Goal: Transaction & Acquisition: Purchase product/service

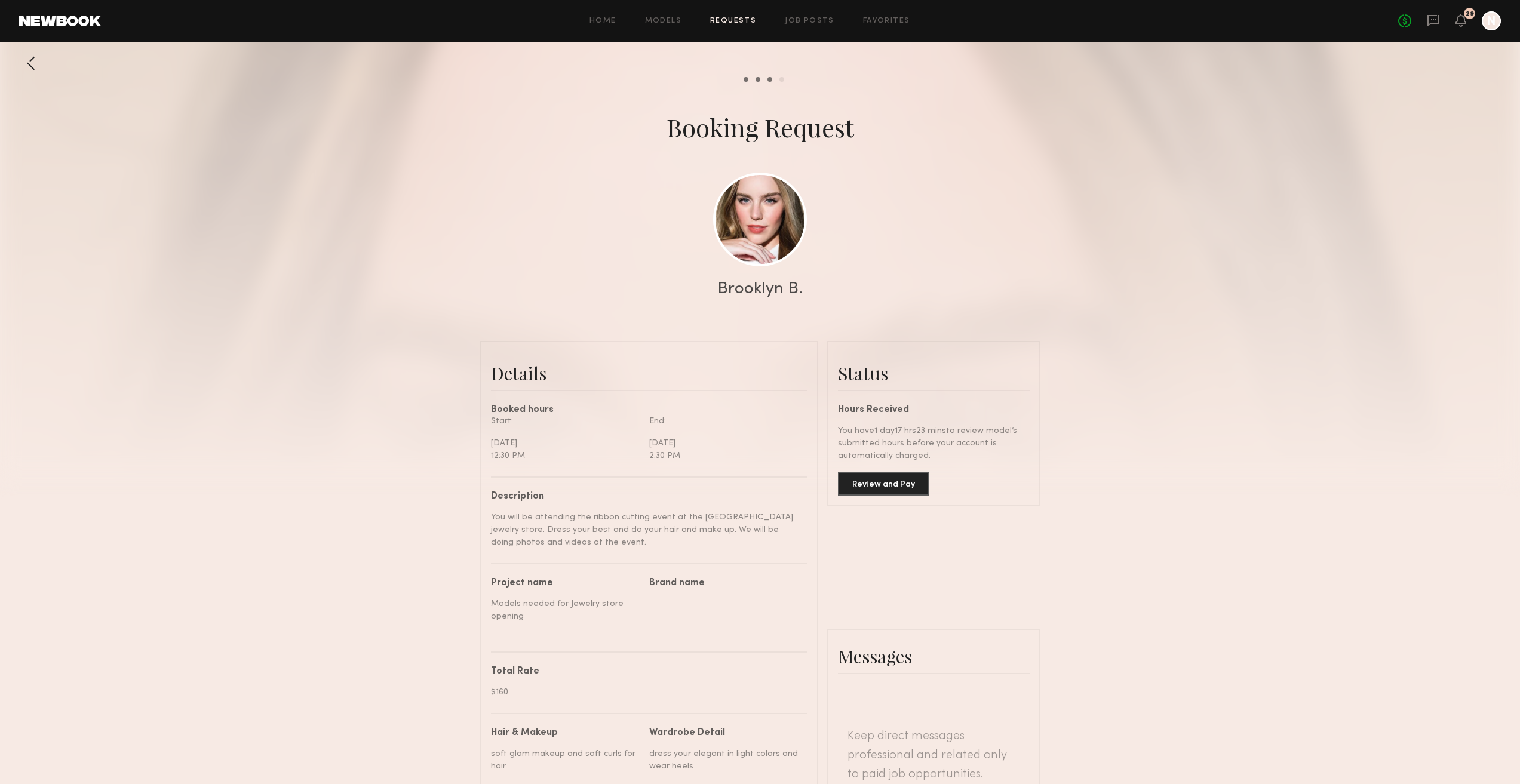
scroll to position [599, 0]
click at [595, 20] on link "Home" at bounding box center [603, 21] width 27 height 7
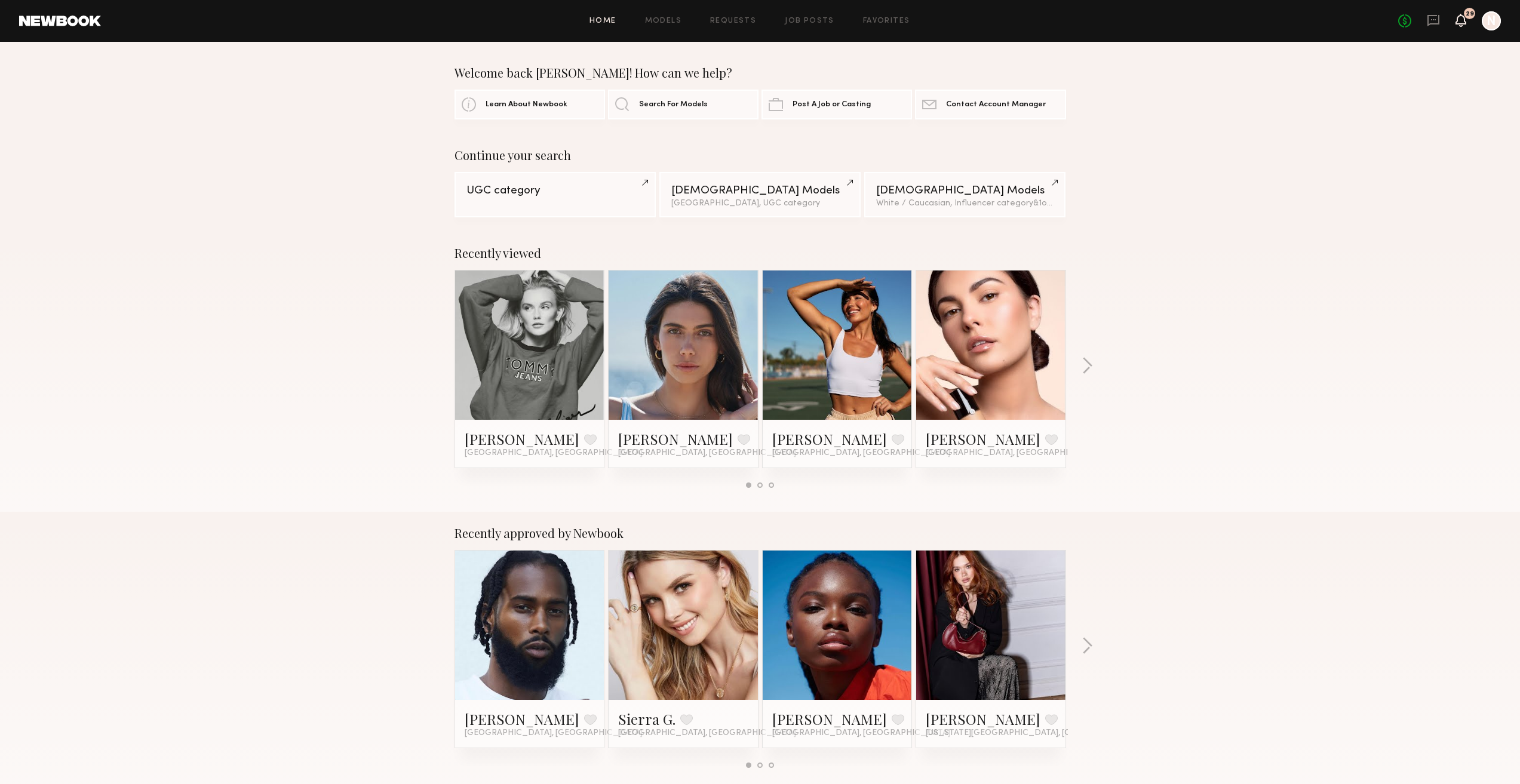
click at [1462, 23] on icon at bounding box center [1460, 20] width 9 height 8
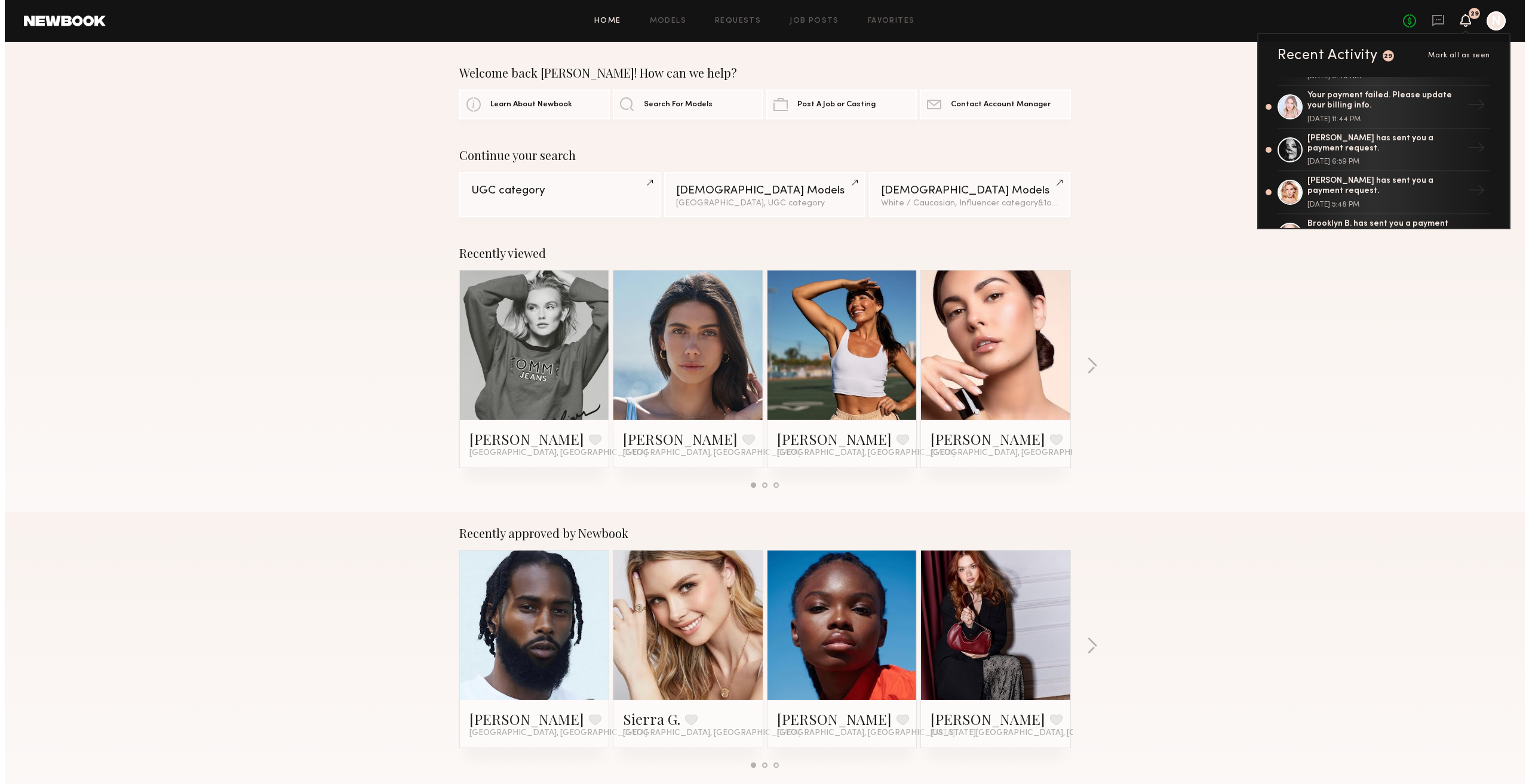
scroll to position [179, 0]
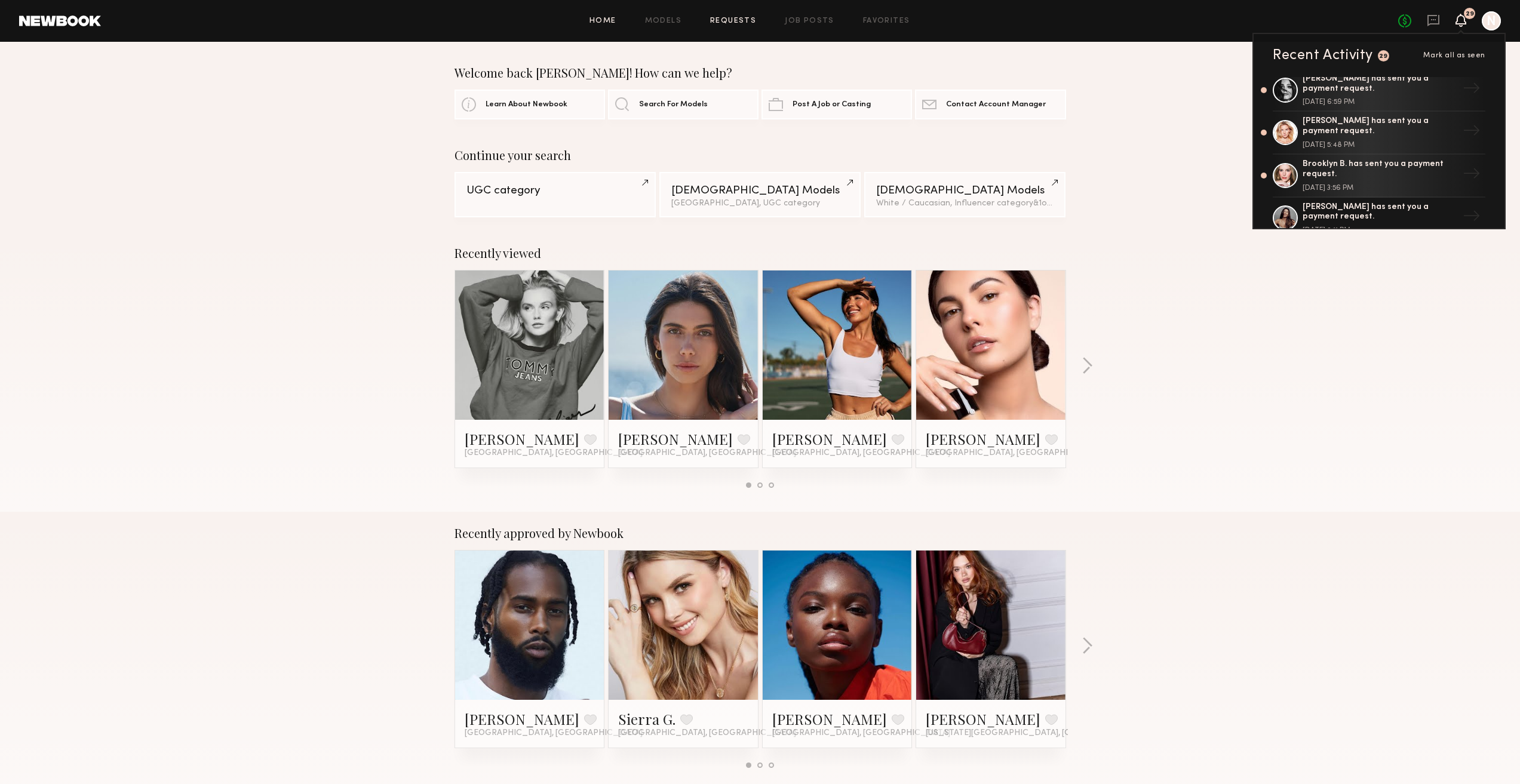
click at [722, 22] on link "Requests" at bounding box center [733, 21] width 46 height 7
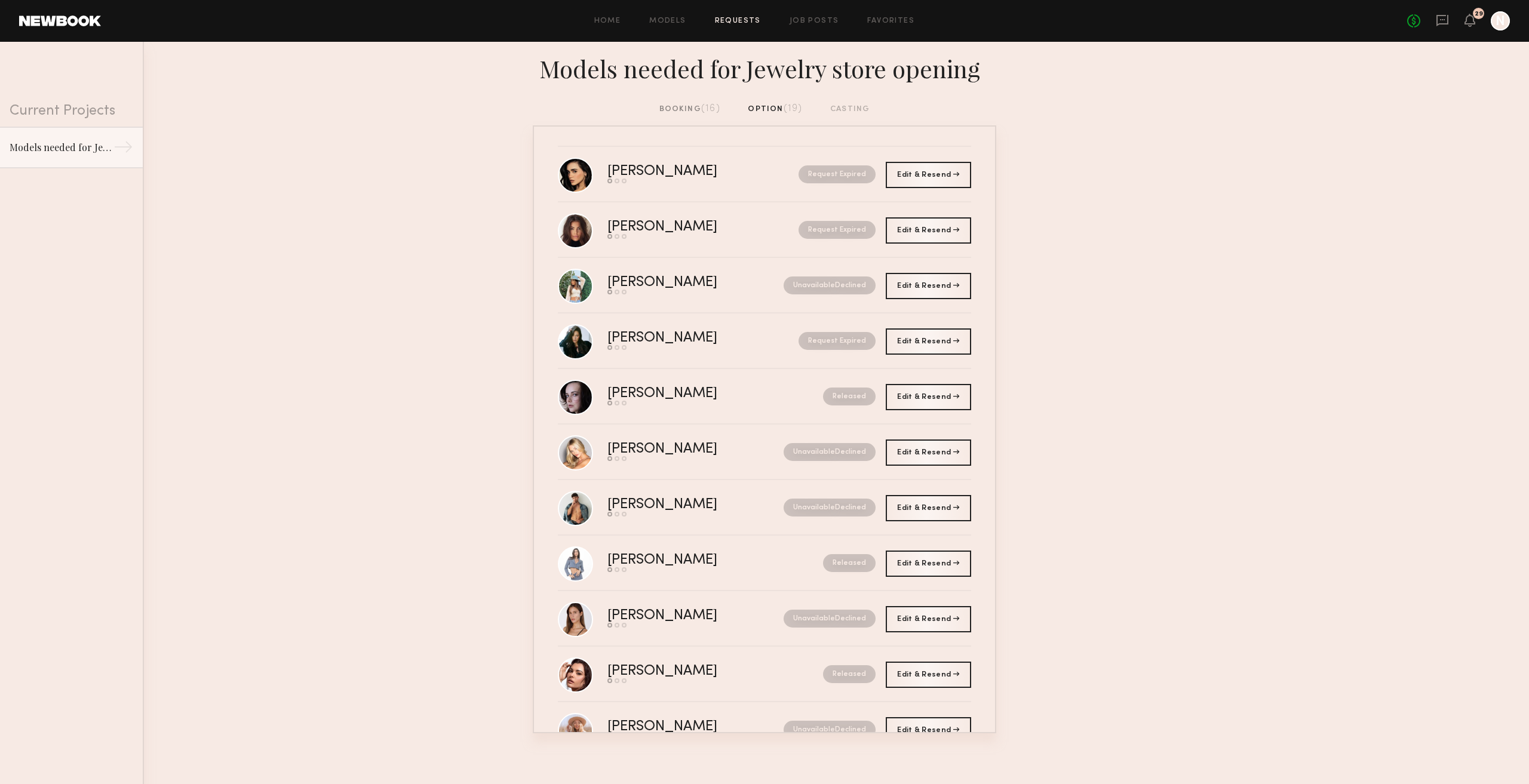
click at [705, 99] on div "Models needed for Jewelry store opening" at bounding box center [764, 72] width 1529 height 61
click at [706, 107] on span "(16)" at bounding box center [710, 108] width 19 height 9
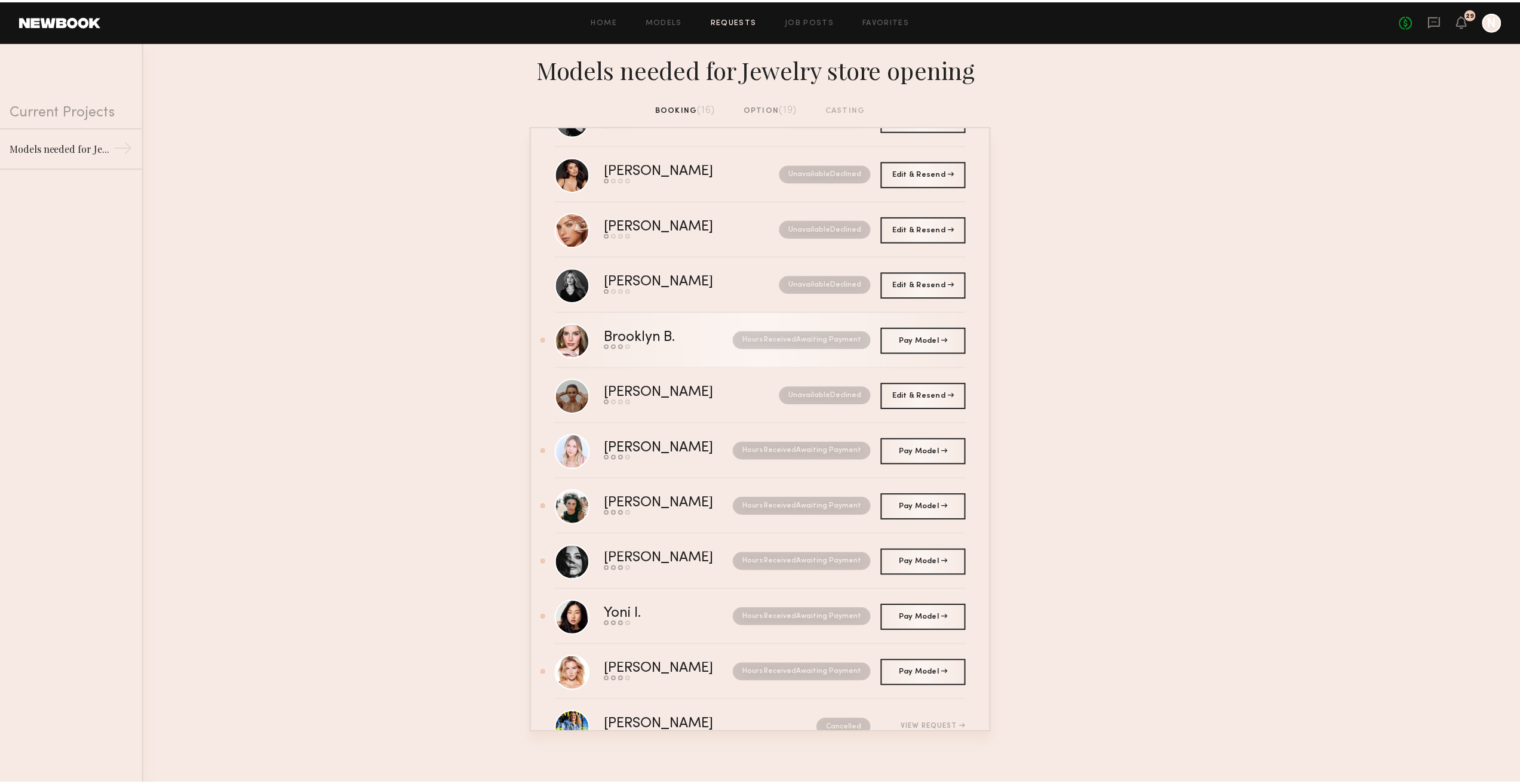
scroll to position [119, 0]
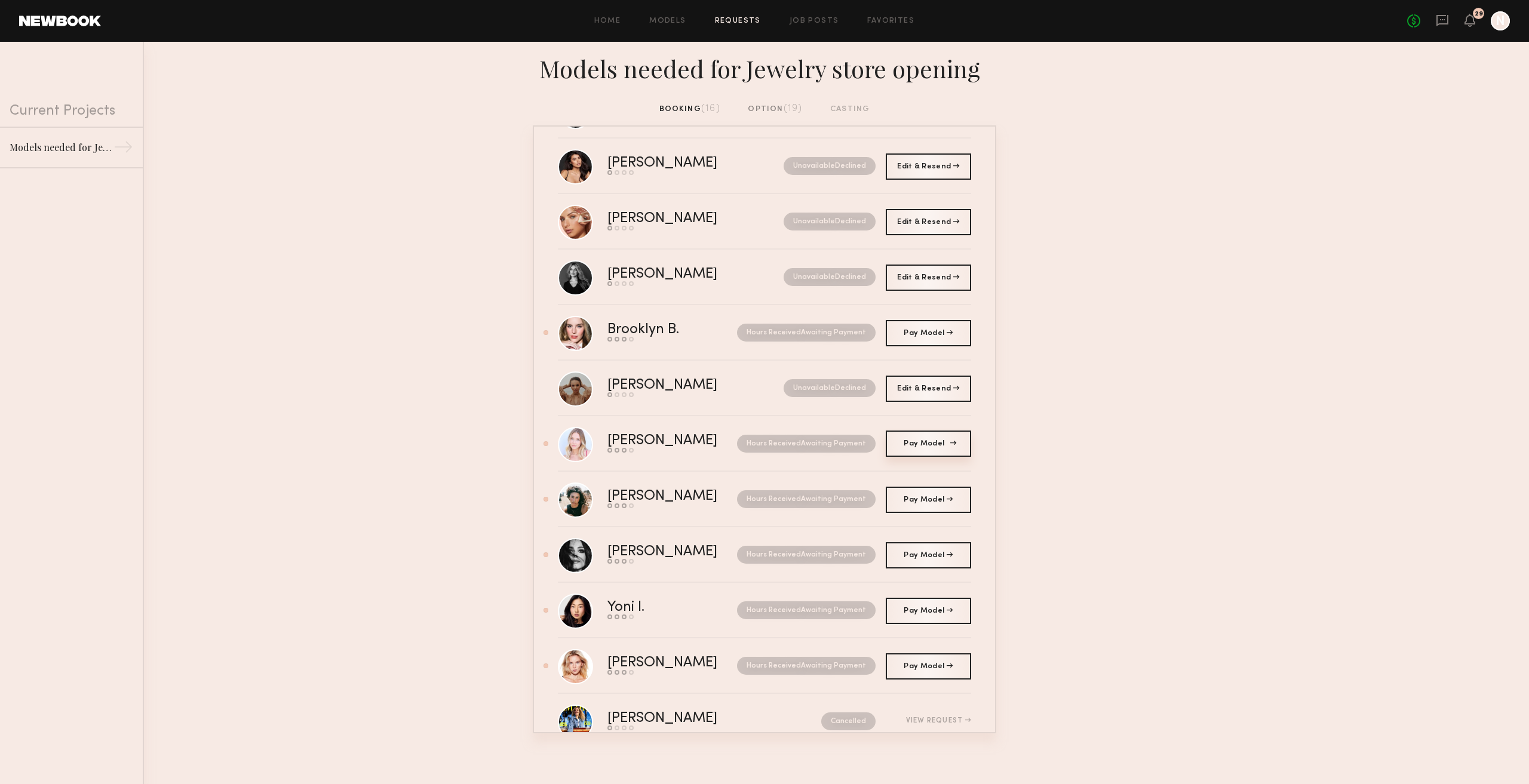
click at [903, 452] on link "Pay Model Pay" at bounding box center [928, 443] width 85 height 26
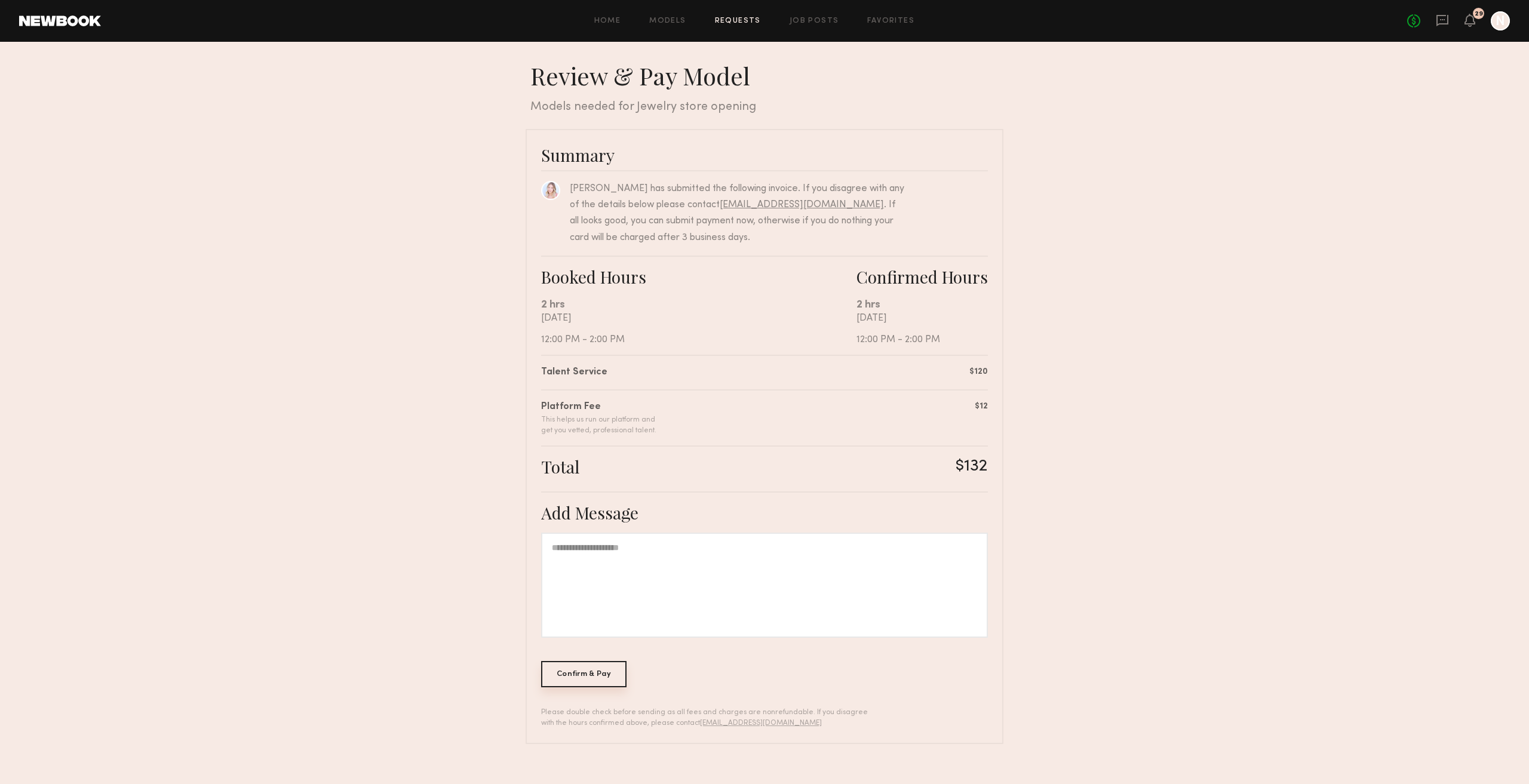
click at [572, 677] on div "Confirm & Pay" at bounding box center [584, 674] width 85 height 26
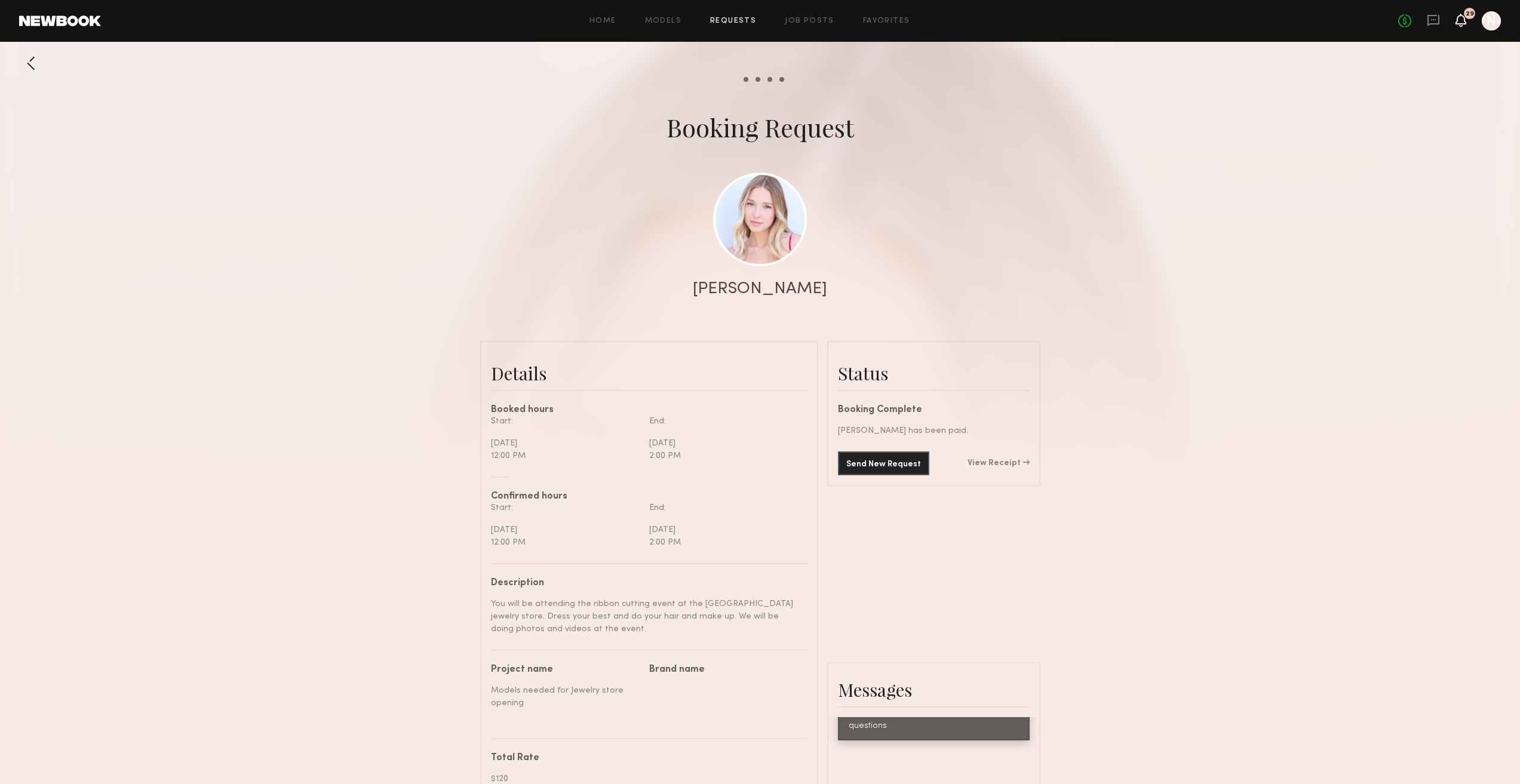
click at [1462, 26] on icon at bounding box center [1460, 26] width 3 height 2
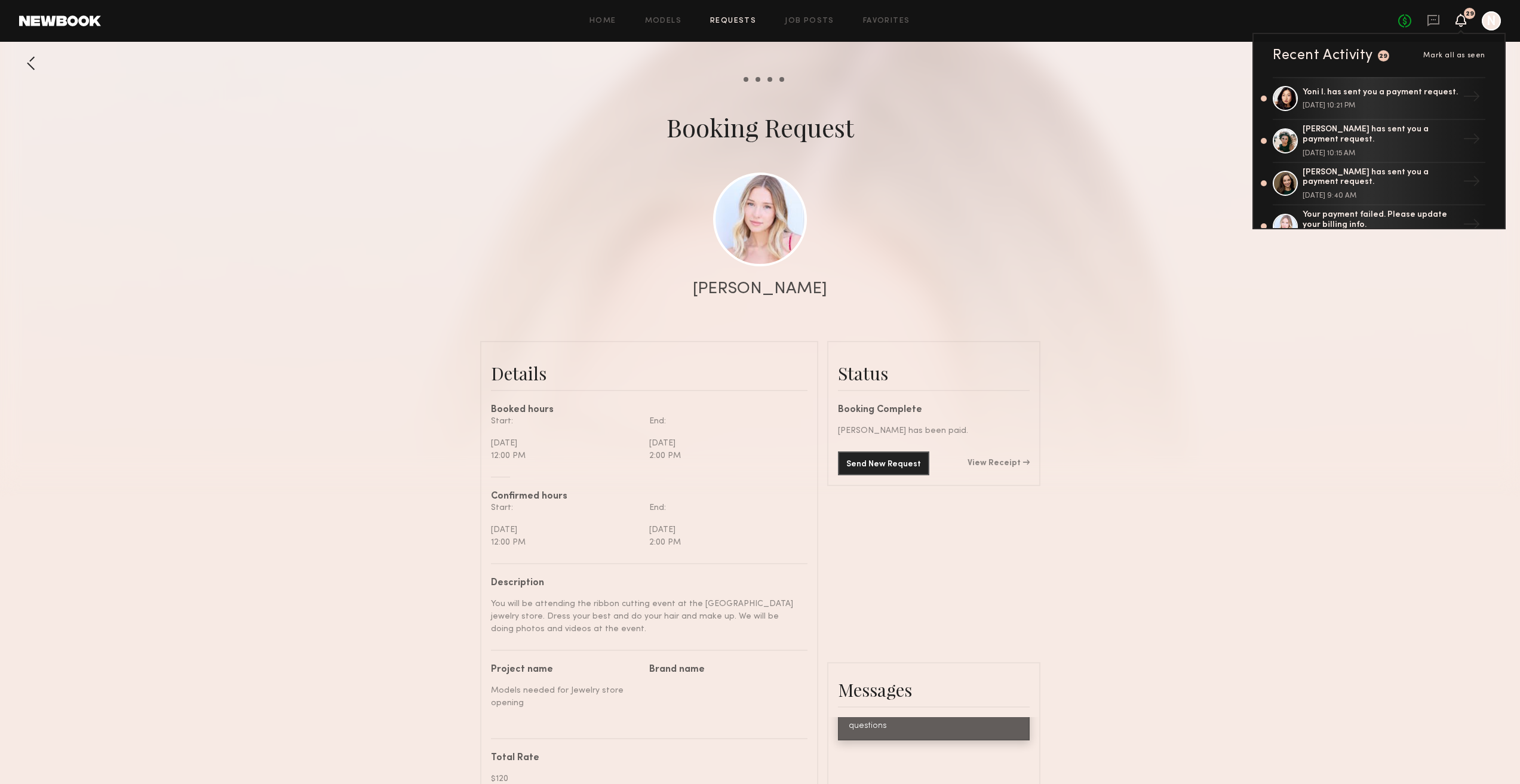
click at [742, 18] on link "Requests" at bounding box center [733, 21] width 46 height 7
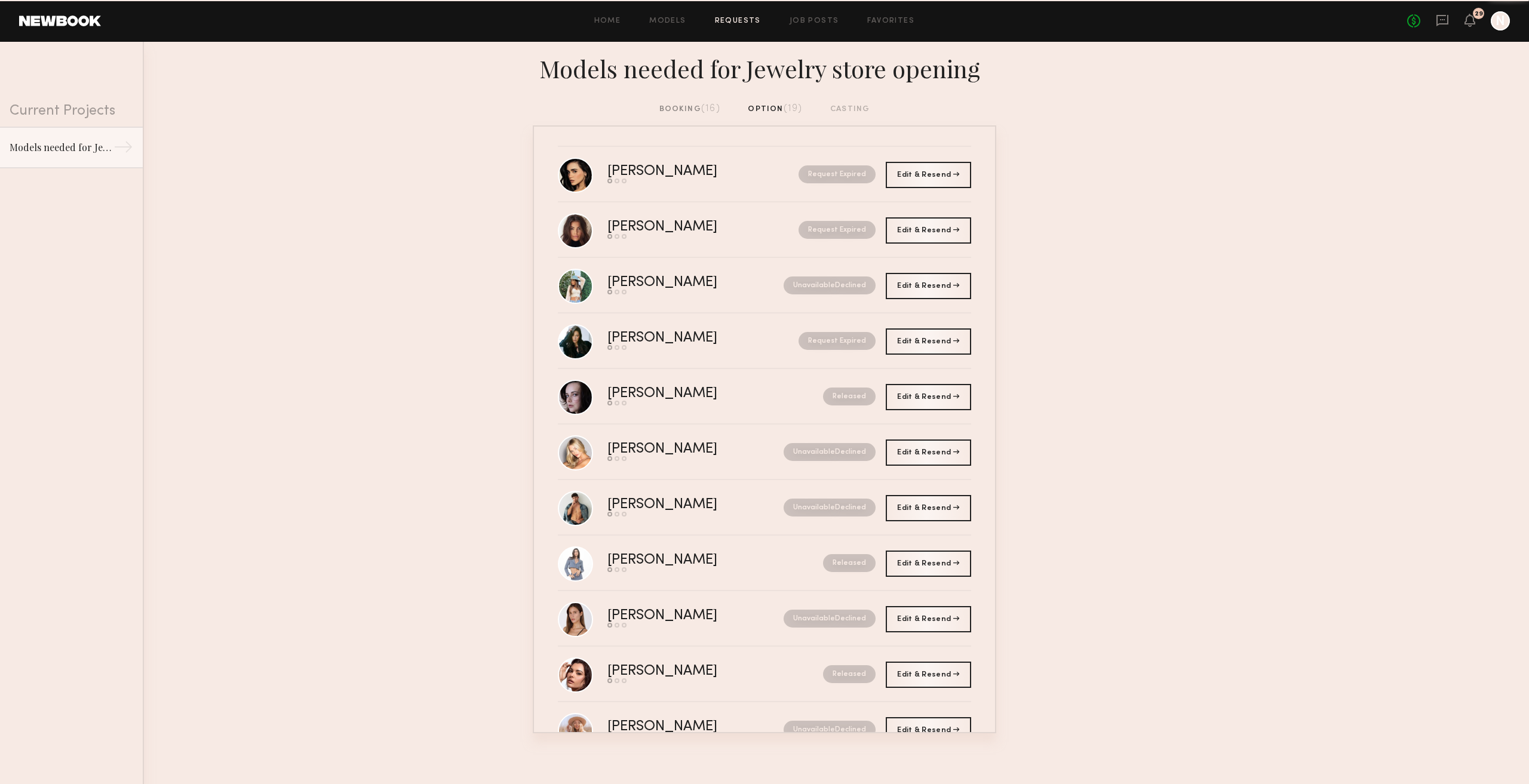
click at [697, 114] on div "booking (16)" at bounding box center [690, 109] width 61 height 13
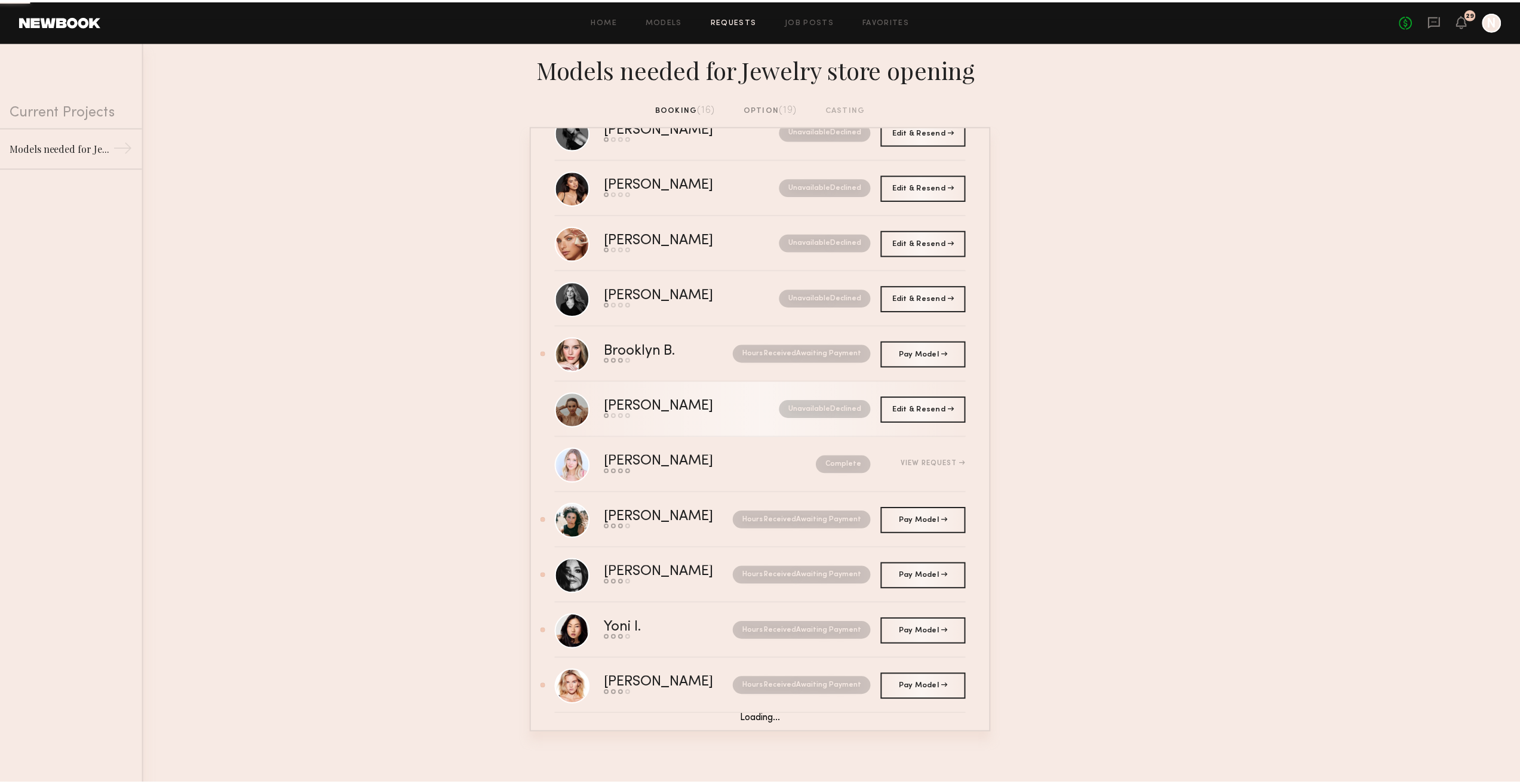
scroll to position [112, 0]
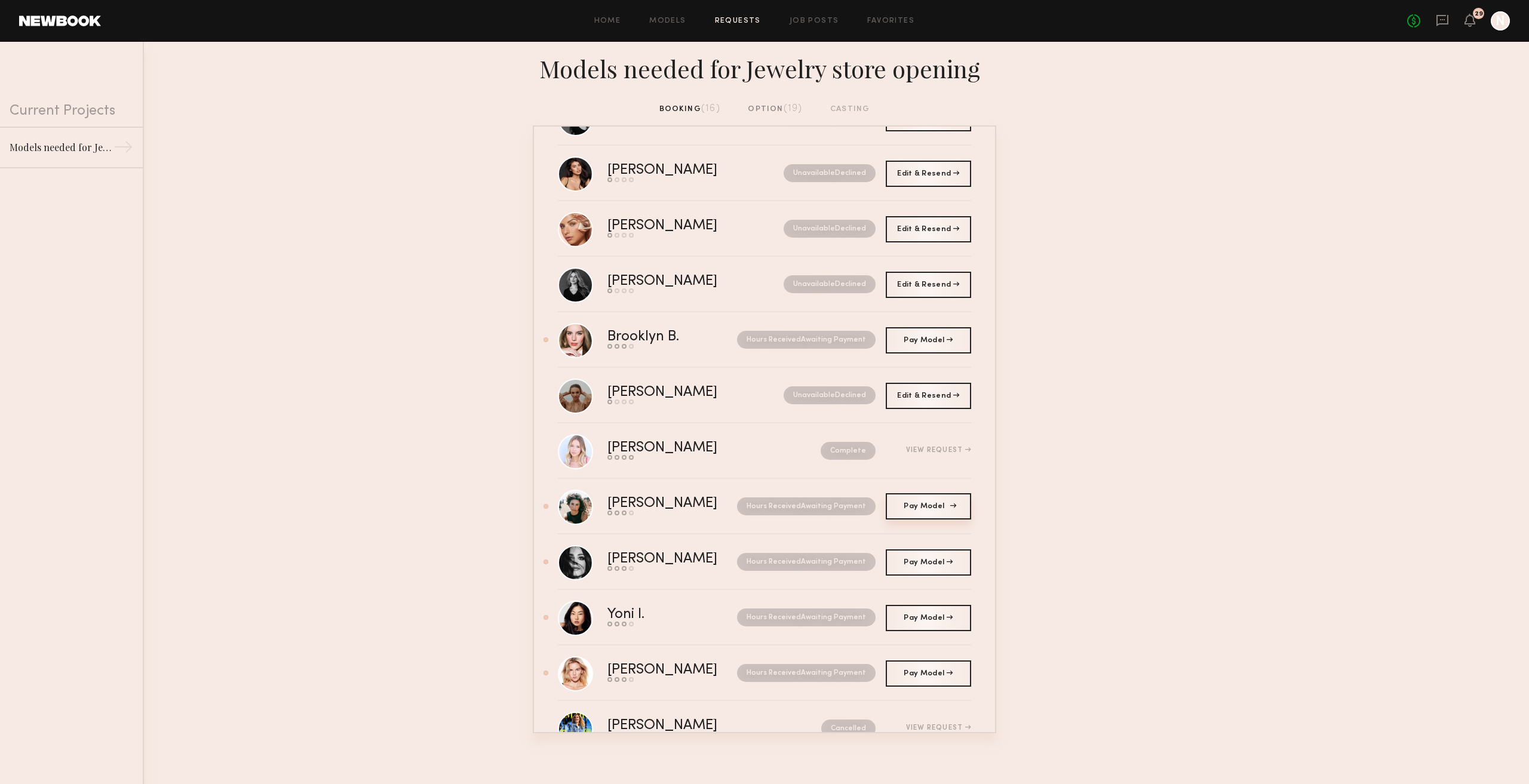
click at [910, 517] on link "Pay Model Pay" at bounding box center [928, 506] width 85 height 26
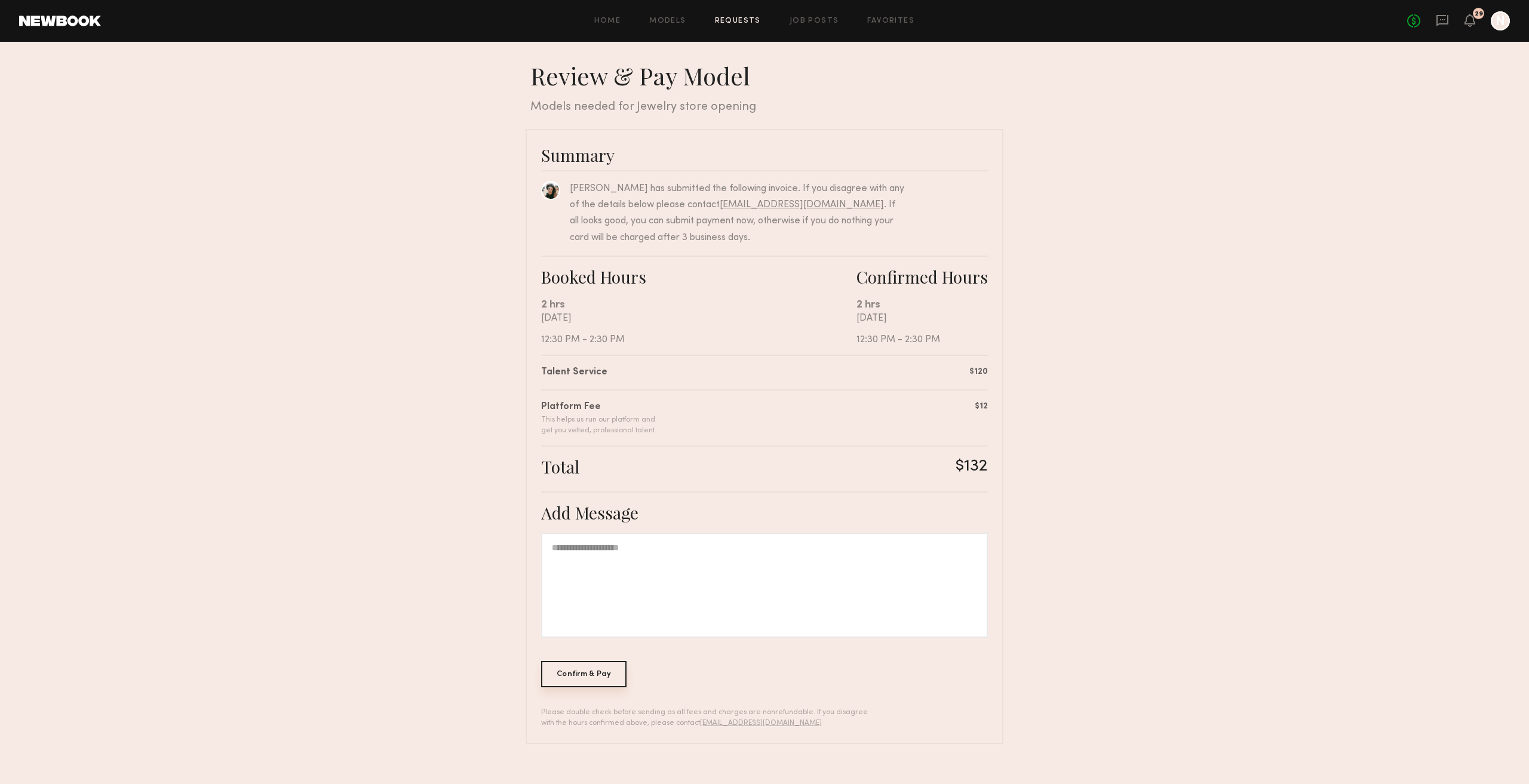
click at [608, 686] on div "Confirm & Pay" at bounding box center [584, 674] width 85 height 26
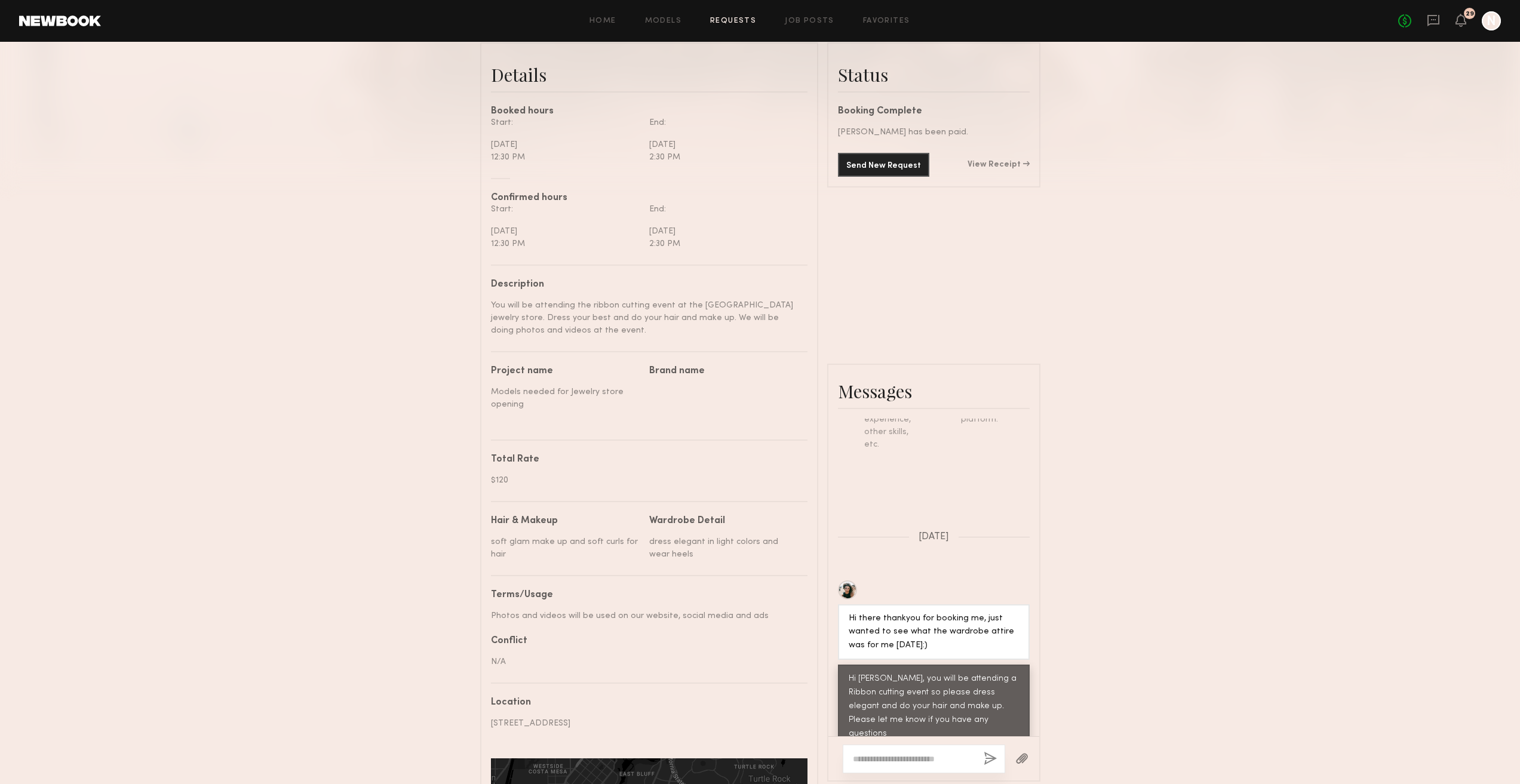
scroll to position [60, 0]
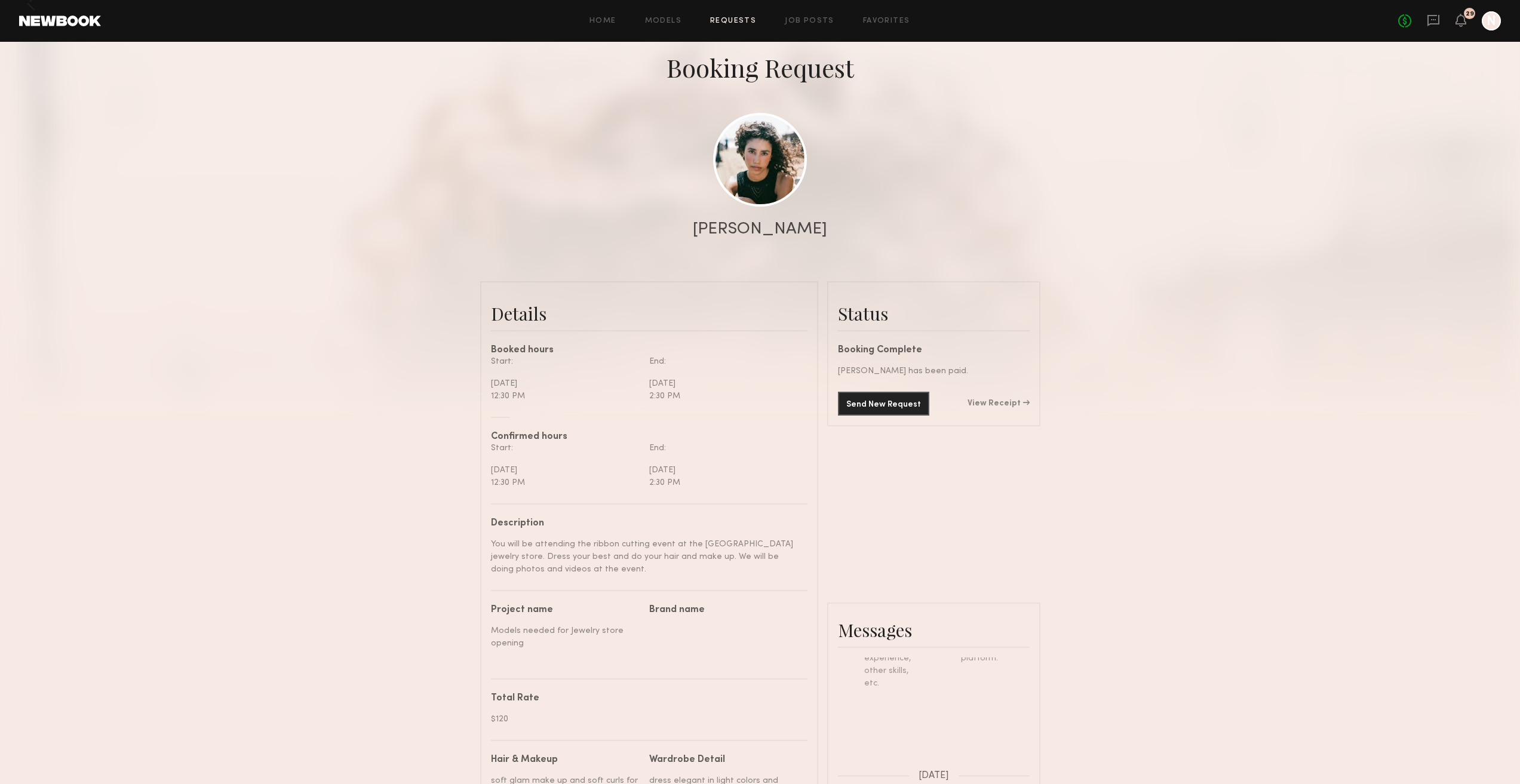
click at [734, 23] on link "Requests" at bounding box center [733, 21] width 46 height 7
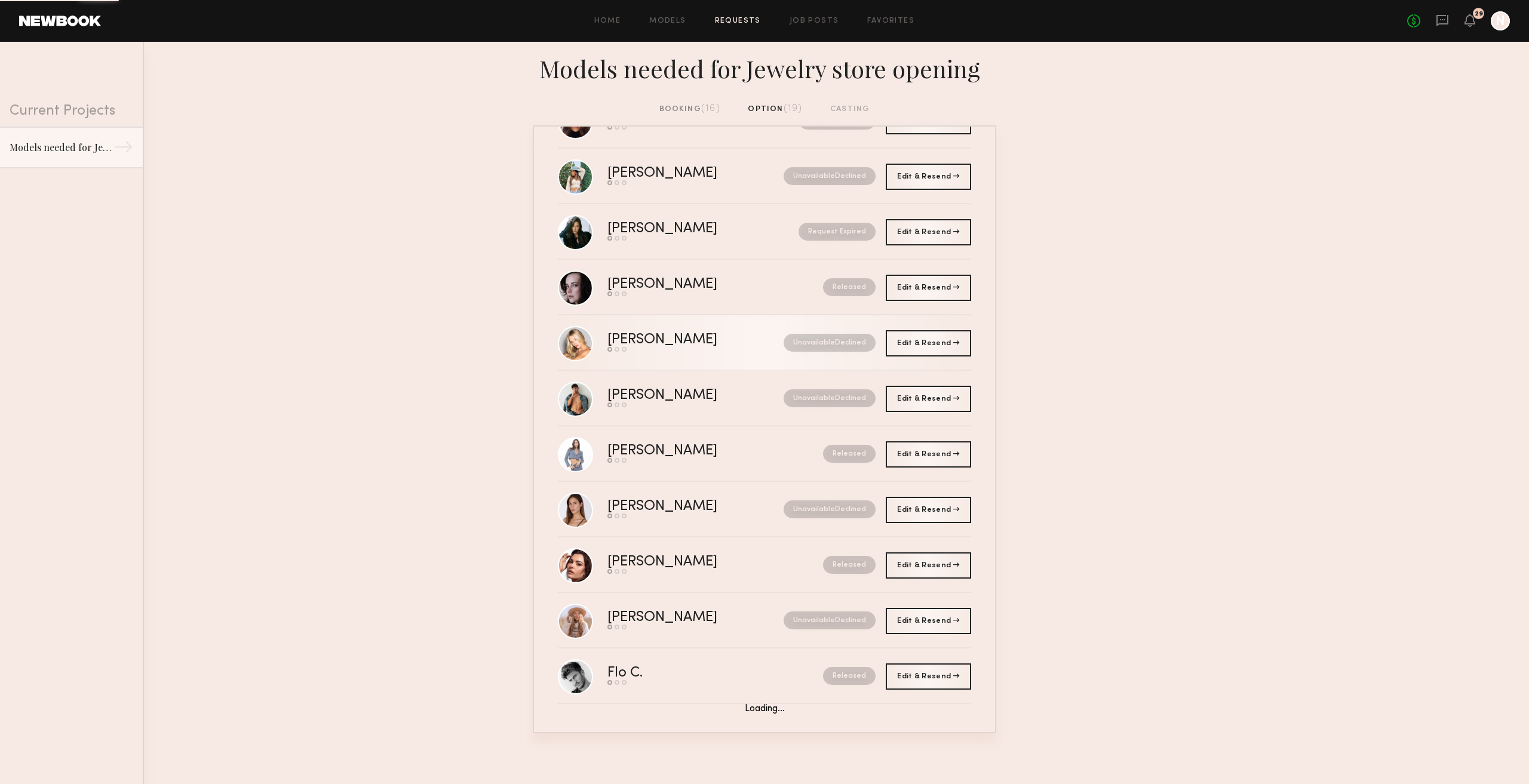
scroll to position [112, 0]
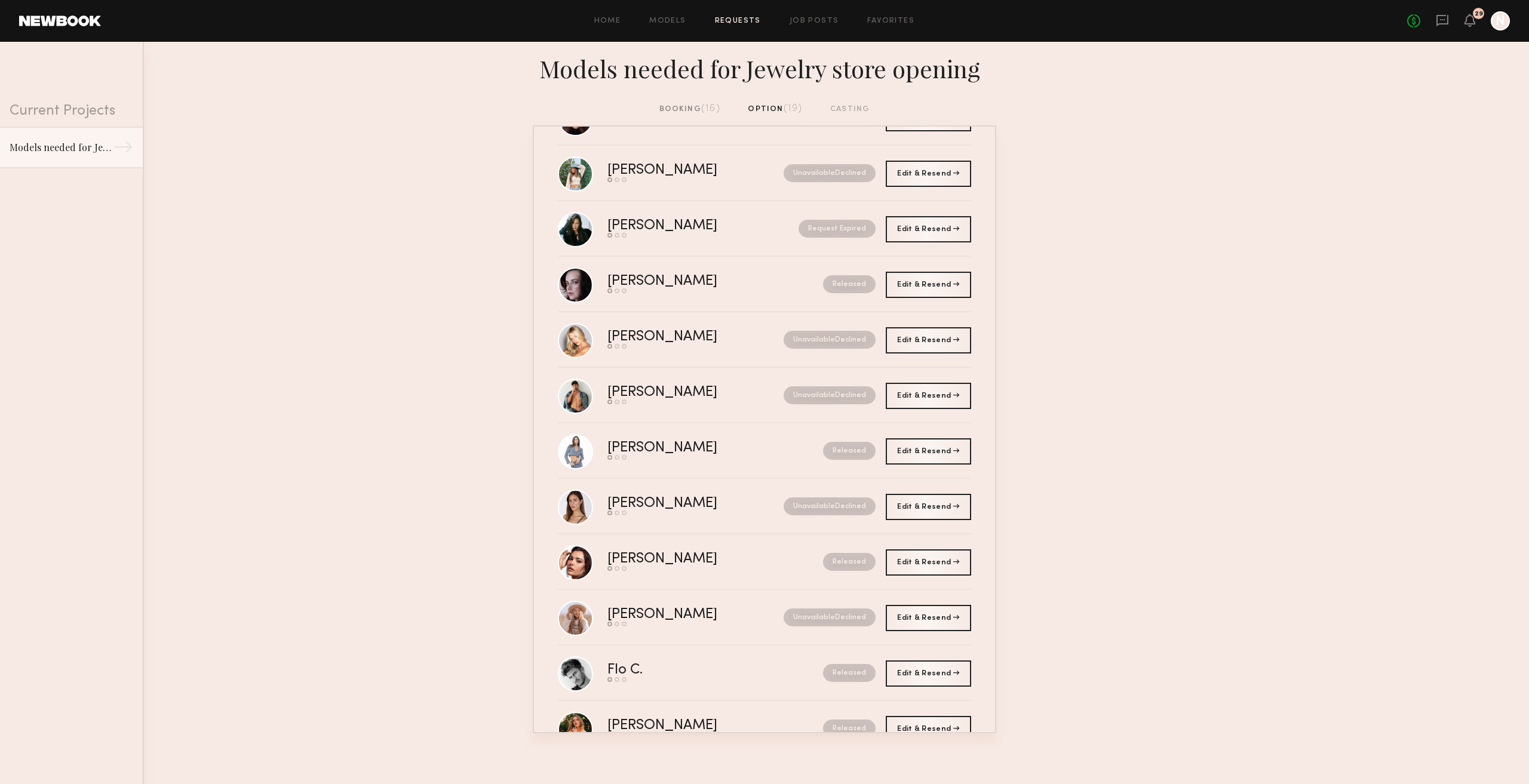
click at [691, 120] on div "booking (16) option (19) casting" at bounding box center [764, 114] width 1529 height 23
click at [691, 111] on div "booking (16)" at bounding box center [690, 109] width 61 height 13
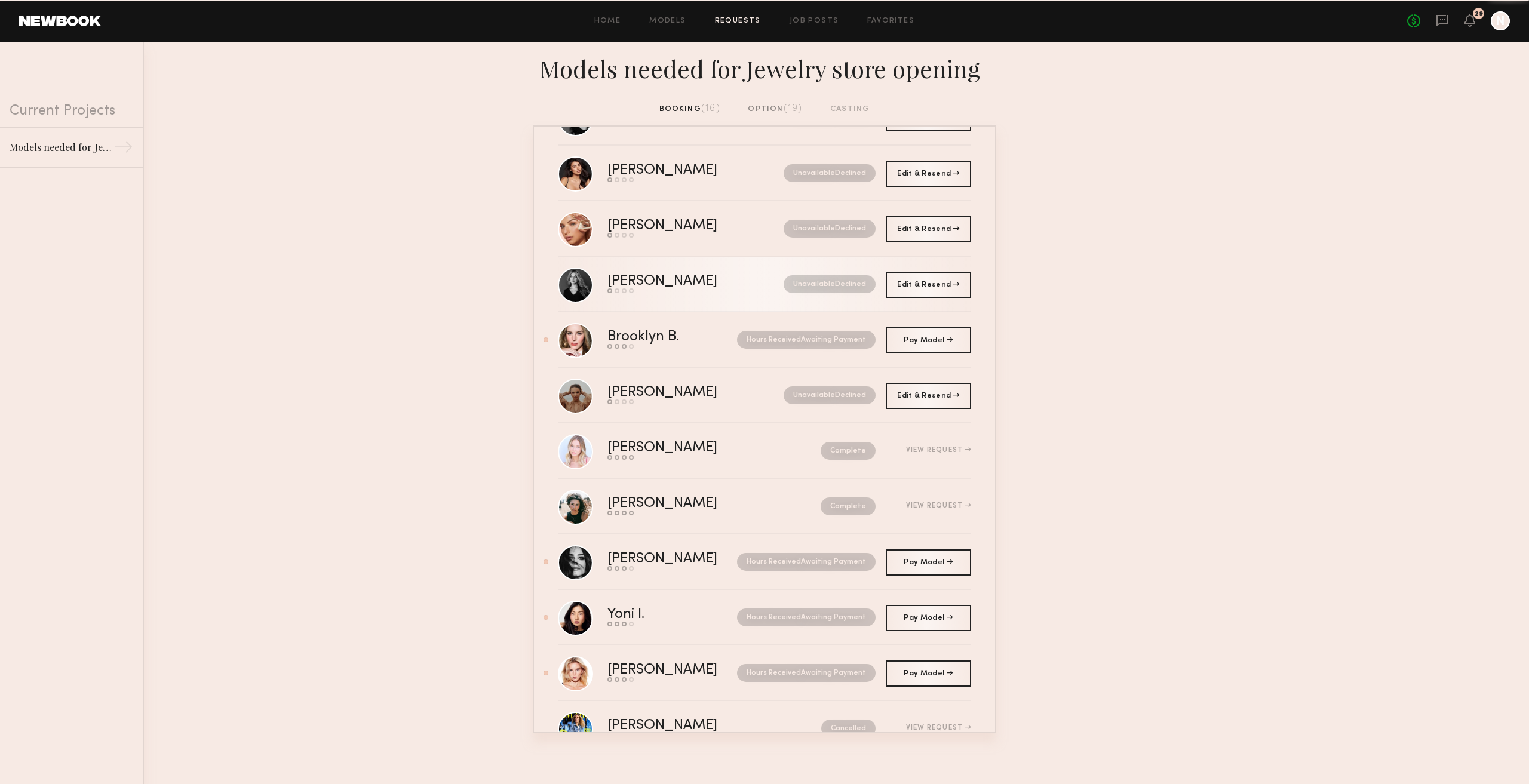
scroll to position [322, 0]
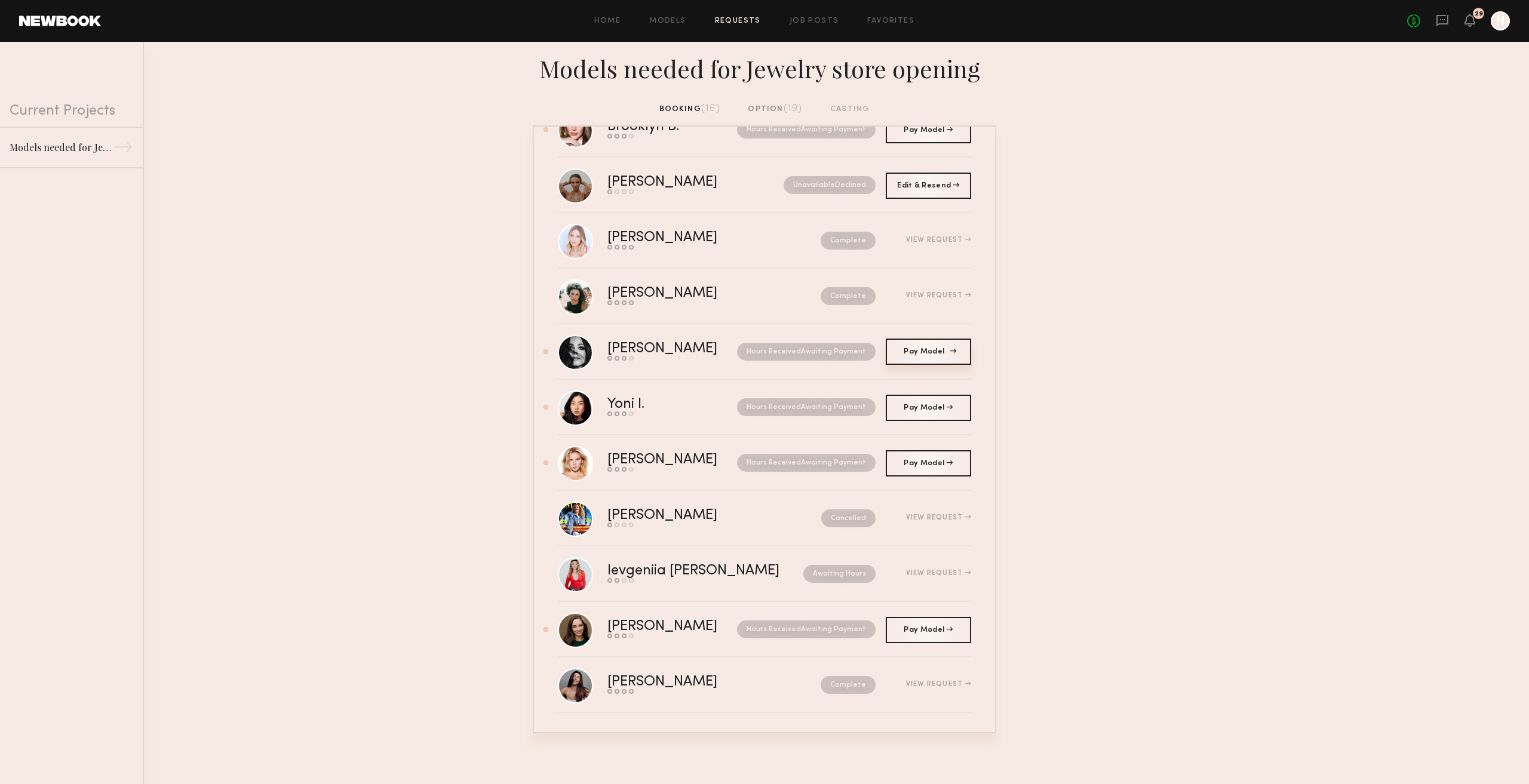
click at [890, 356] on link "Pay Model Pay" at bounding box center [928, 351] width 85 height 26
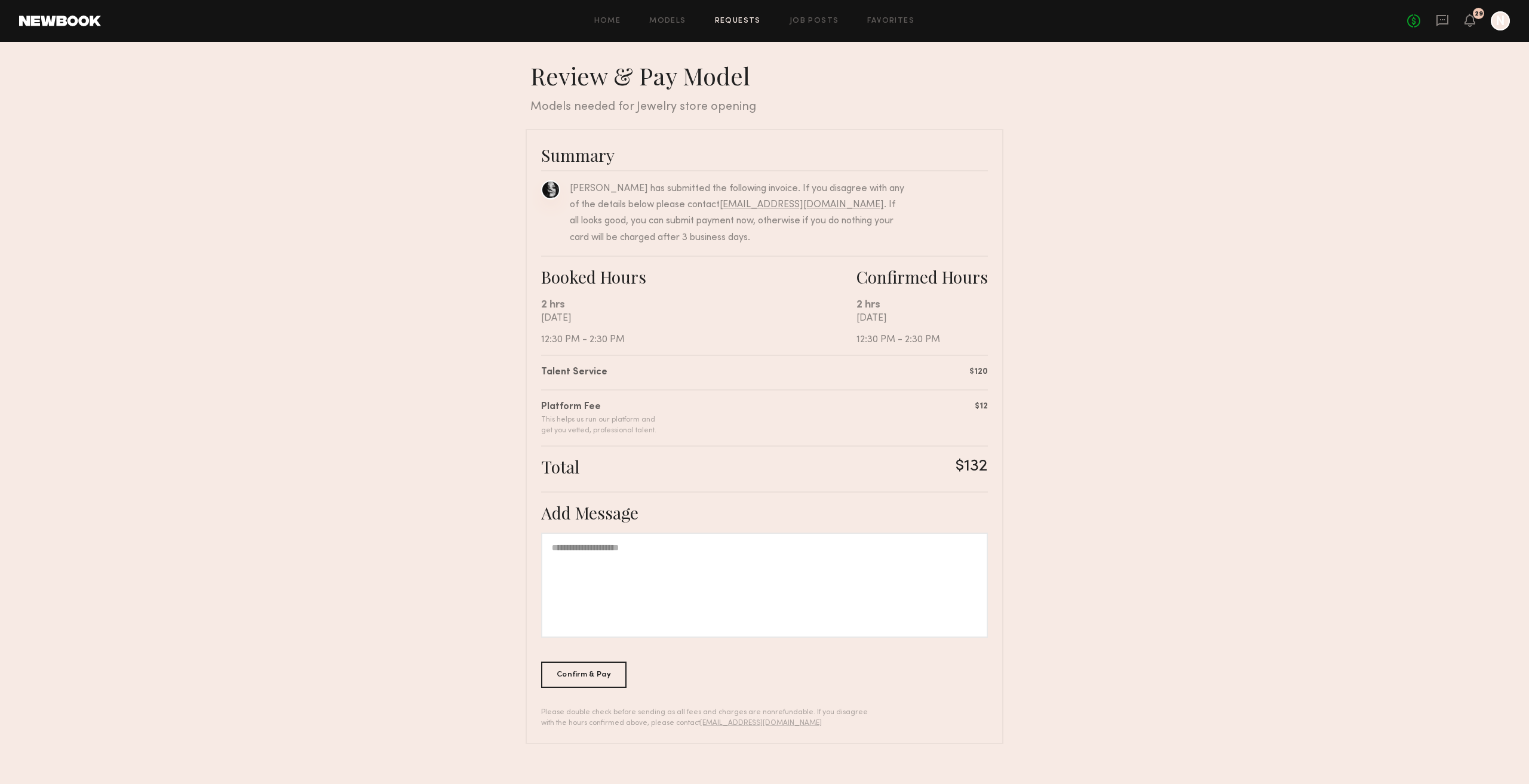
click at [555, 195] on link at bounding box center [551, 190] width 19 height 19
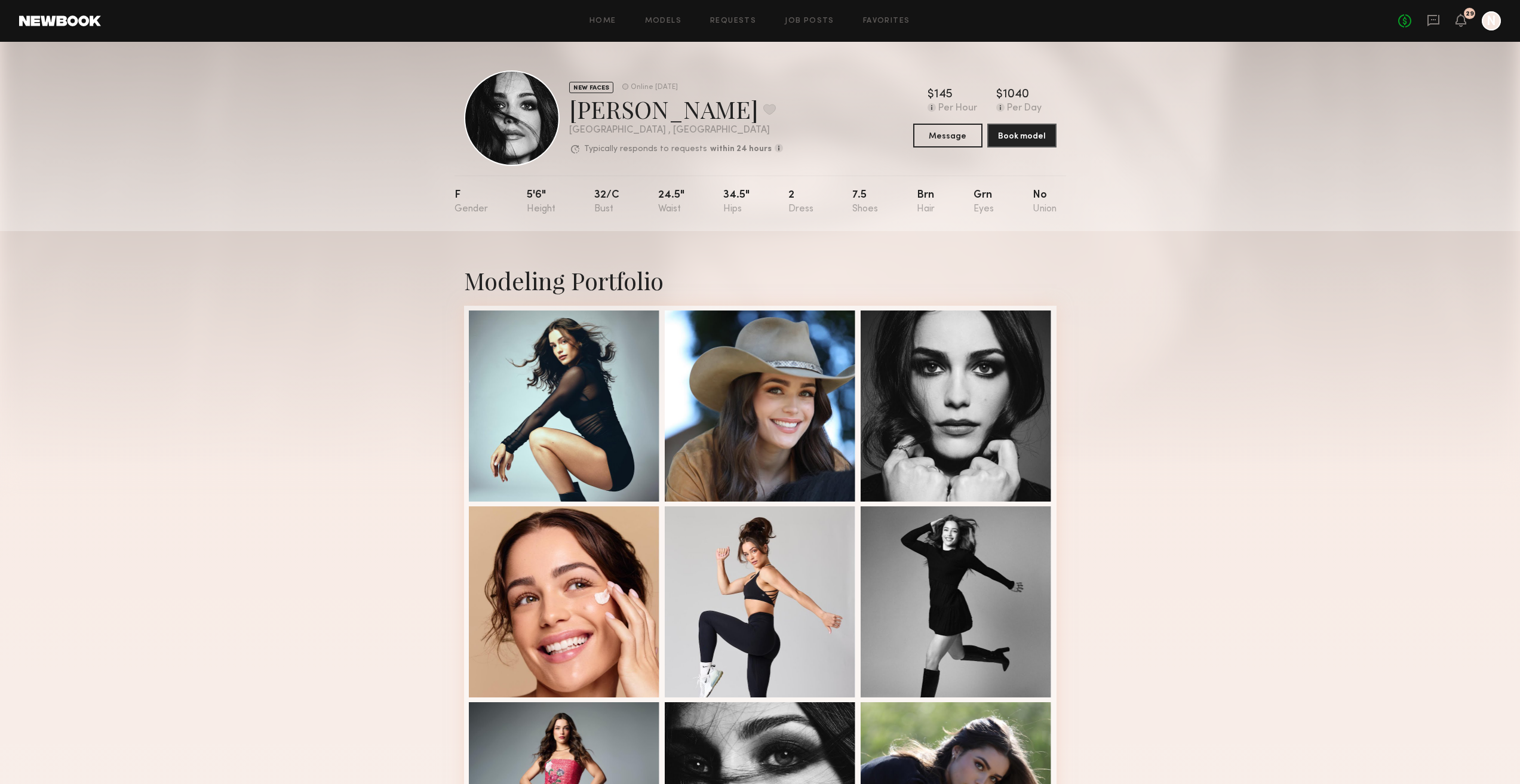
click at [727, 26] on div "Home Models Requests Job Posts Favorites Sign Out No fees up to $5,000 29 N" at bounding box center [800, 21] width 1399 height 19
click at [729, 22] on link "Requests" at bounding box center [733, 21] width 46 height 7
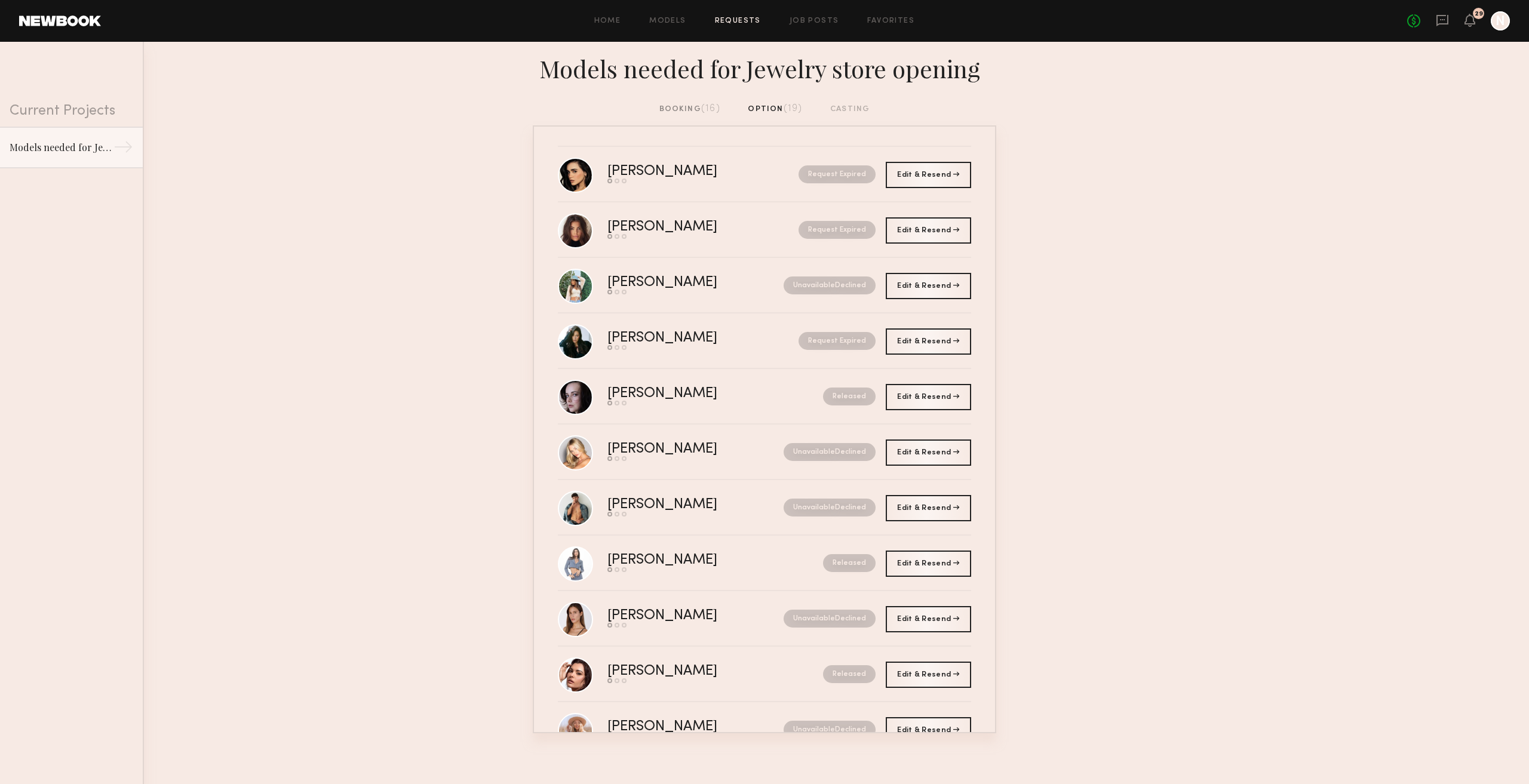
click at [702, 110] on span "(16)" at bounding box center [710, 108] width 19 height 9
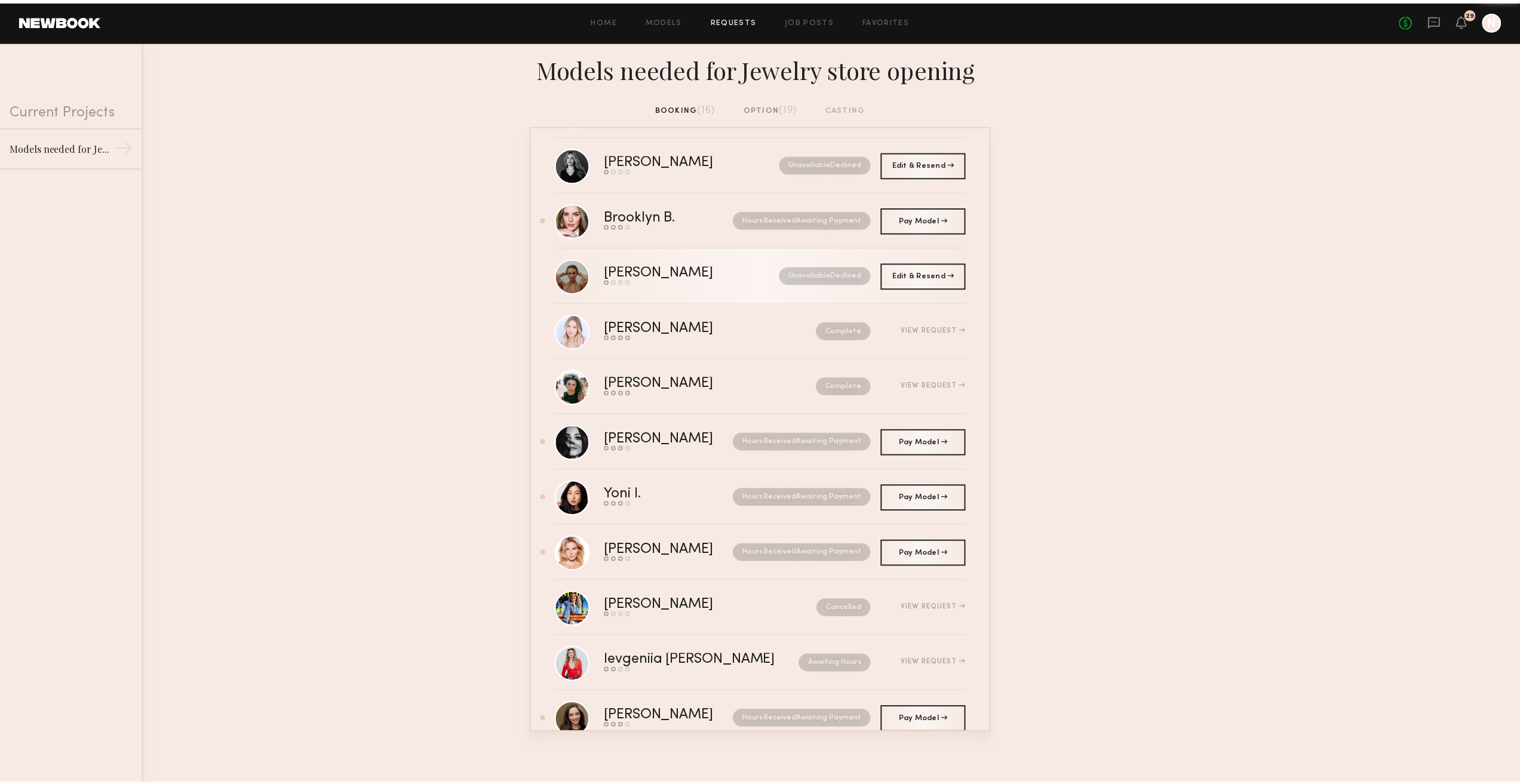
scroll to position [239, 0]
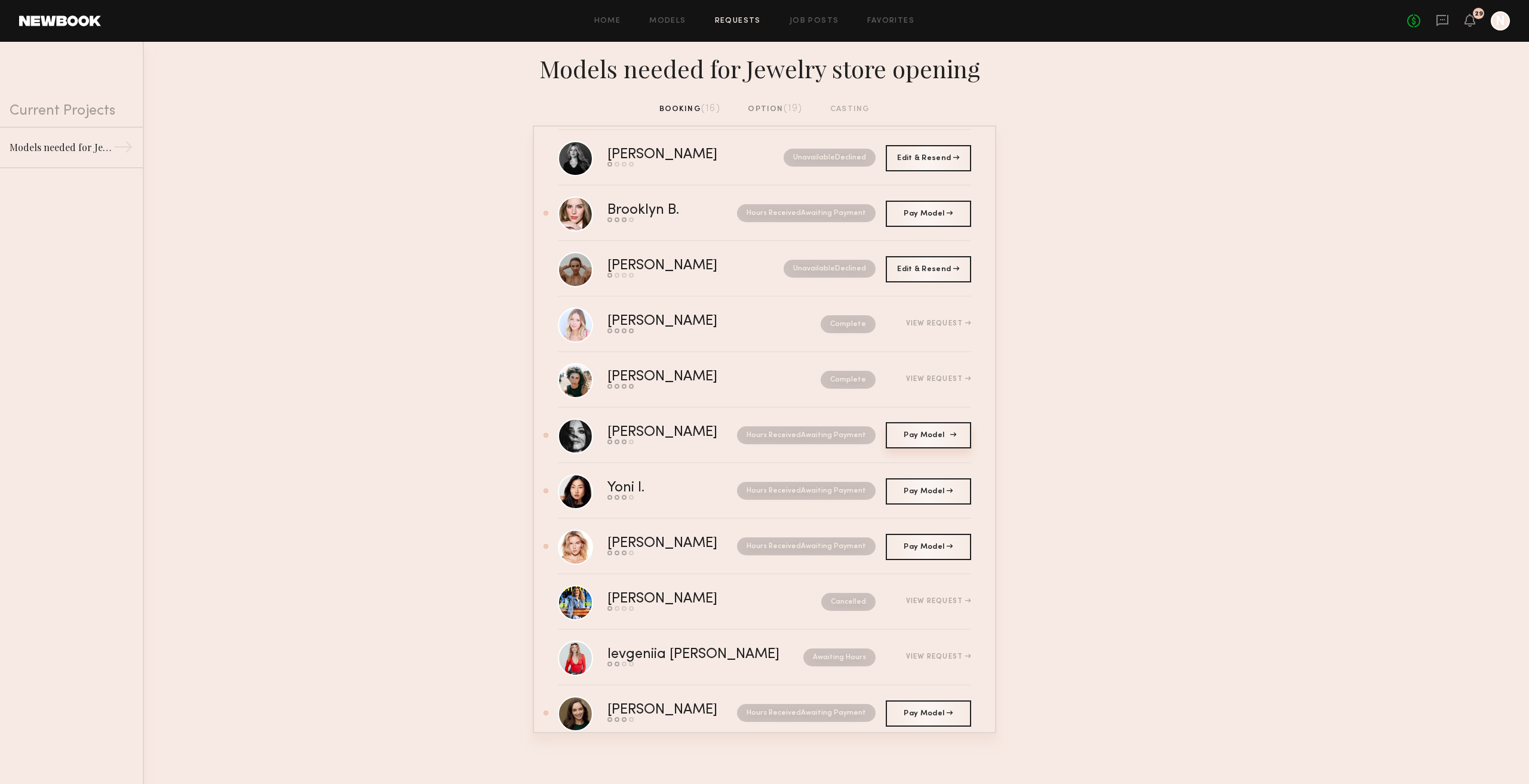
click at [903, 432] on span "Pay Model" at bounding box center [928, 435] width 49 height 7
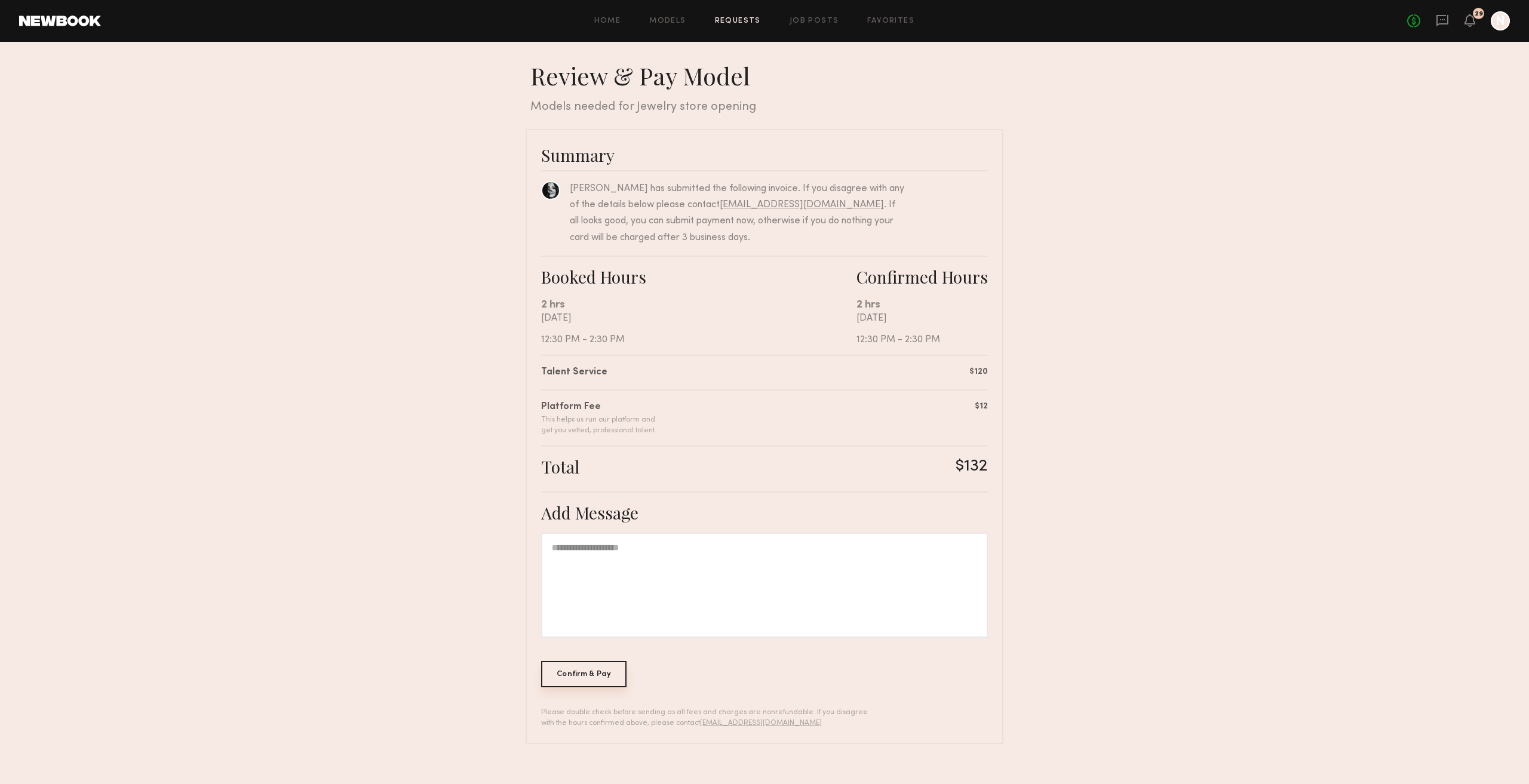
click at [611, 670] on div "Confirm & Pay" at bounding box center [584, 674] width 85 height 26
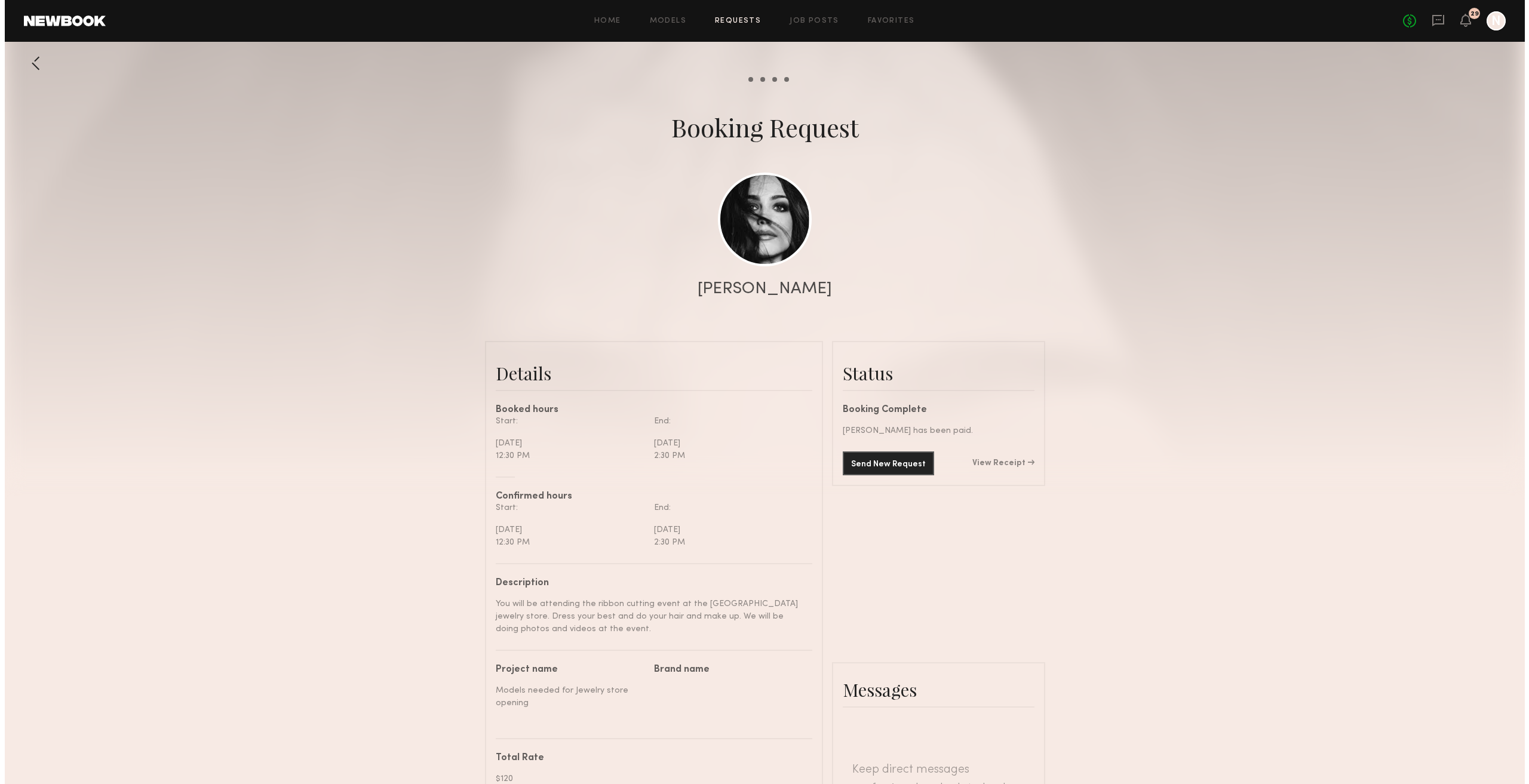
scroll to position [827, 0]
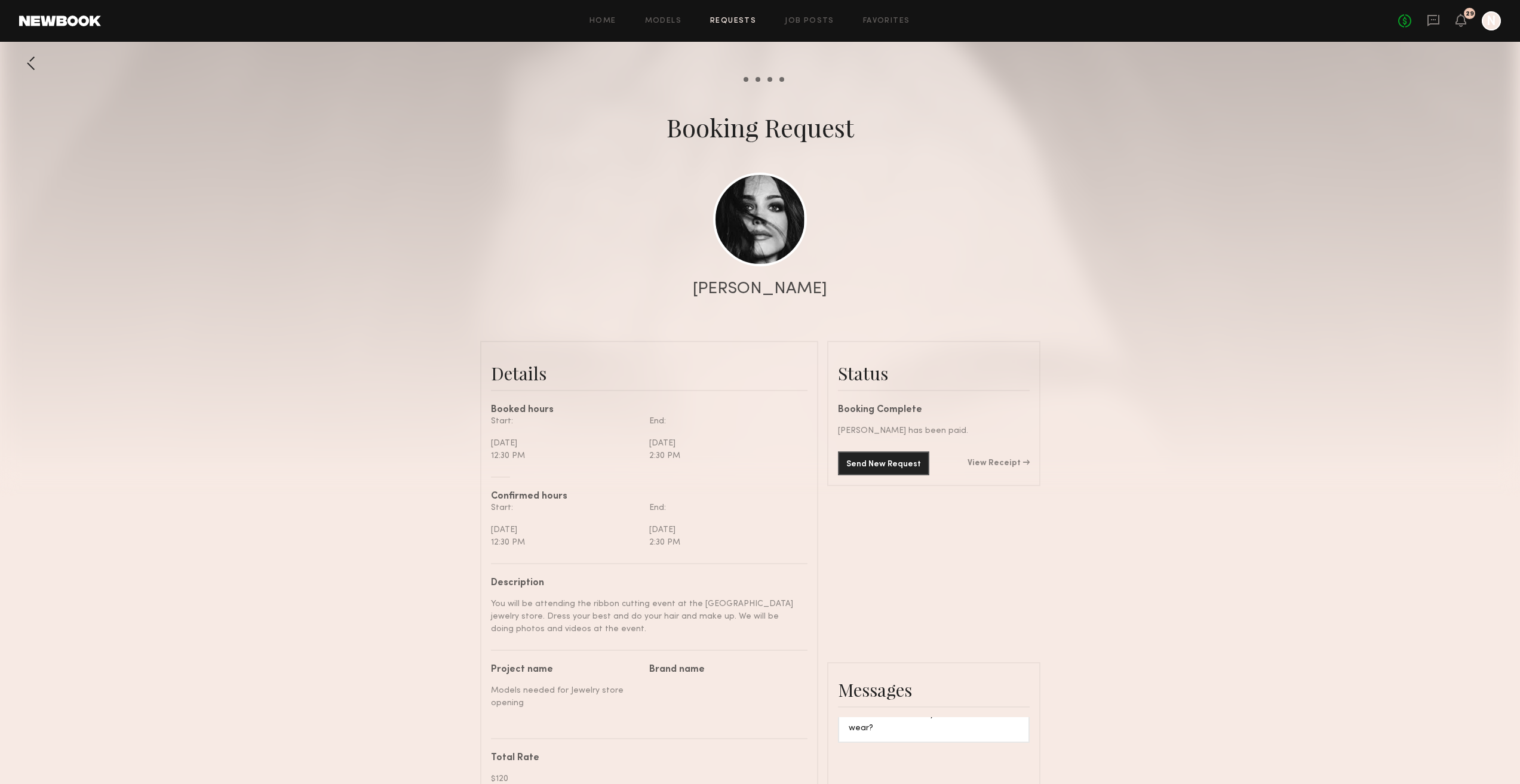
click at [737, 18] on link "Requests" at bounding box center [733, 21] width 46 height 7
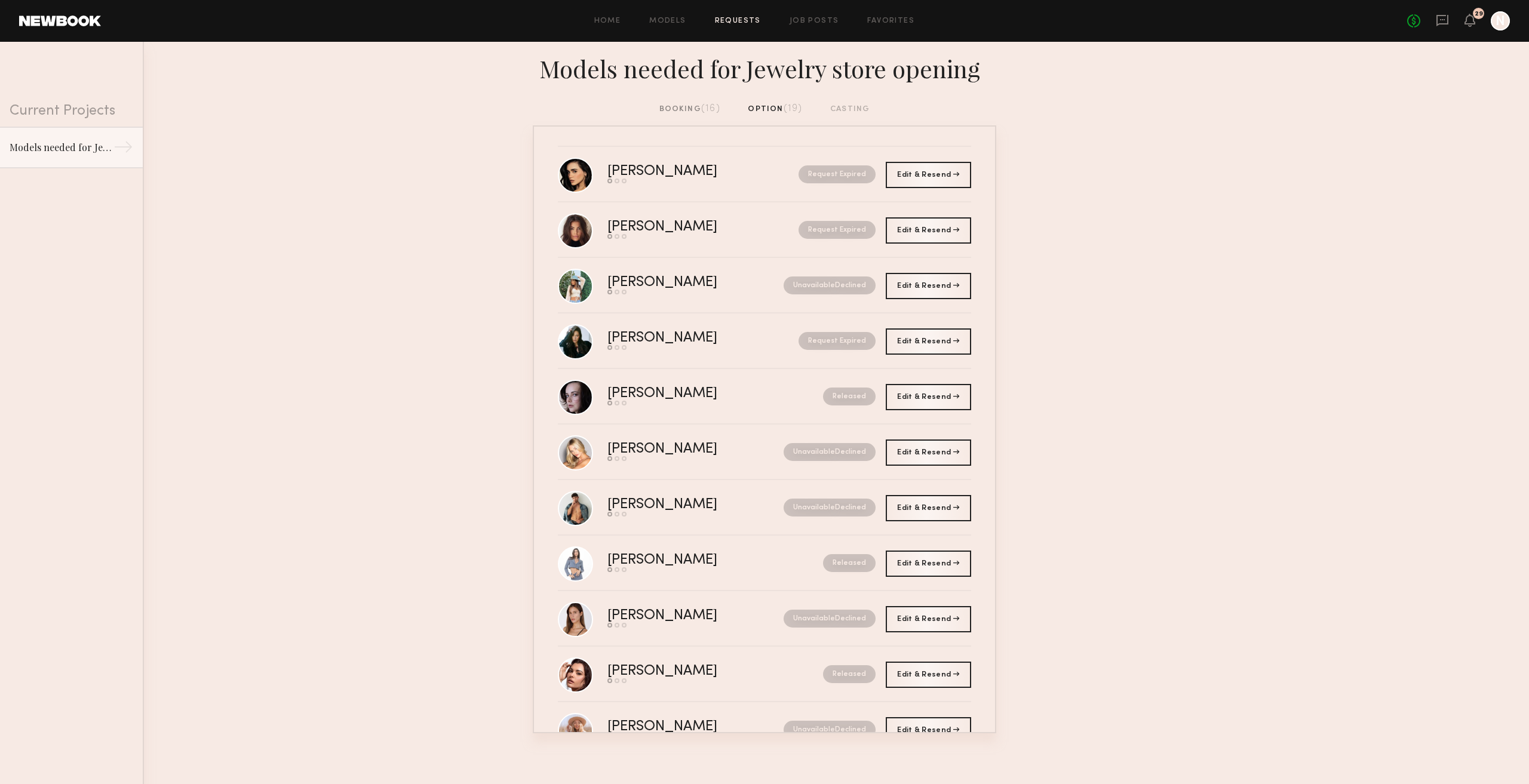
click at [674, 114] on div "booking (16)" at bounding box center [690, 109] width 61 height 13
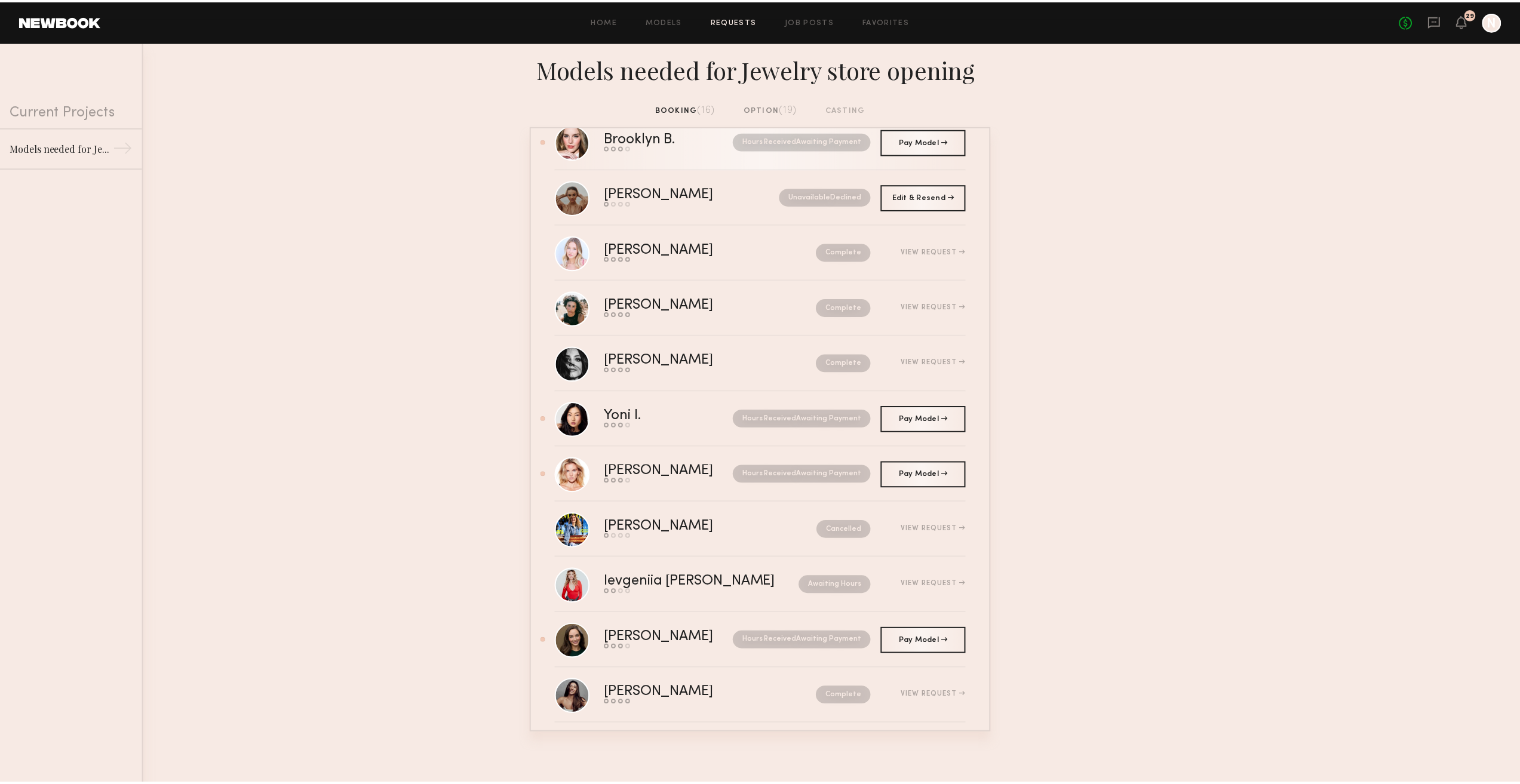
scroll to position [322, 0]
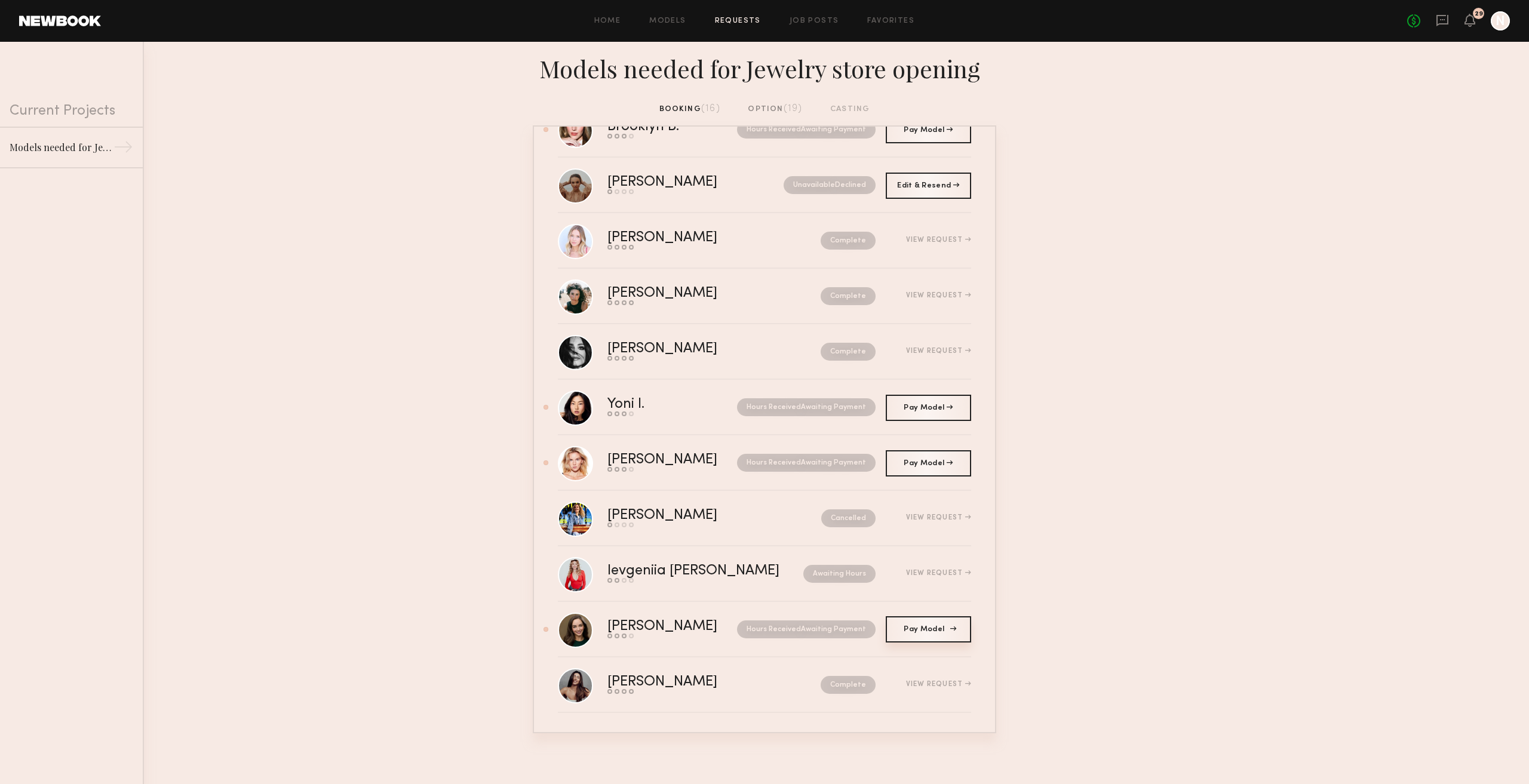
click at [904, 626] on span "Pay Model" at bounding box center [928, 629] width 49 height 7
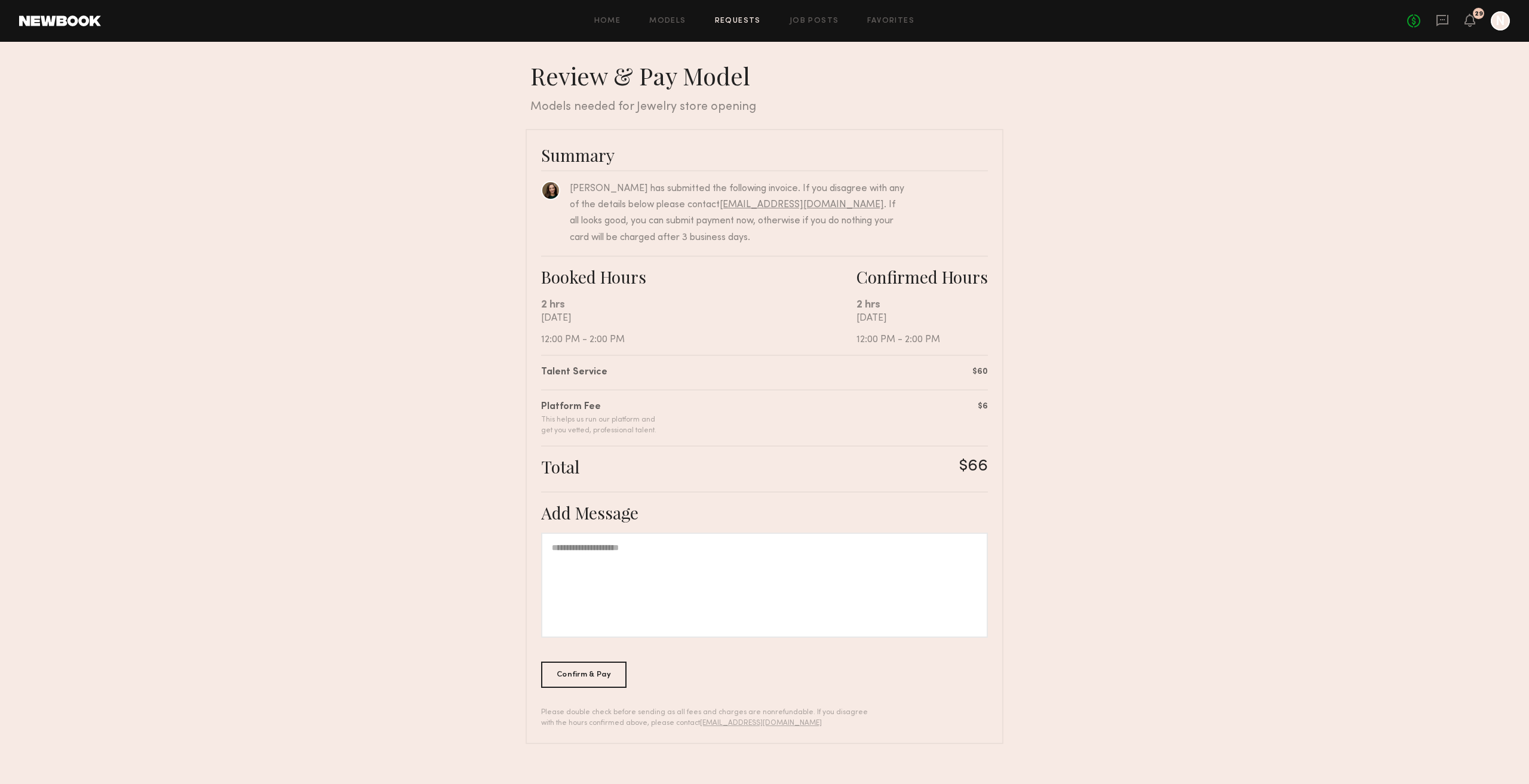
click at [639, 685] on div "Summary Kayla M. has submitted the following invoice. If you disagree with any …" at bounding box center [764, 437] width 478 height 615
click at [607, 662] on div "Confirm & Pay" at bounding box center [584, 674] width 85 height 26
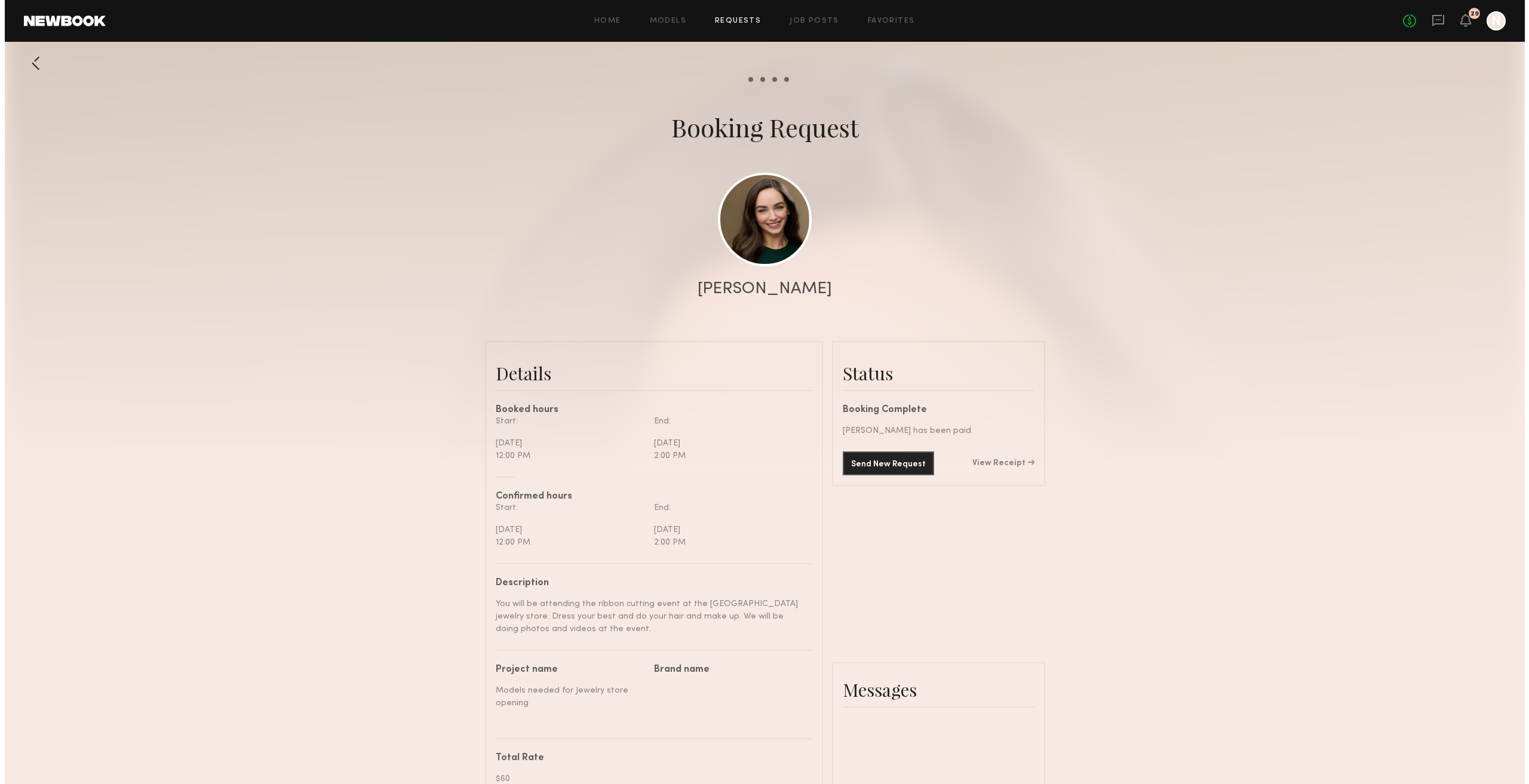
scroll to position [1338, 0]
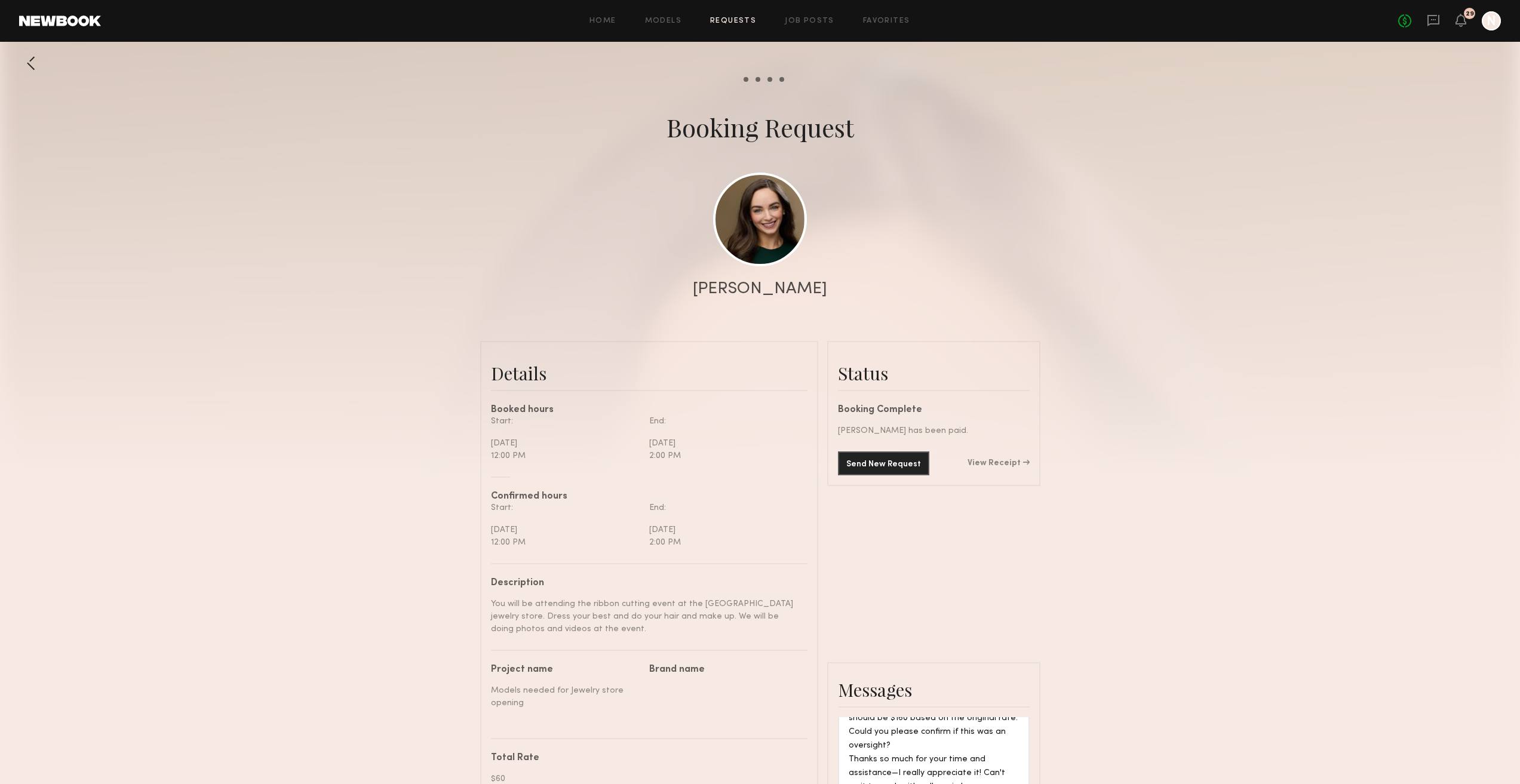
click at [726, 19] on link "Requests" at bounding box center [733, 21] width 46 height 7
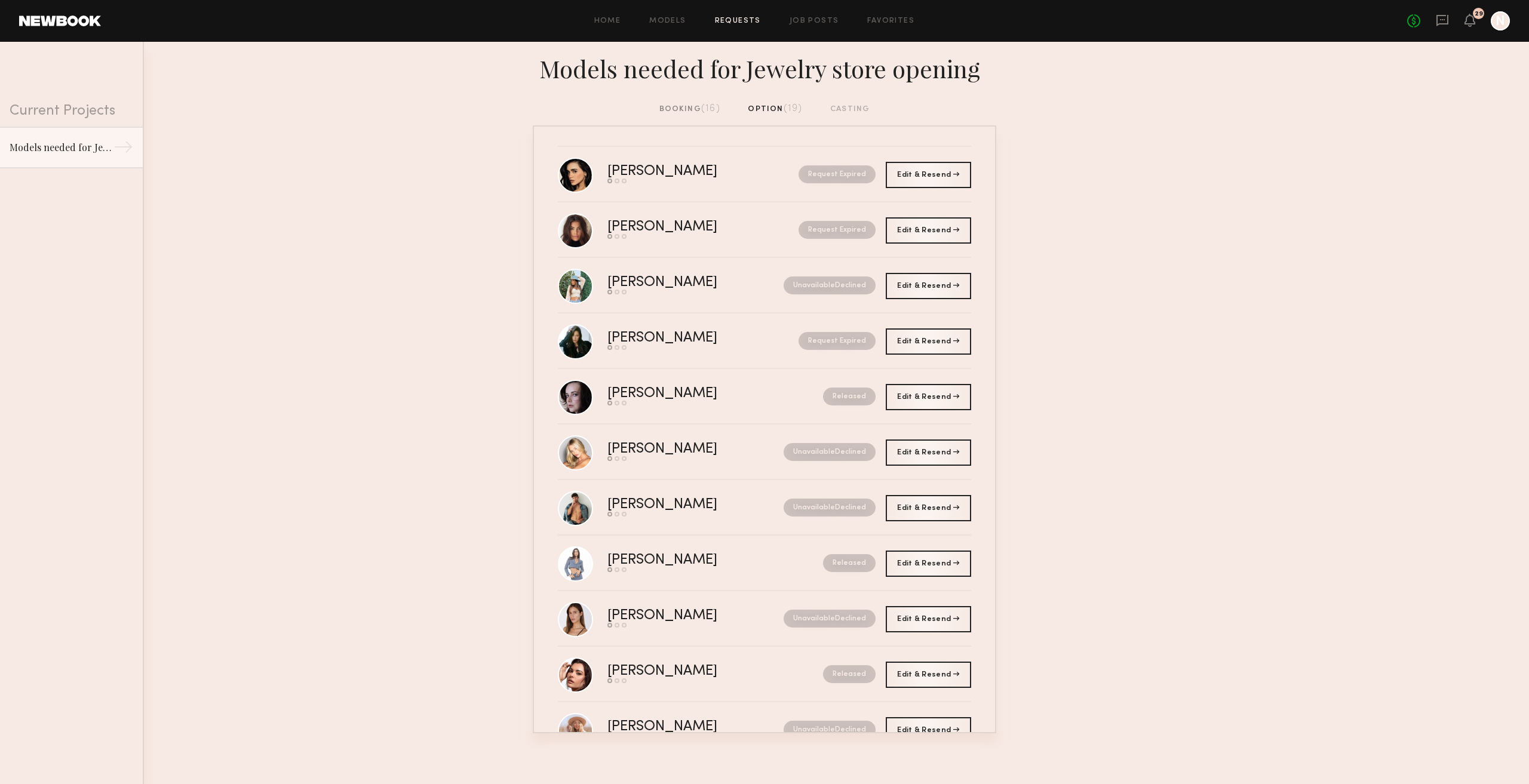
click at [697, 108] on div "booking (16)" at bounding box center [690, 109] width 61 height 13
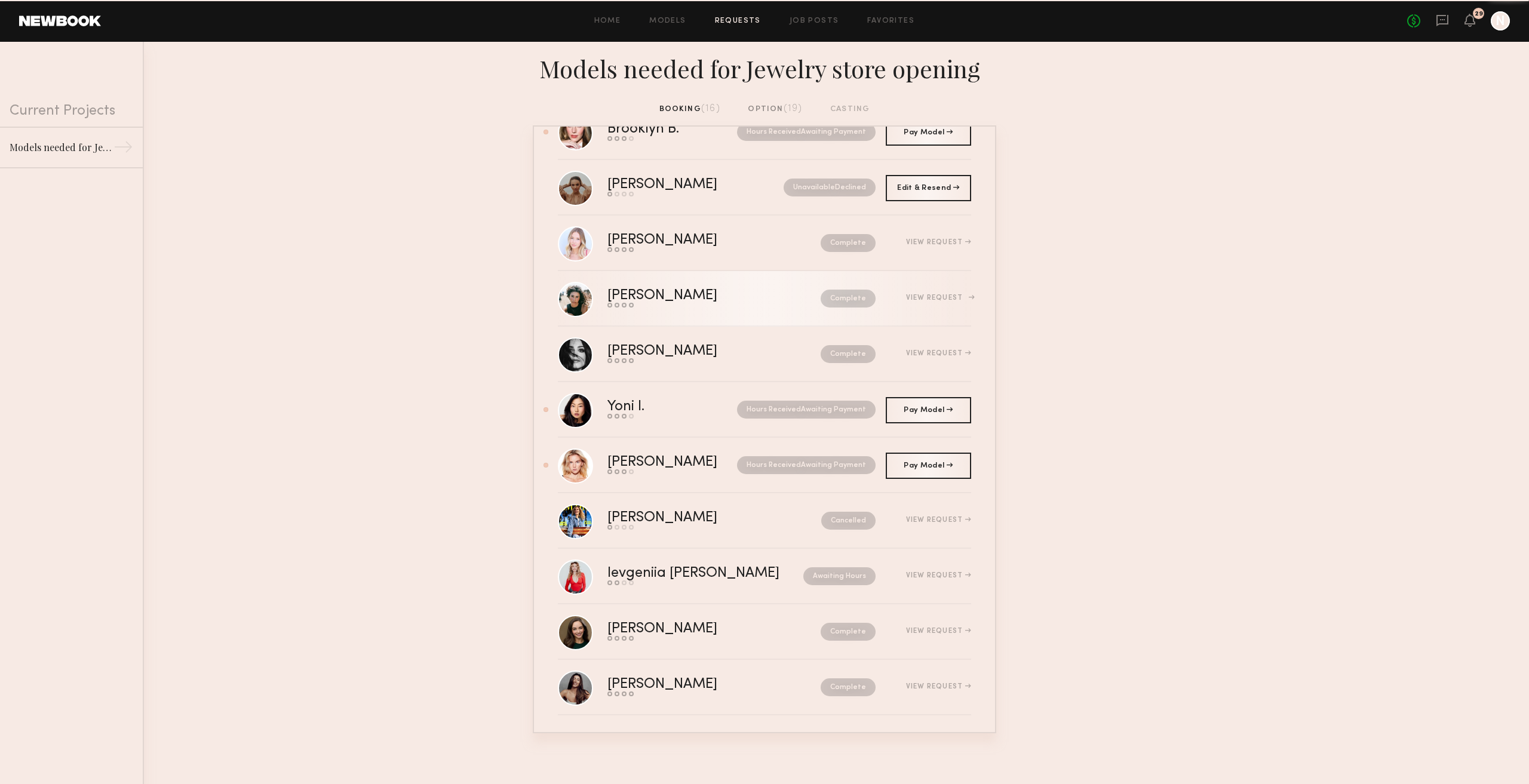
scroll to position [322, 0]
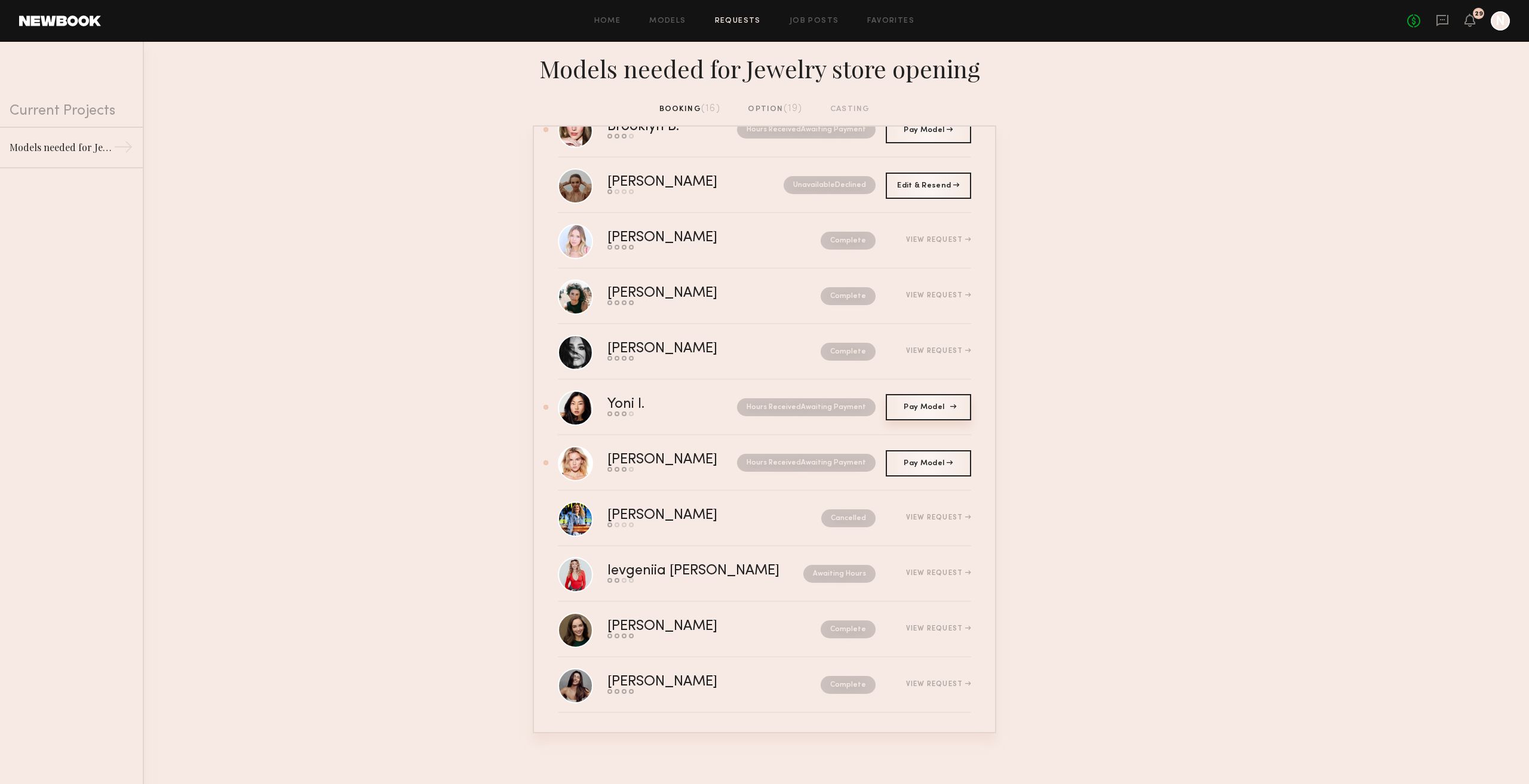
click at [903, 399] on link "Pay Model Pay" at bounding box center [928, 407] width 85 height 26
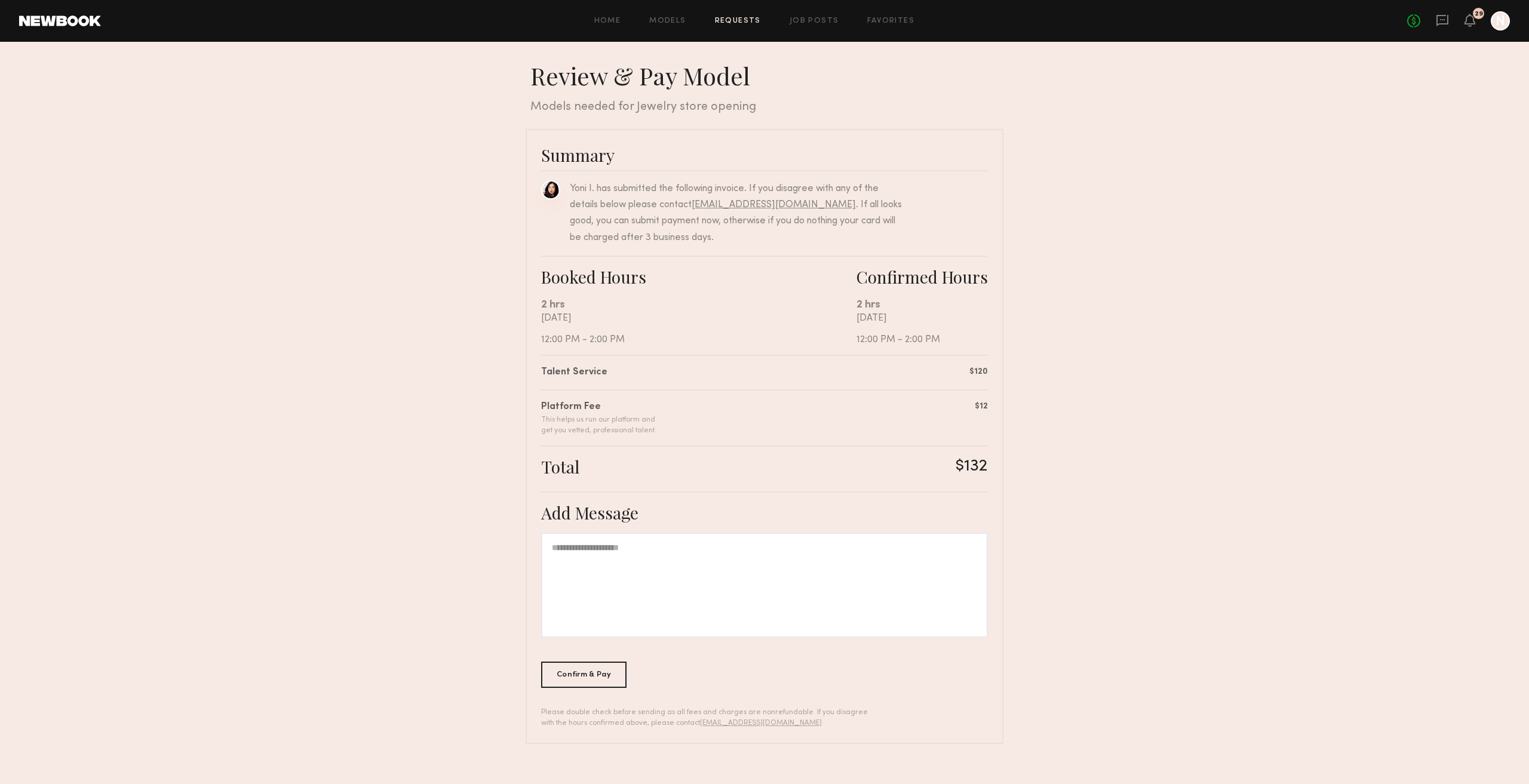
click at [547, 185] on link at bounding box center [551, 190] width 19 height 19
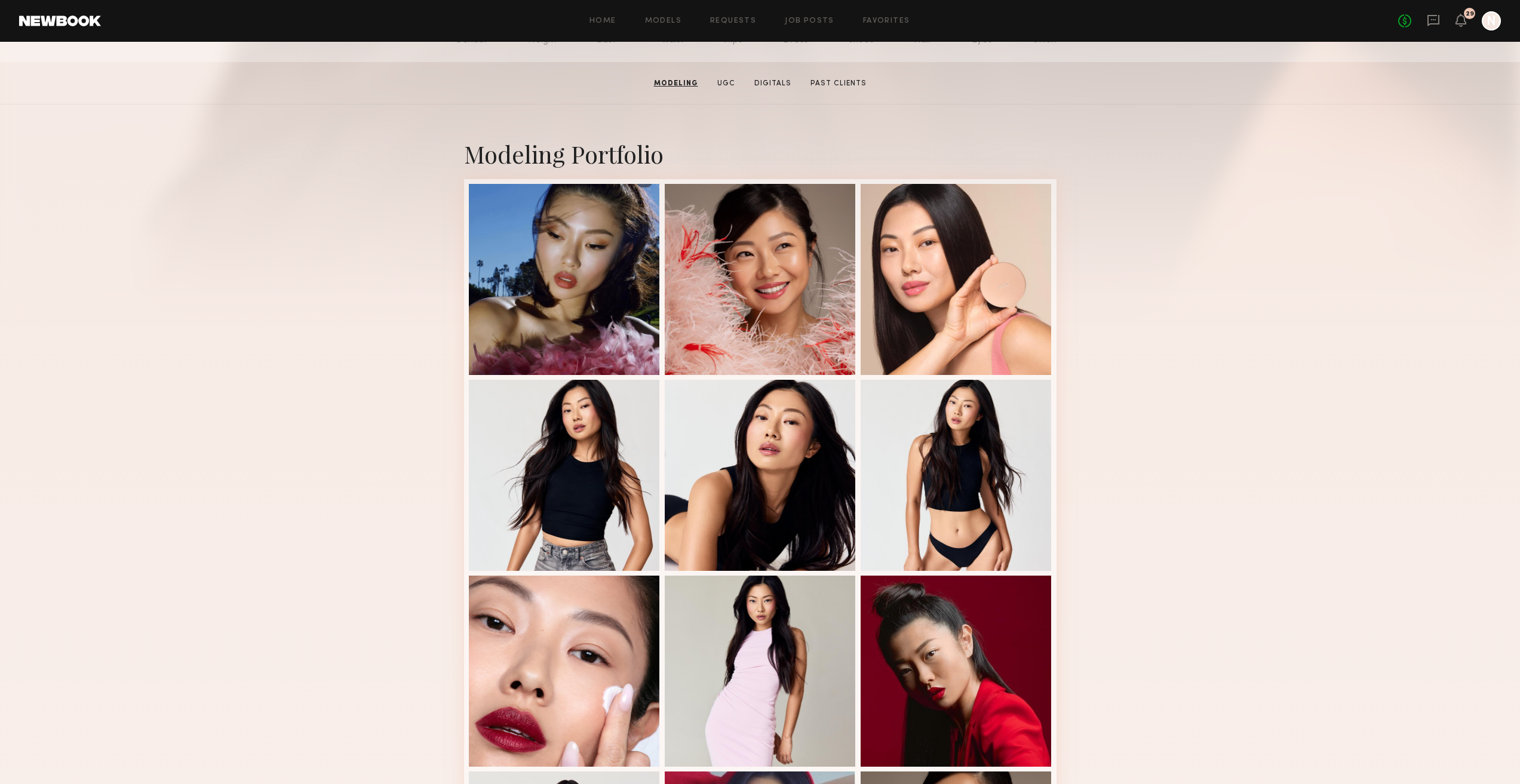
scroll to position [60, 0]
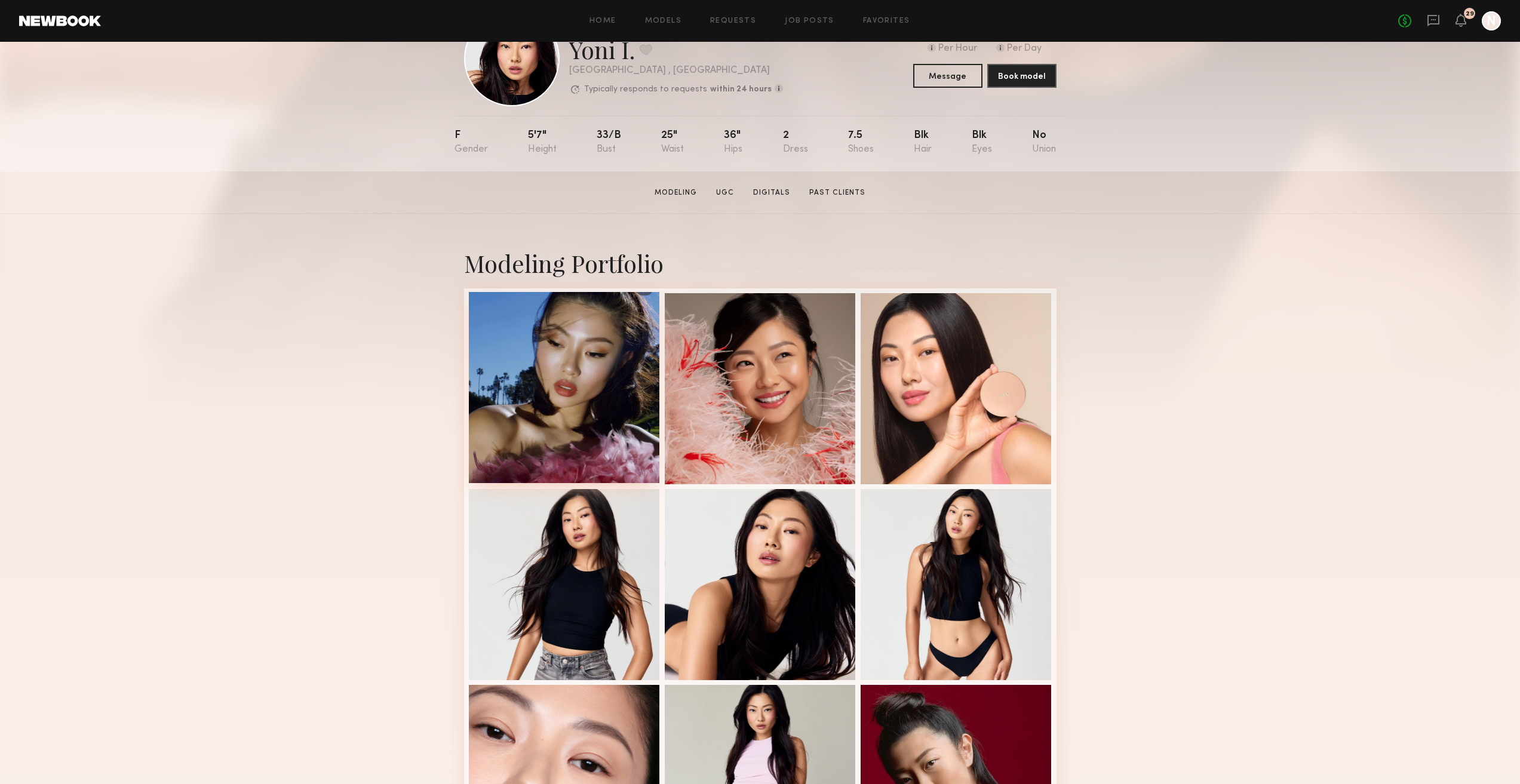
click at [632, 327] on div at bounding box center [564, 387] width 191 height 191
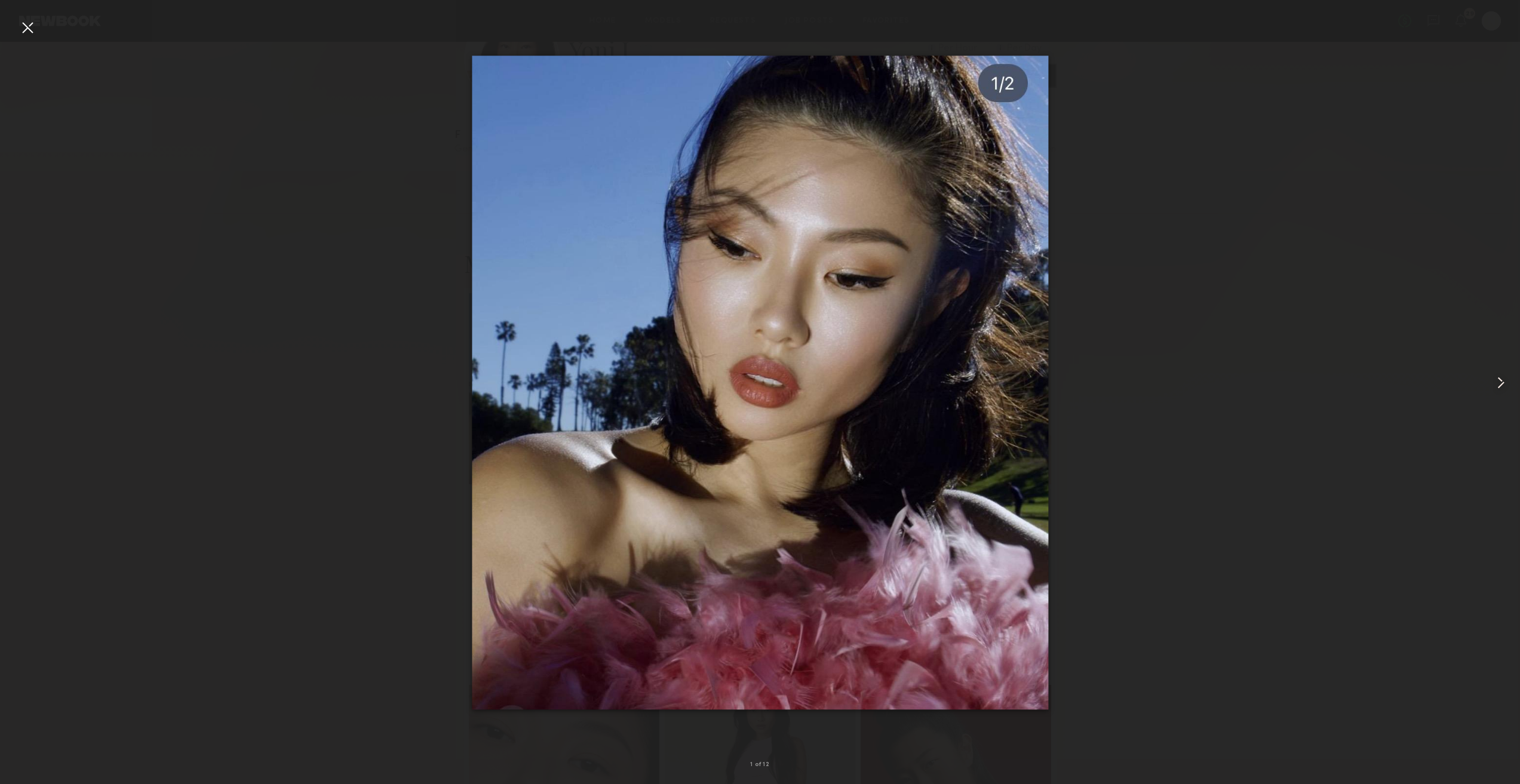
click at [1506, 376] on common-icon at bounding box center [1500, 383] width 19 height 19
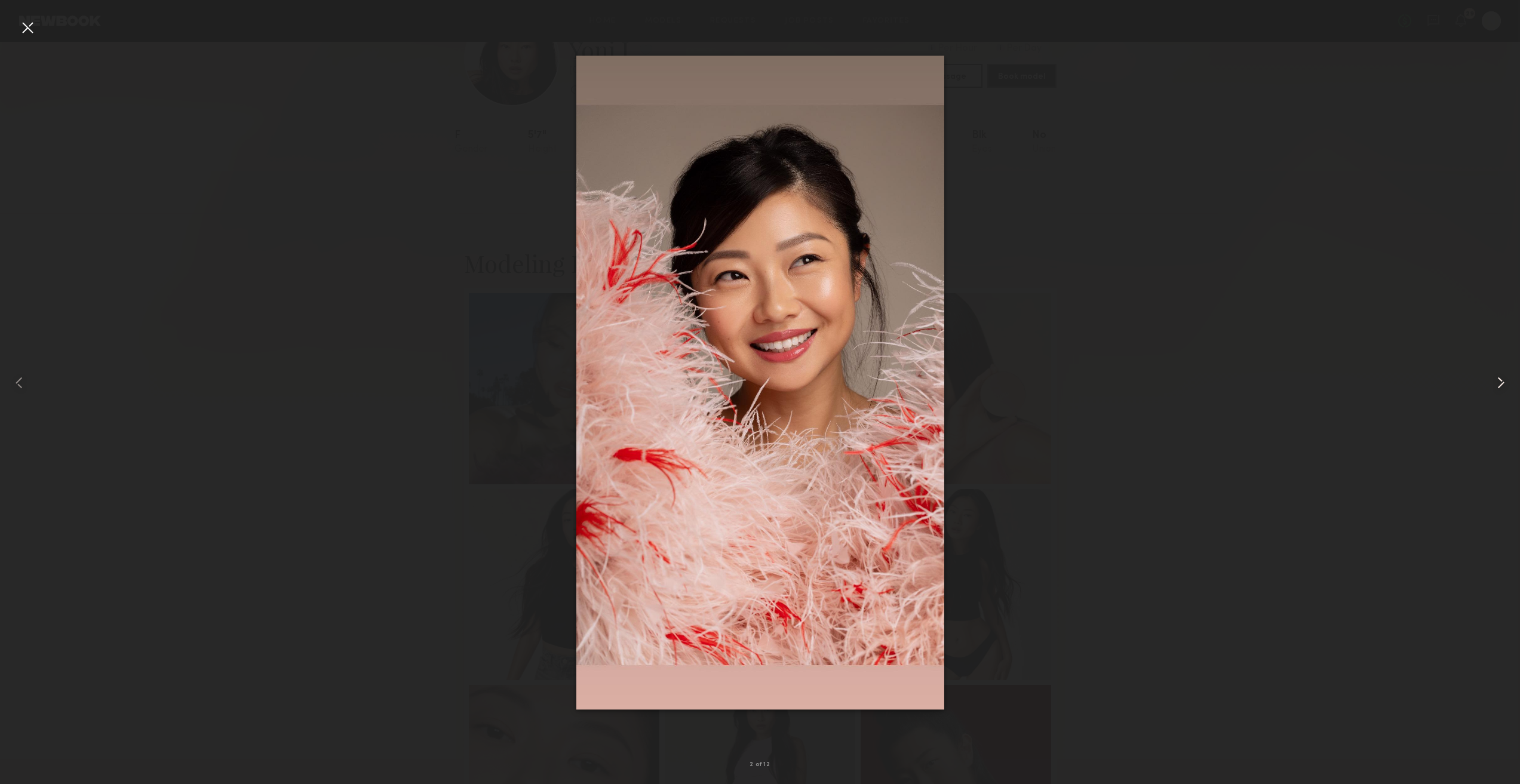
click at [1505, 377] on common-icon at bounding box center [1500, 383] width 19 height 19
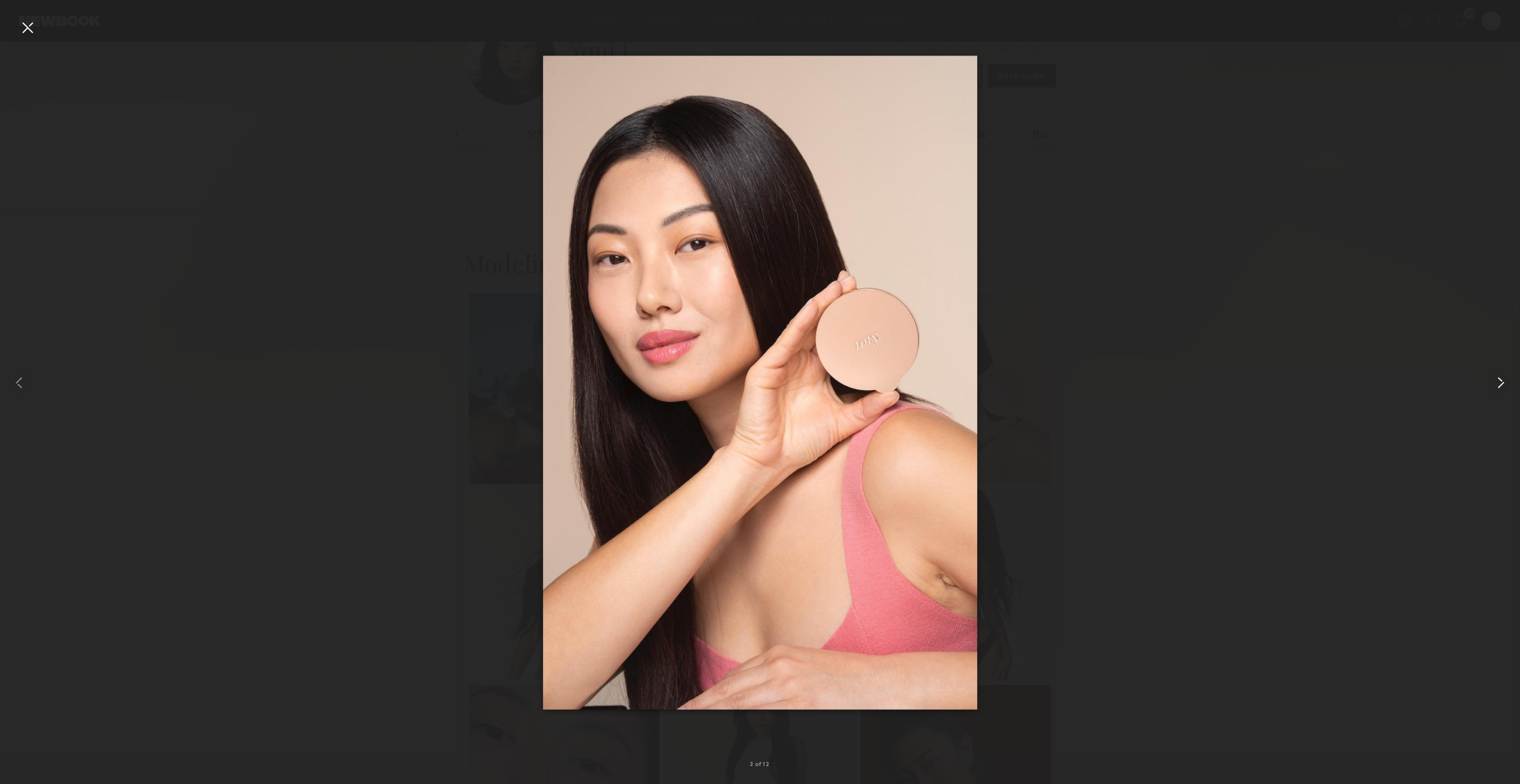
click at [1503, 377] on common-icon at bounding box center [1500, 383] width 19 height 19
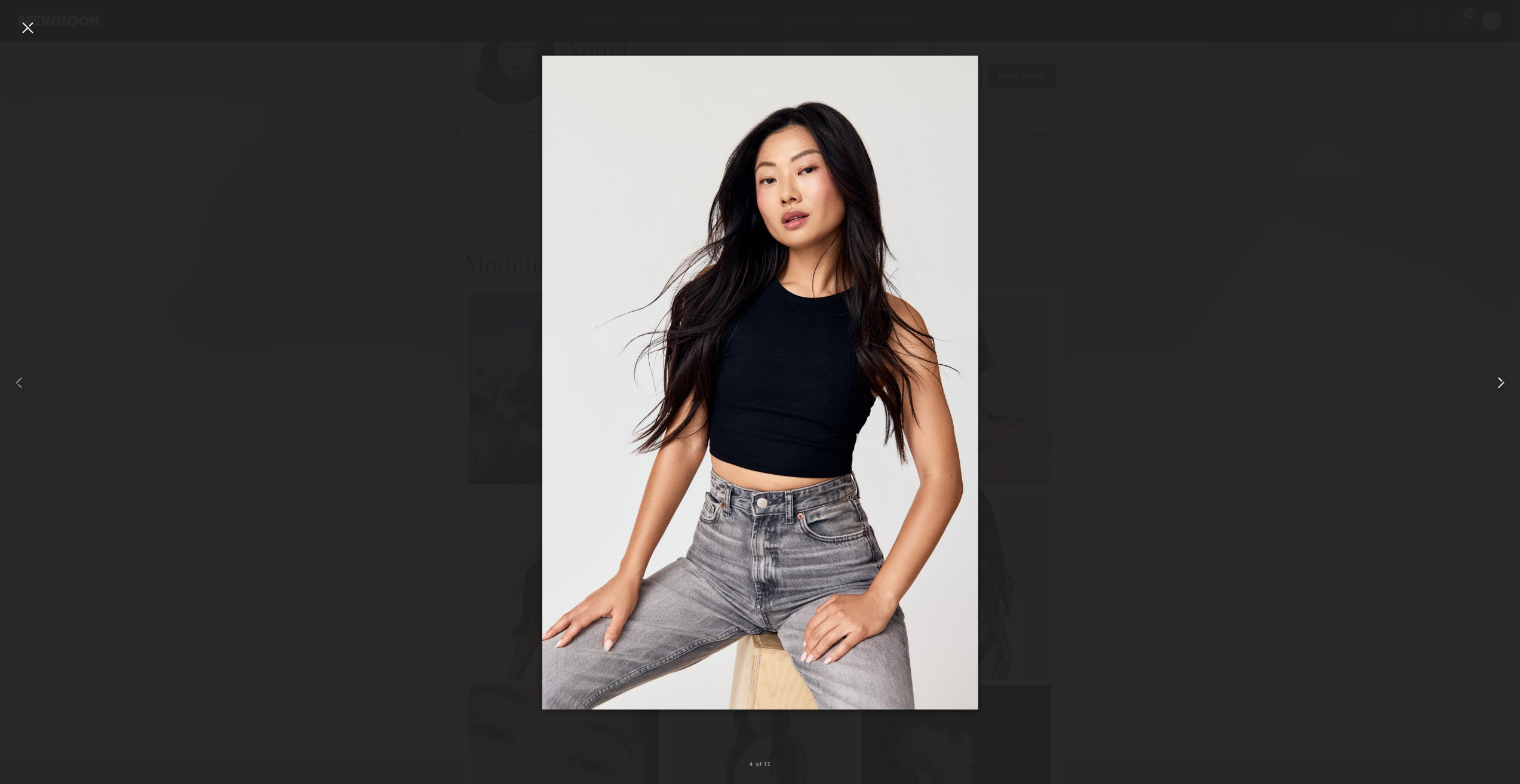
click at [1501, 376] on common-icon at bounding box center [1500, 383] width 19 height 19
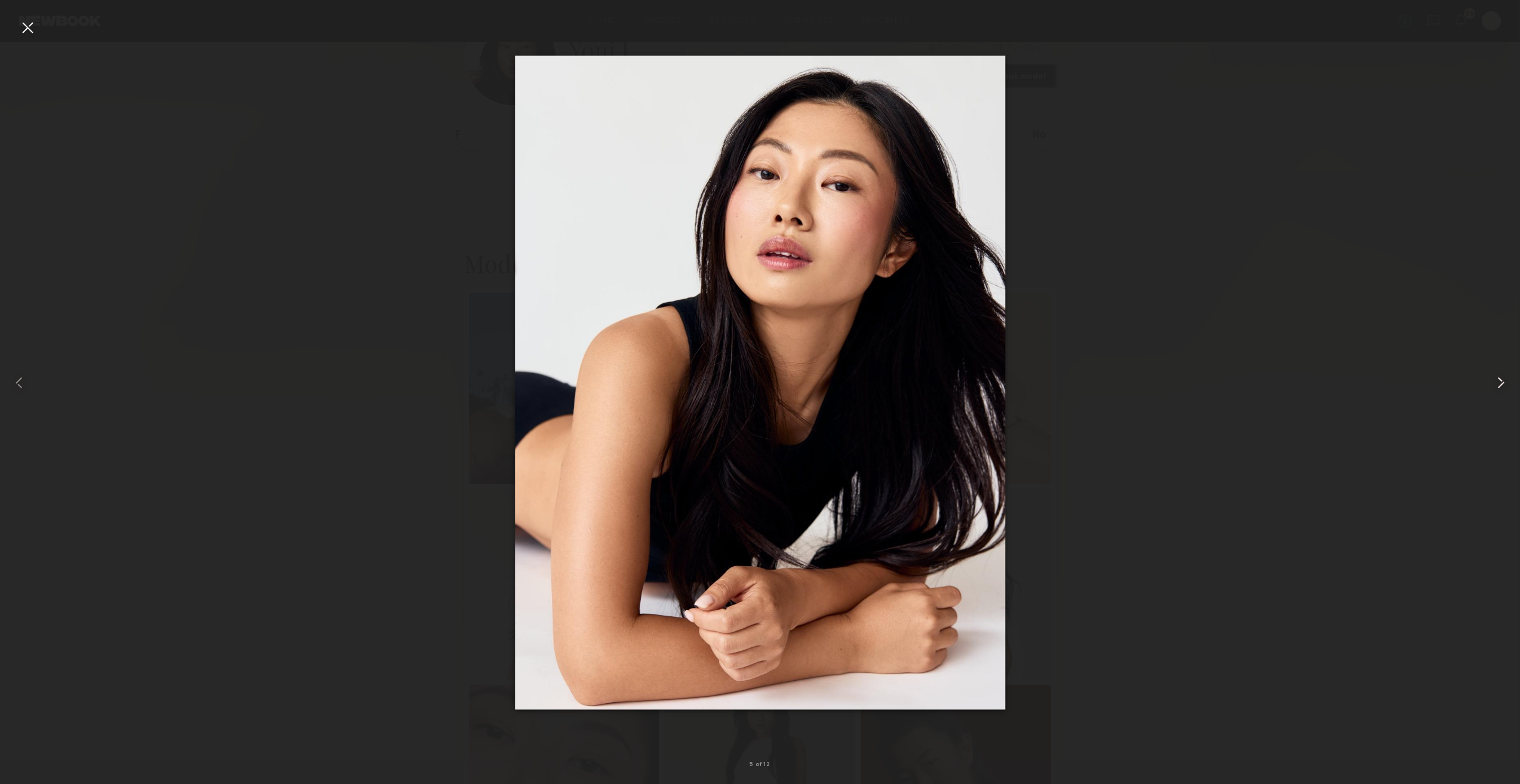
click at [1501, 376] on common-icon at bounding box center [1500, 383] width 19 height 19
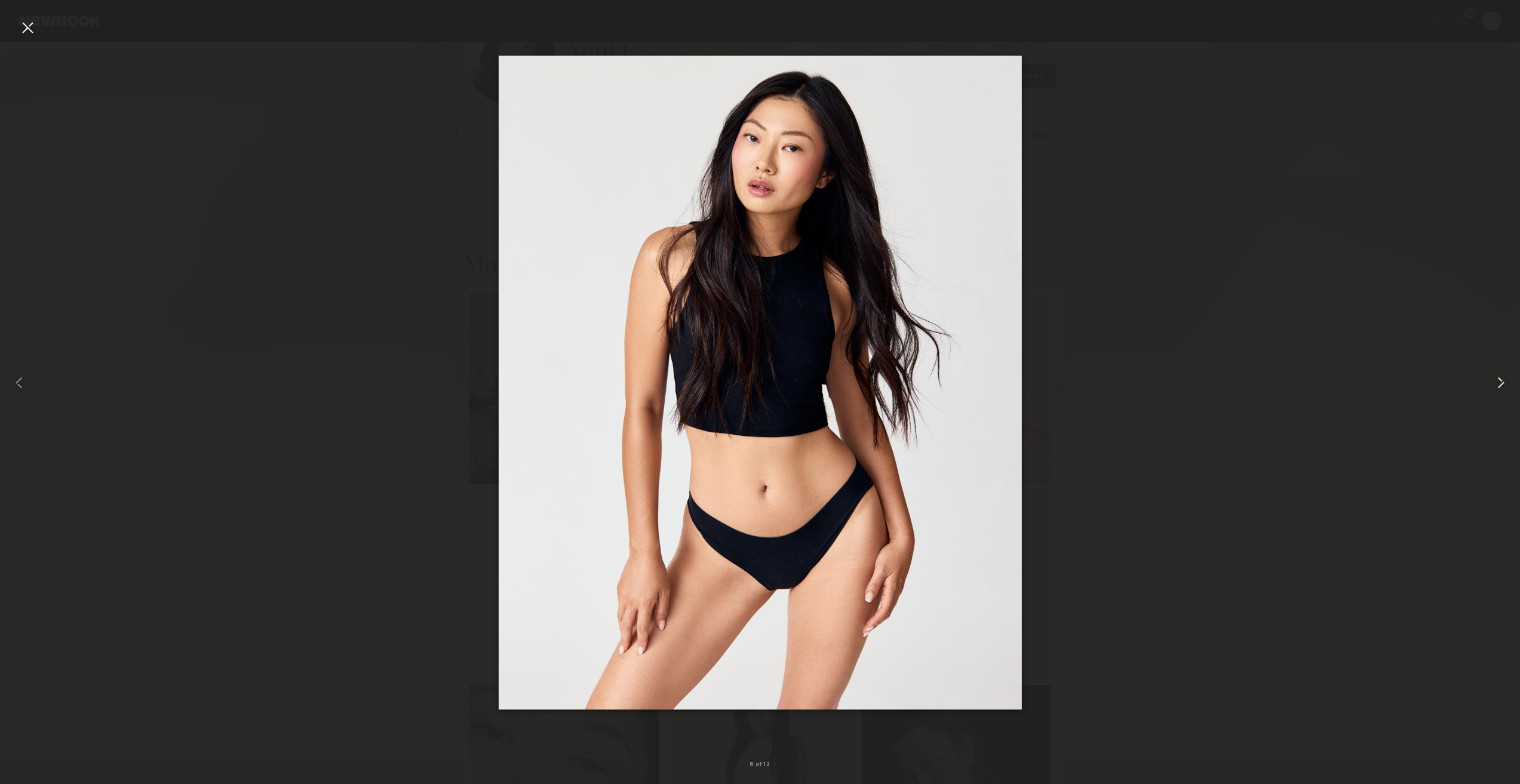
click at [1501, 376] on common-icon at bounding box center [1500, 383] width 19 height 19
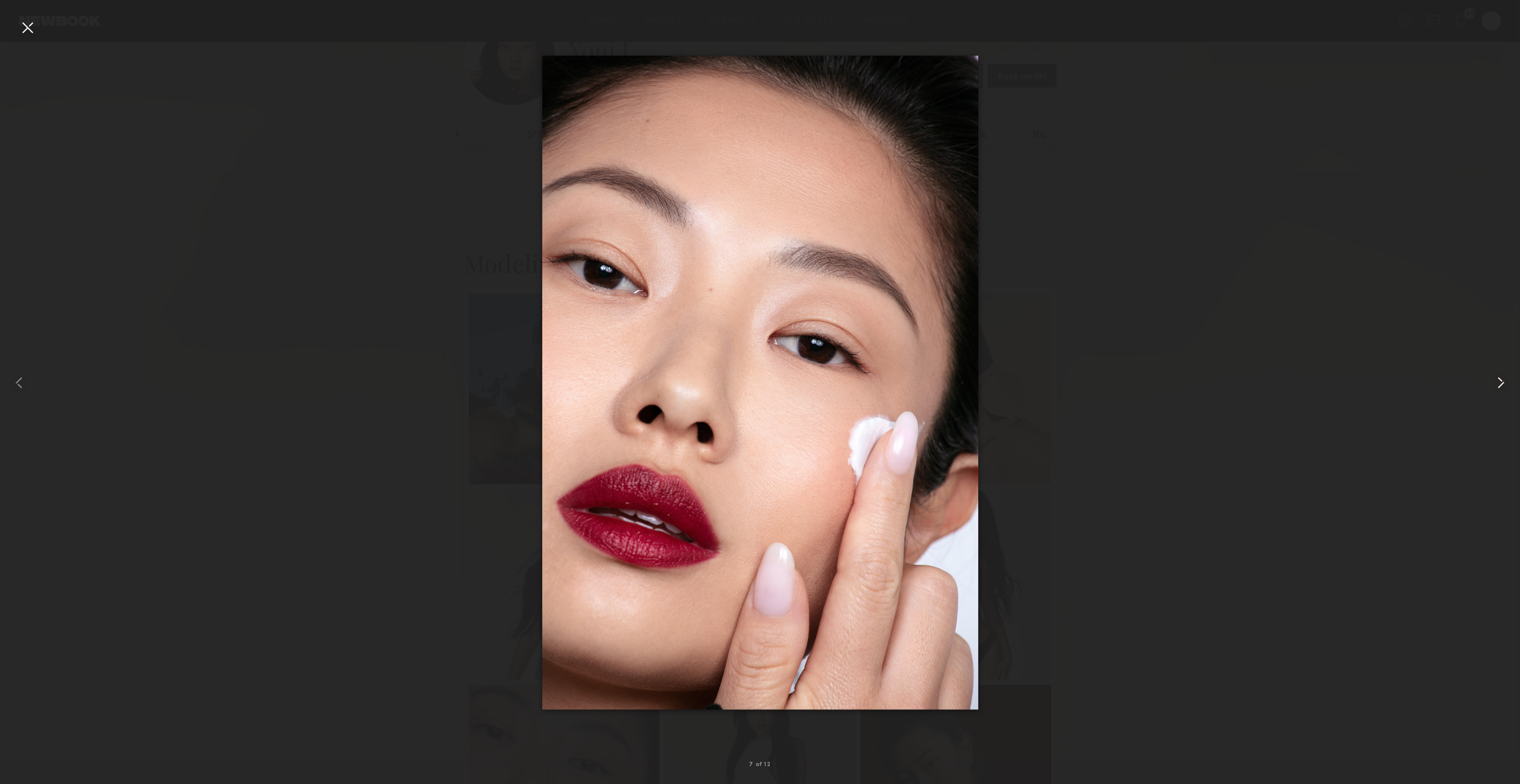
click at [1499, 376] on common-icon at bounding box center [1500, 383] width 19 height 19
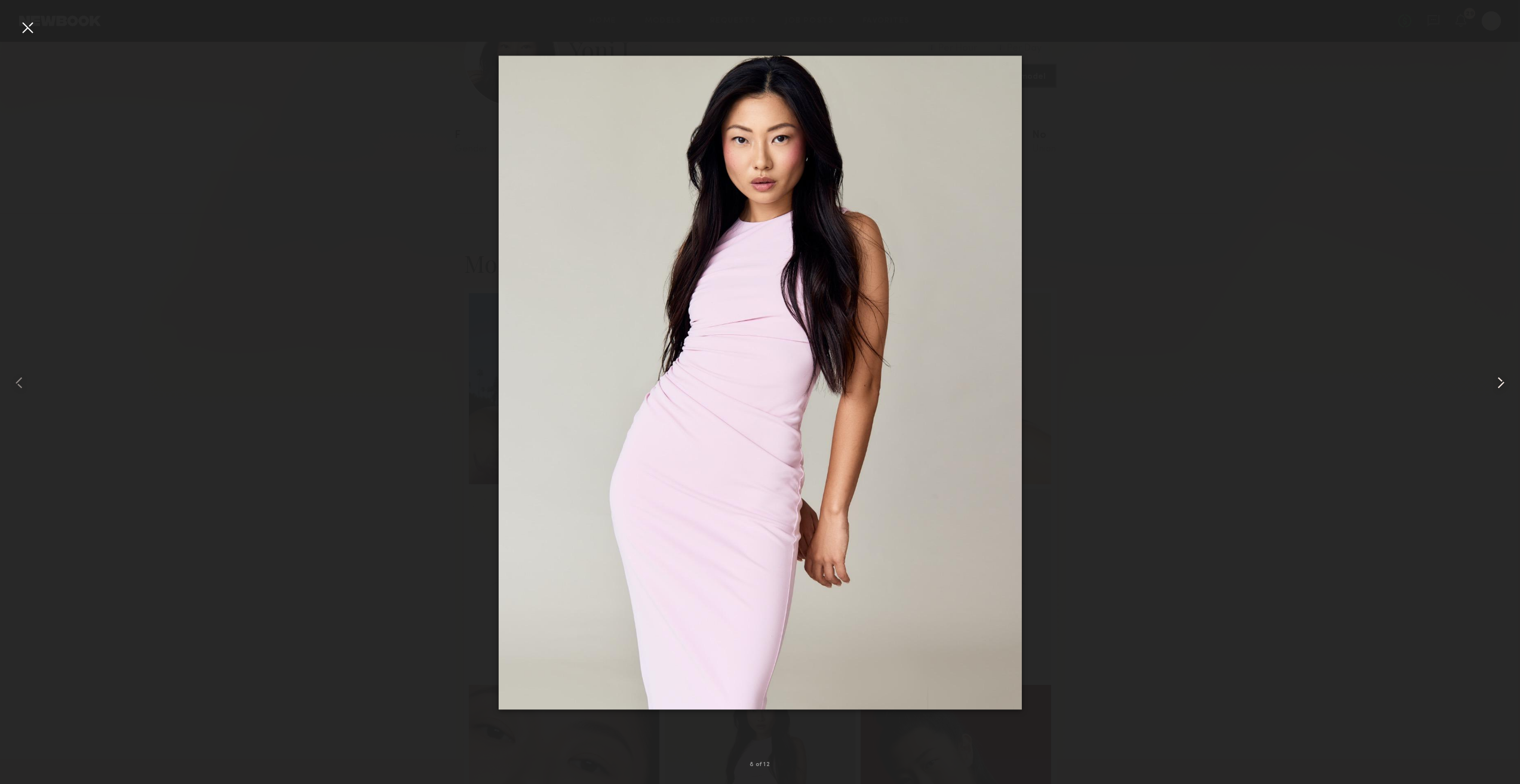
click at [1494, 376] on common-icon at bounding box center [1500, 383] width 19 height 19
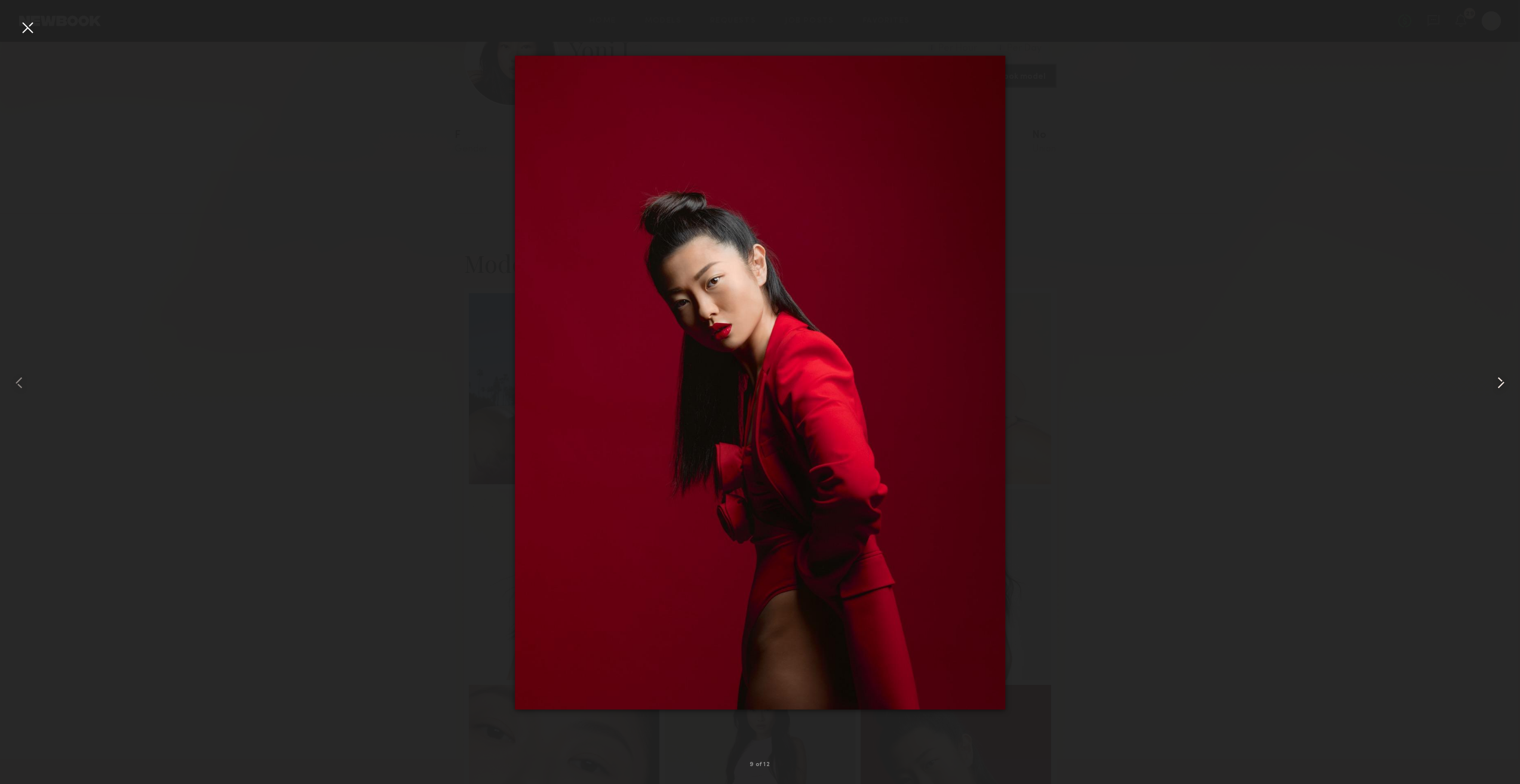
click at [1494, 376] on common-icon at bounding box center [1500, 383] width 19 height 19
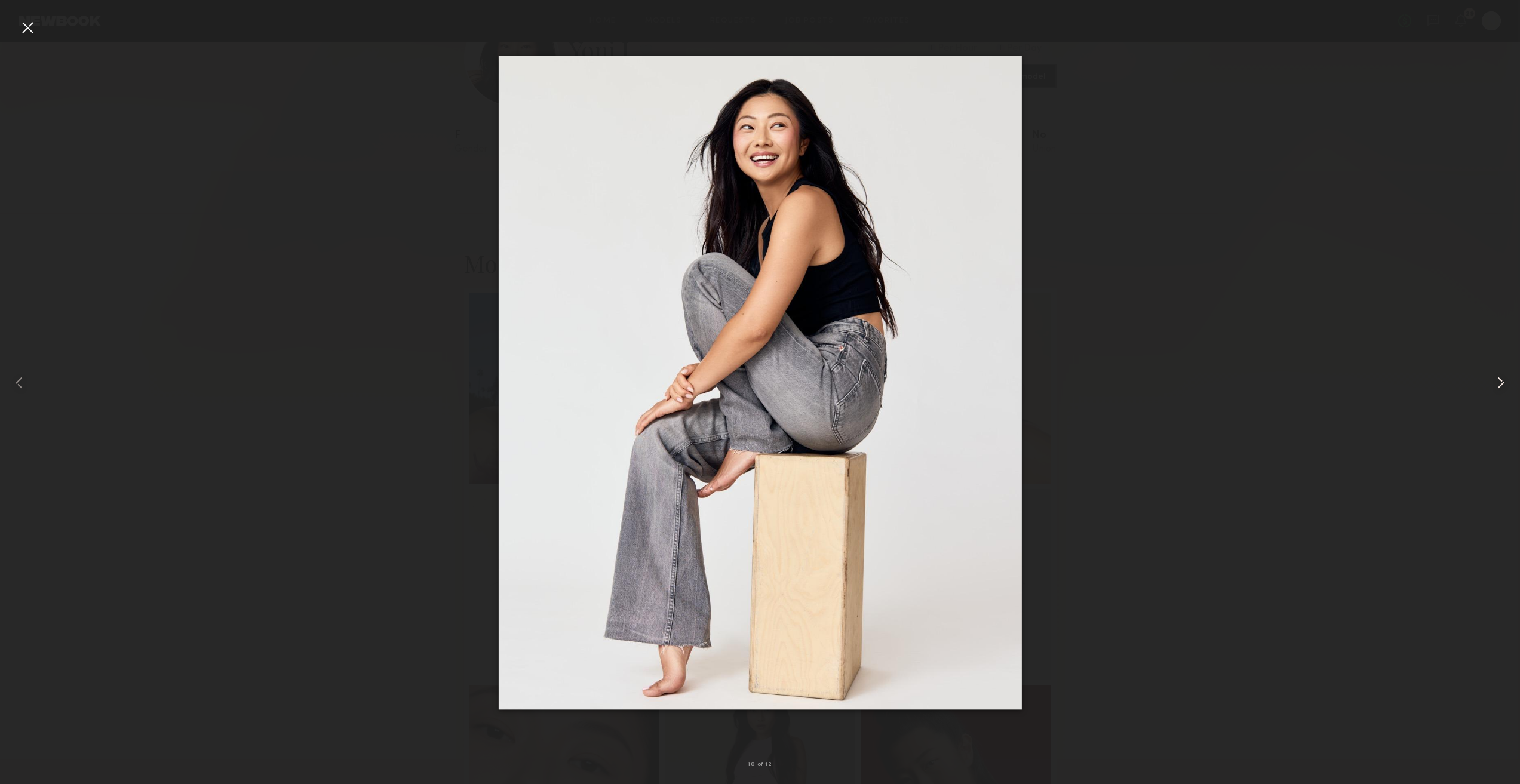
click at [1469, 330] on div at bounding box center [1490, 382] width 61 height 726
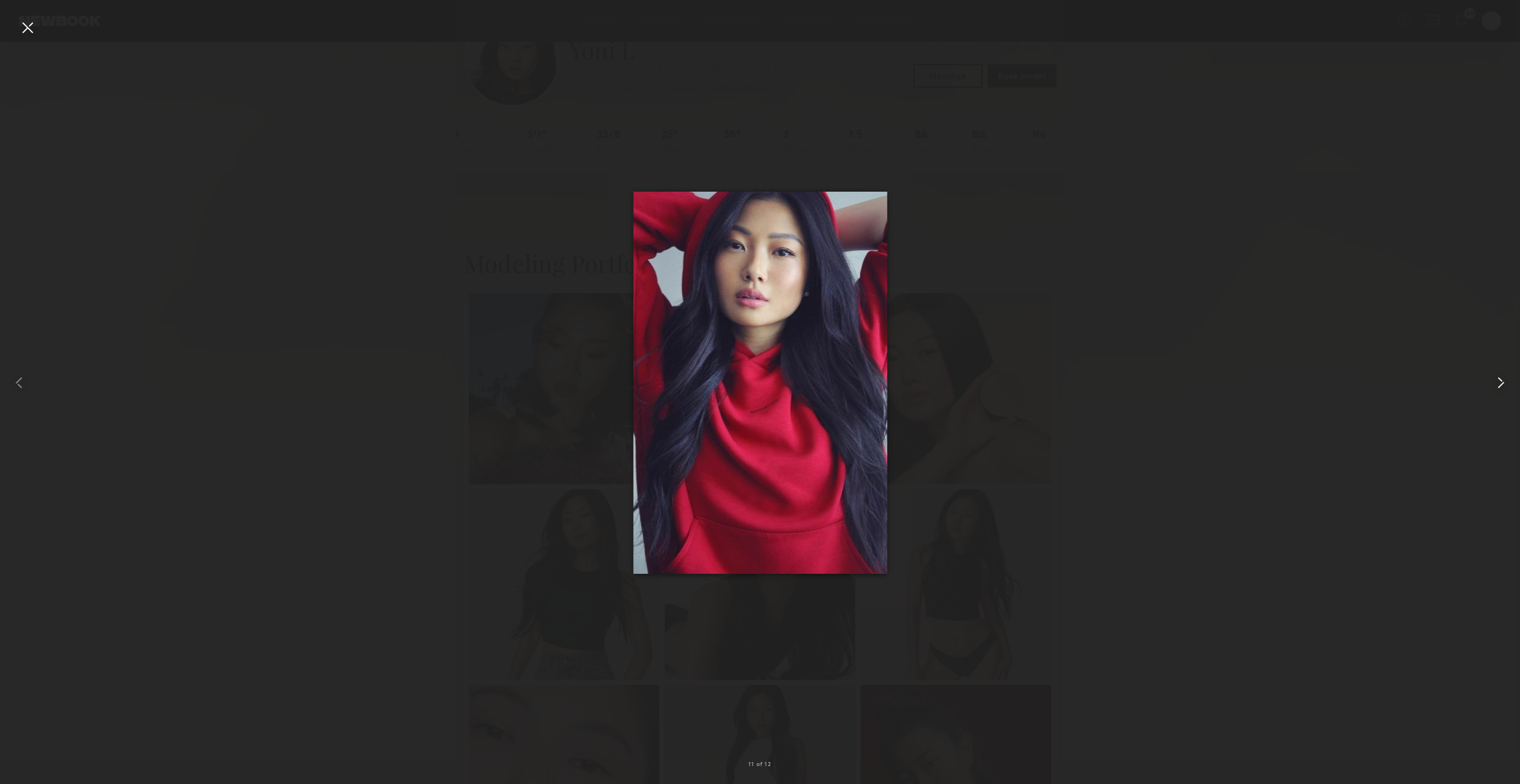
click at [1469, 330] on div at bounding box center [1490, 382] width 61 height 726
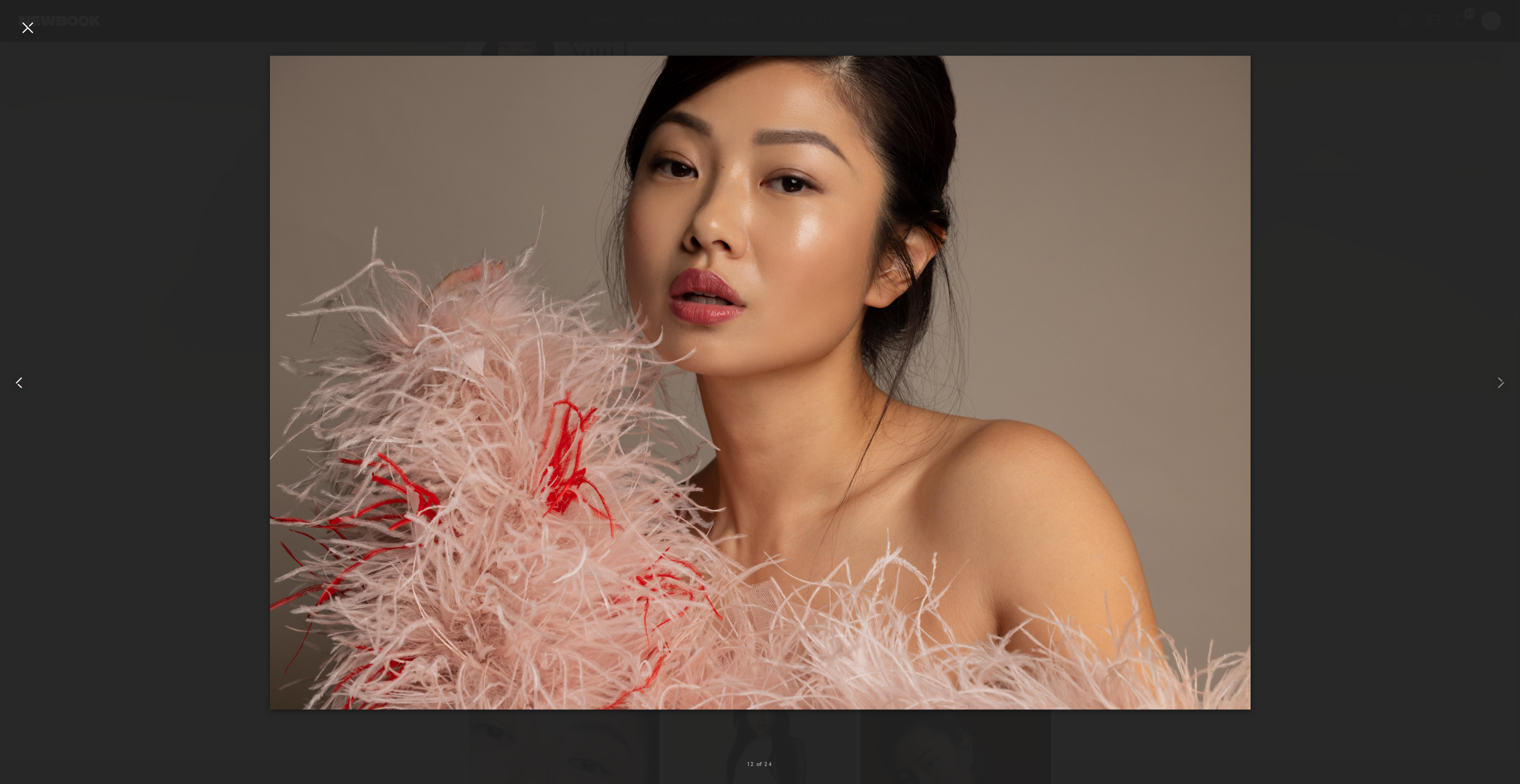
click at [28, 43] on div at bounding box center [30, 382] width 61 height 726
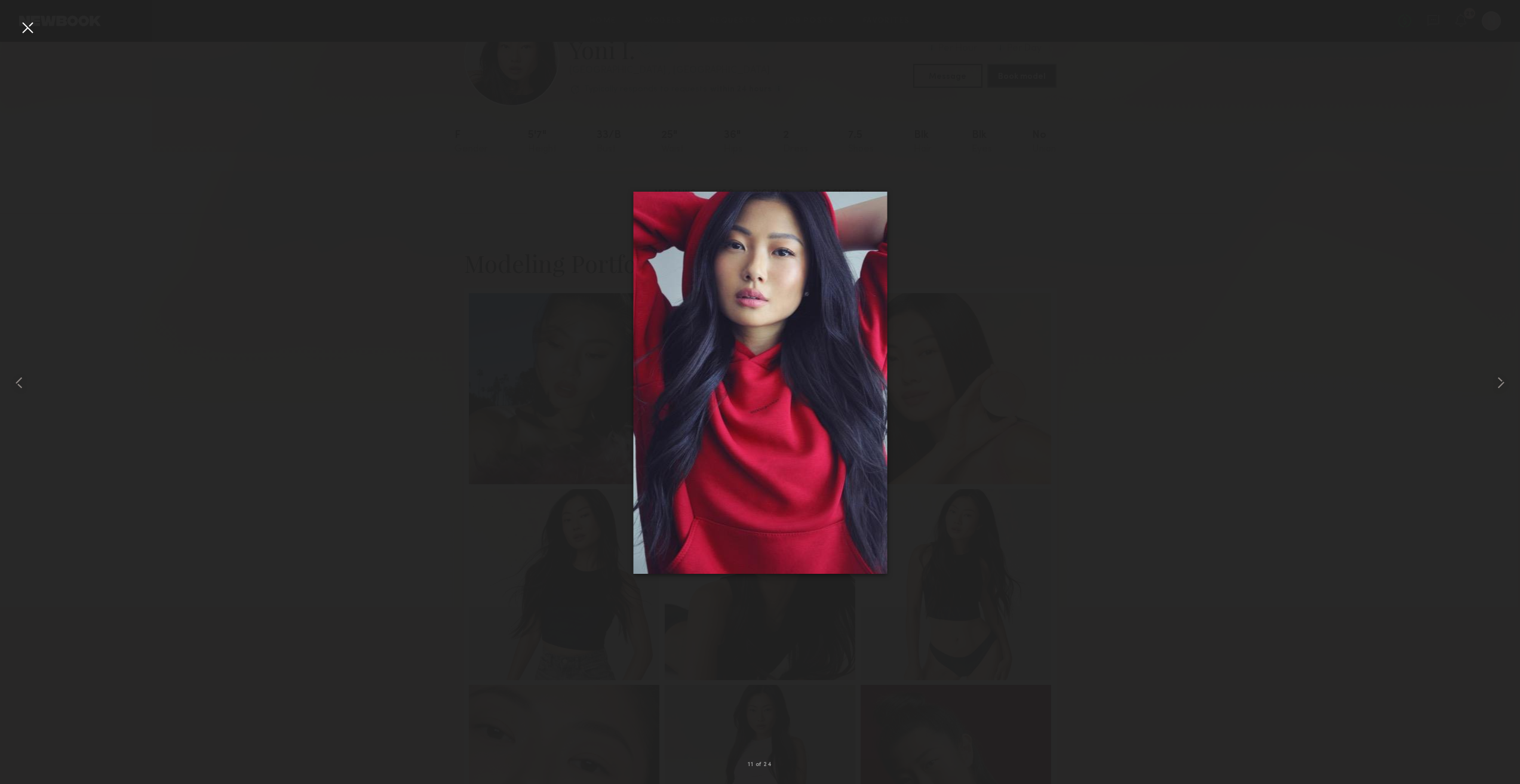
click at [29, 33] on div at bounding box center [27, 27] width 19 height 19
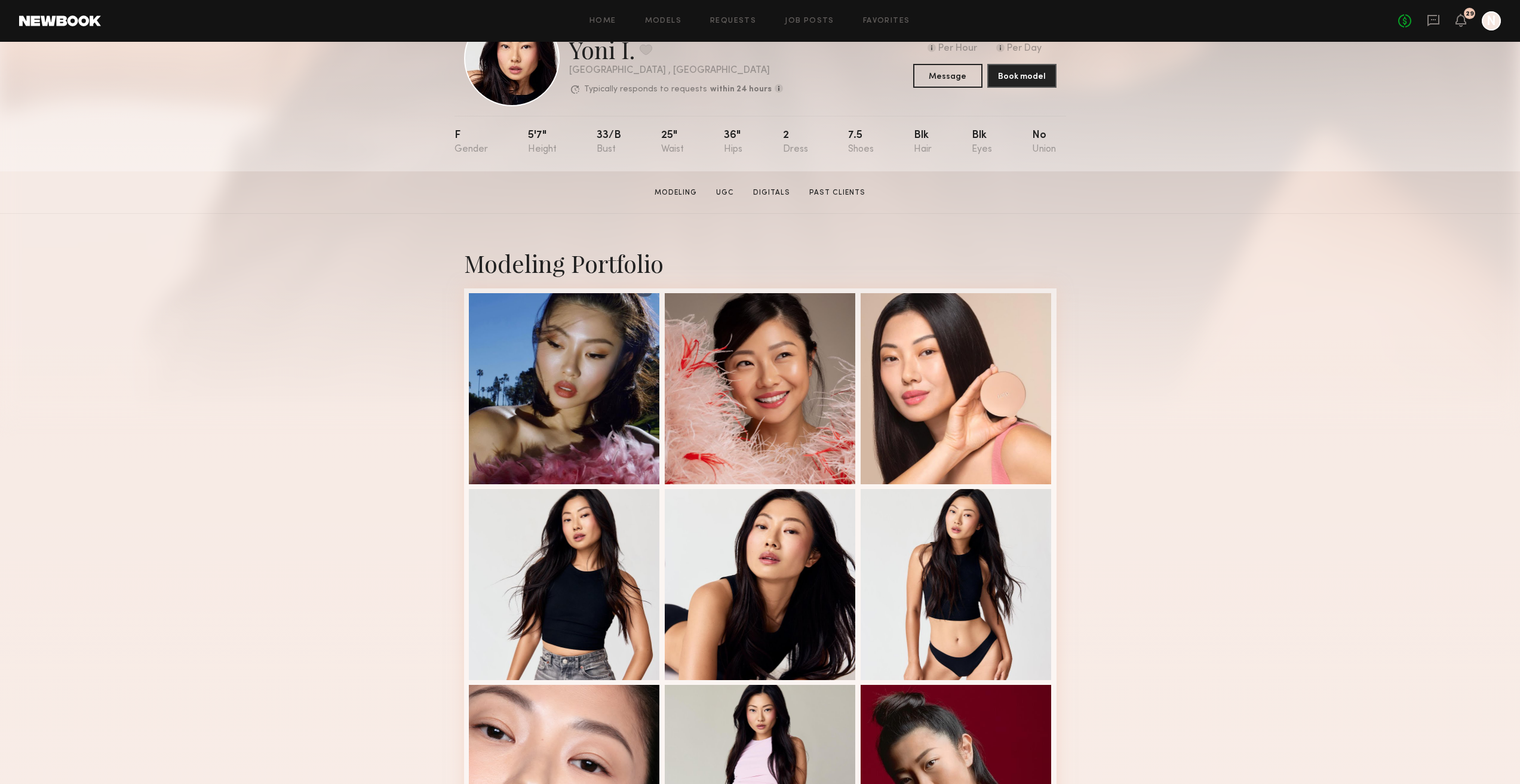
click at [742, 14] on div "Home Models Requests Job Posts Favorites Sign Out No fees up to $5,000 29 N" at bounding box center [800, 21] width 1399 height 19
click at [741, 21] on link "Requests" at bounding box center [733, 21] width 46 height 7
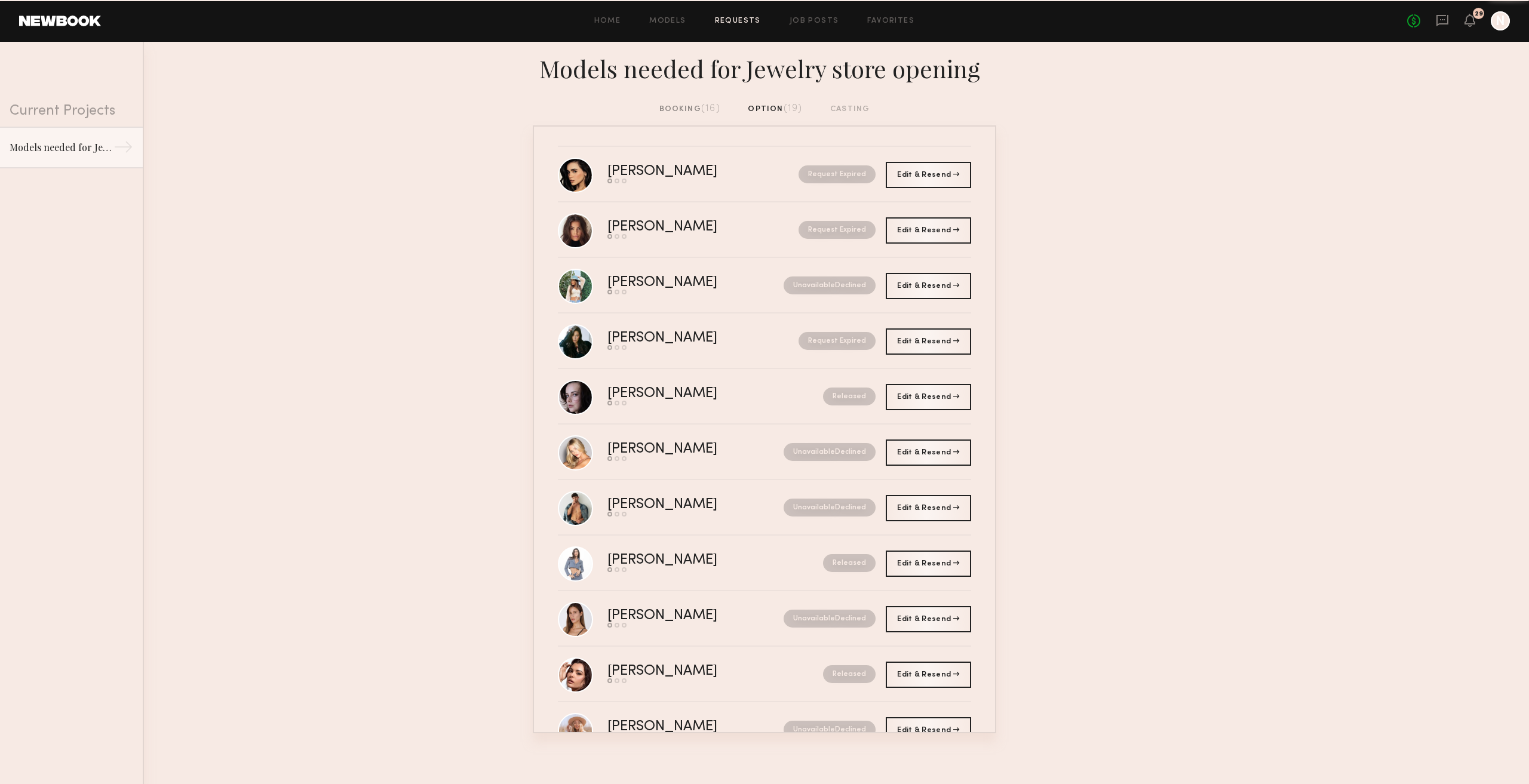
click at [705, 104] on span "(16)" at bounding box center [710, 108] width 19 height 9
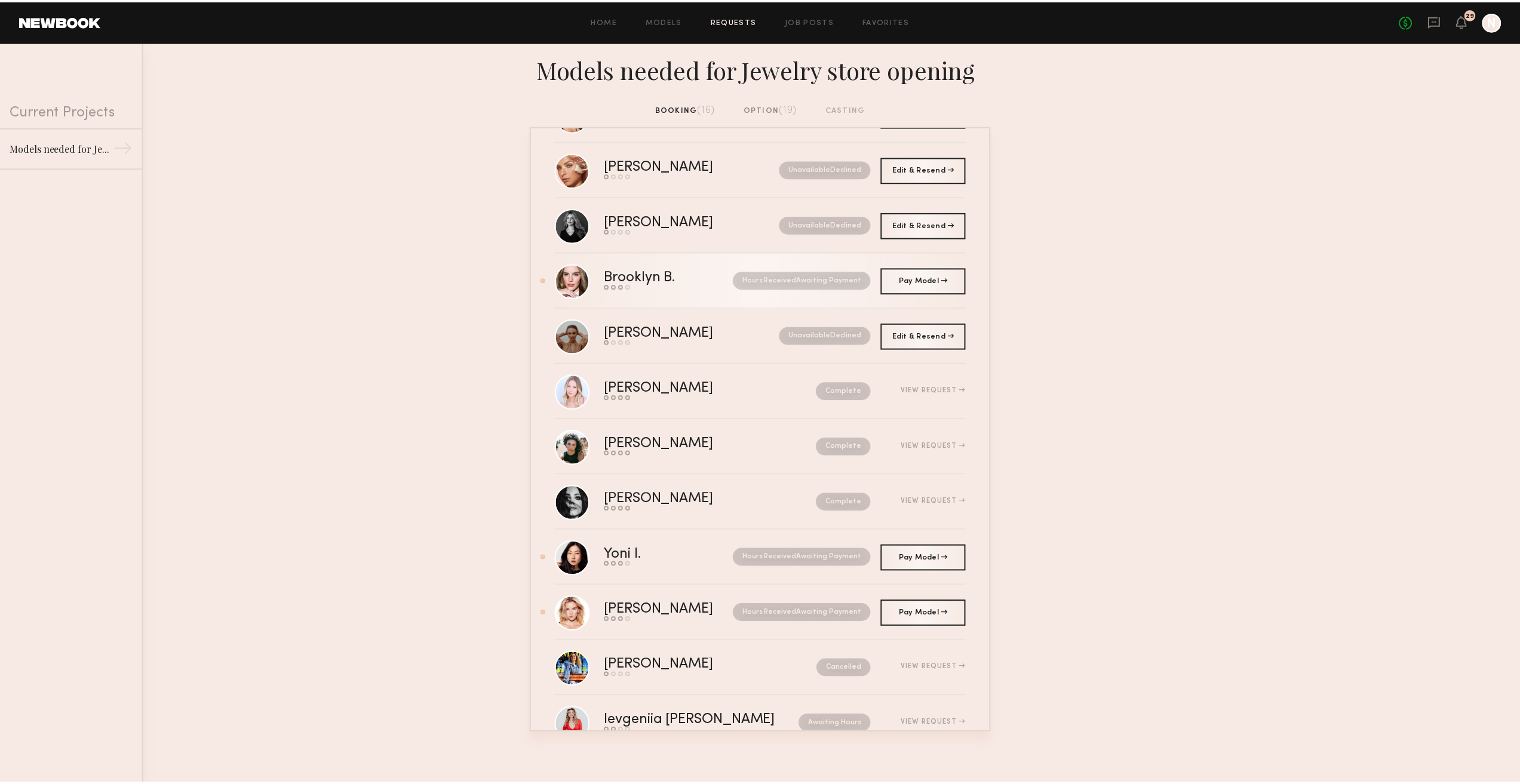
scroll to position [322, 0]
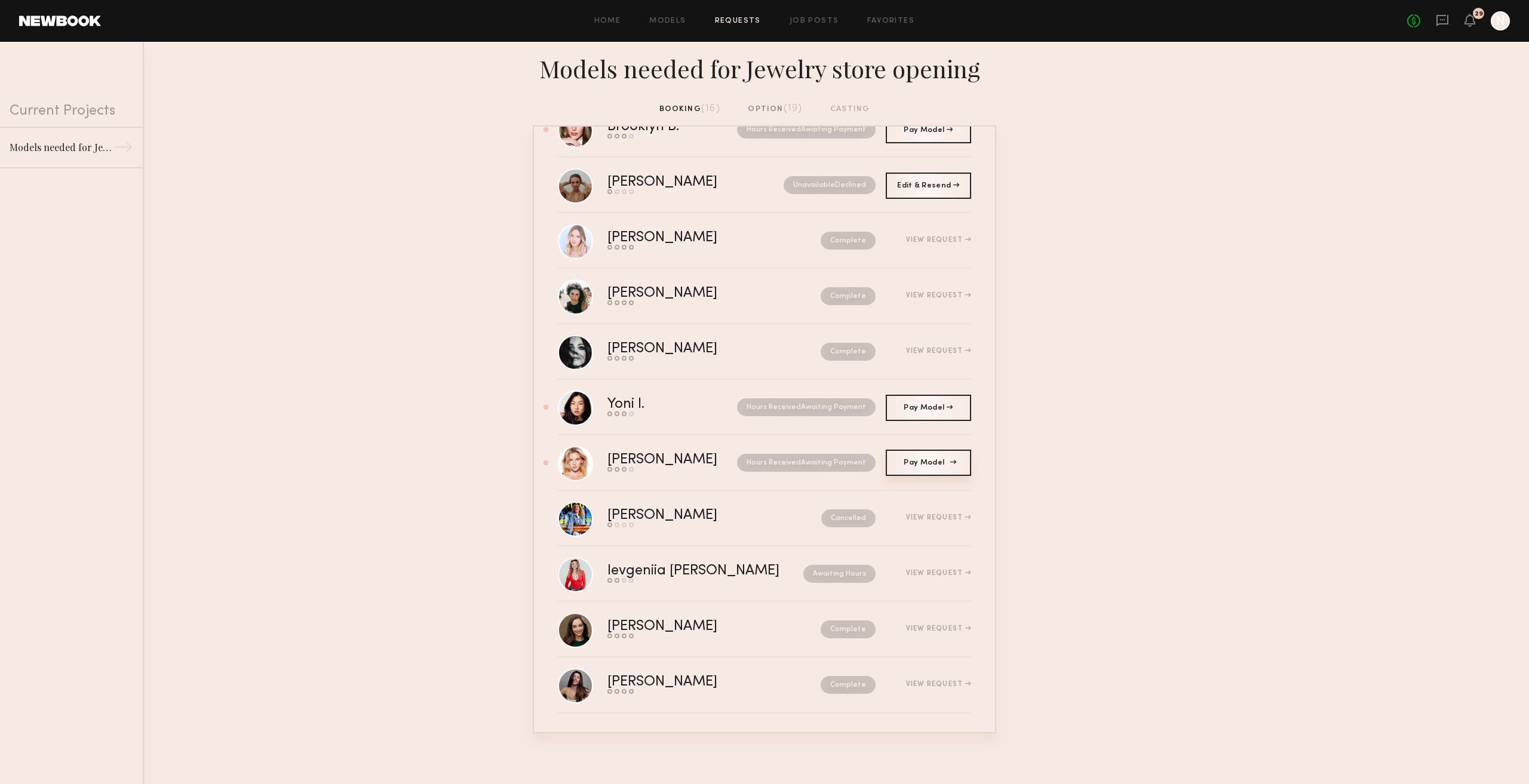
click at [899, 469] on link "Pay Model Pay" at bounding box center [928, 462] width 85 height 26
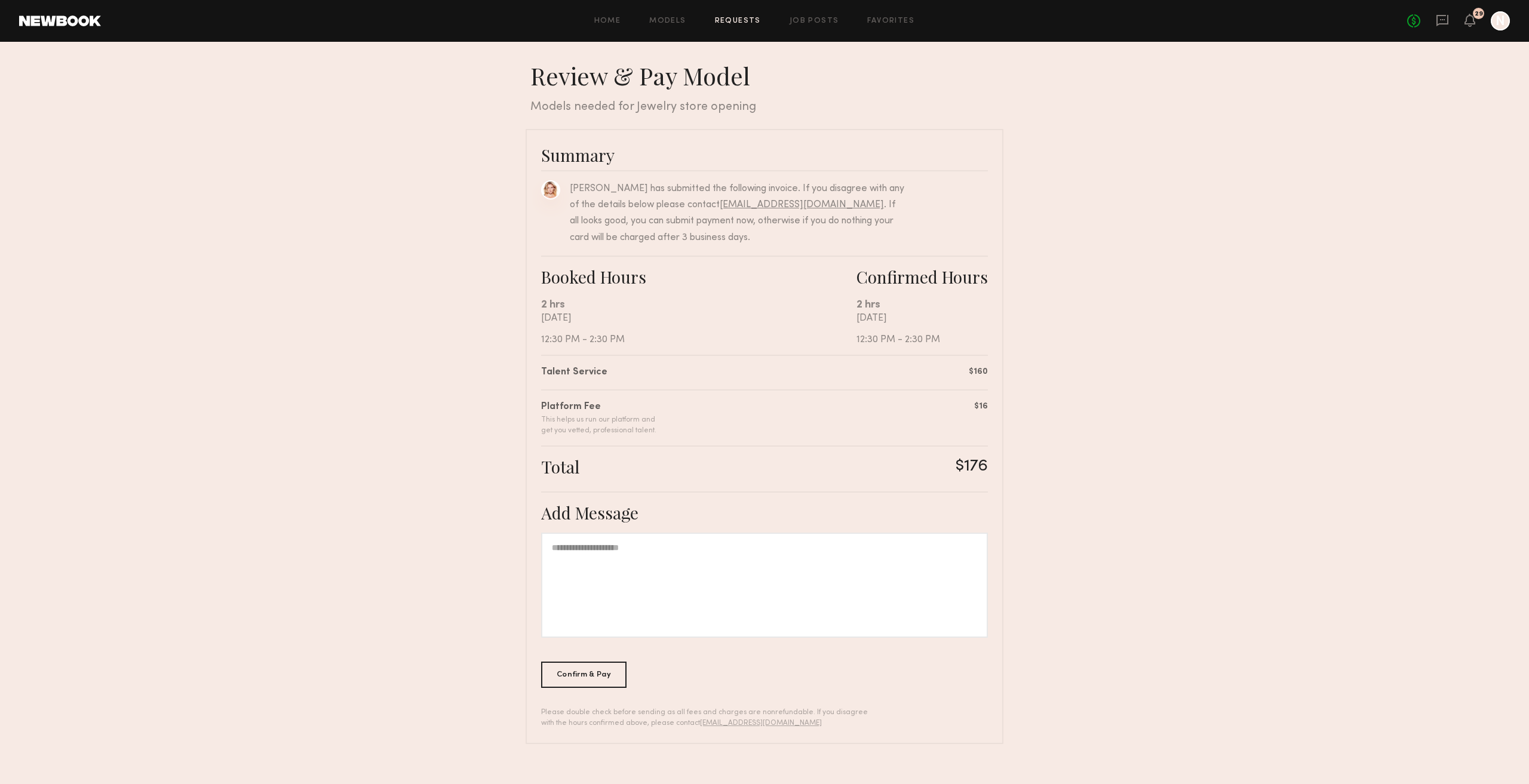
click at [549, 190] on link at bounding box center [551, 190] width 19 height 19
click at [578, 670] on div "Confirm & Pay" at bounding box center [584, 674] width 85 height 26
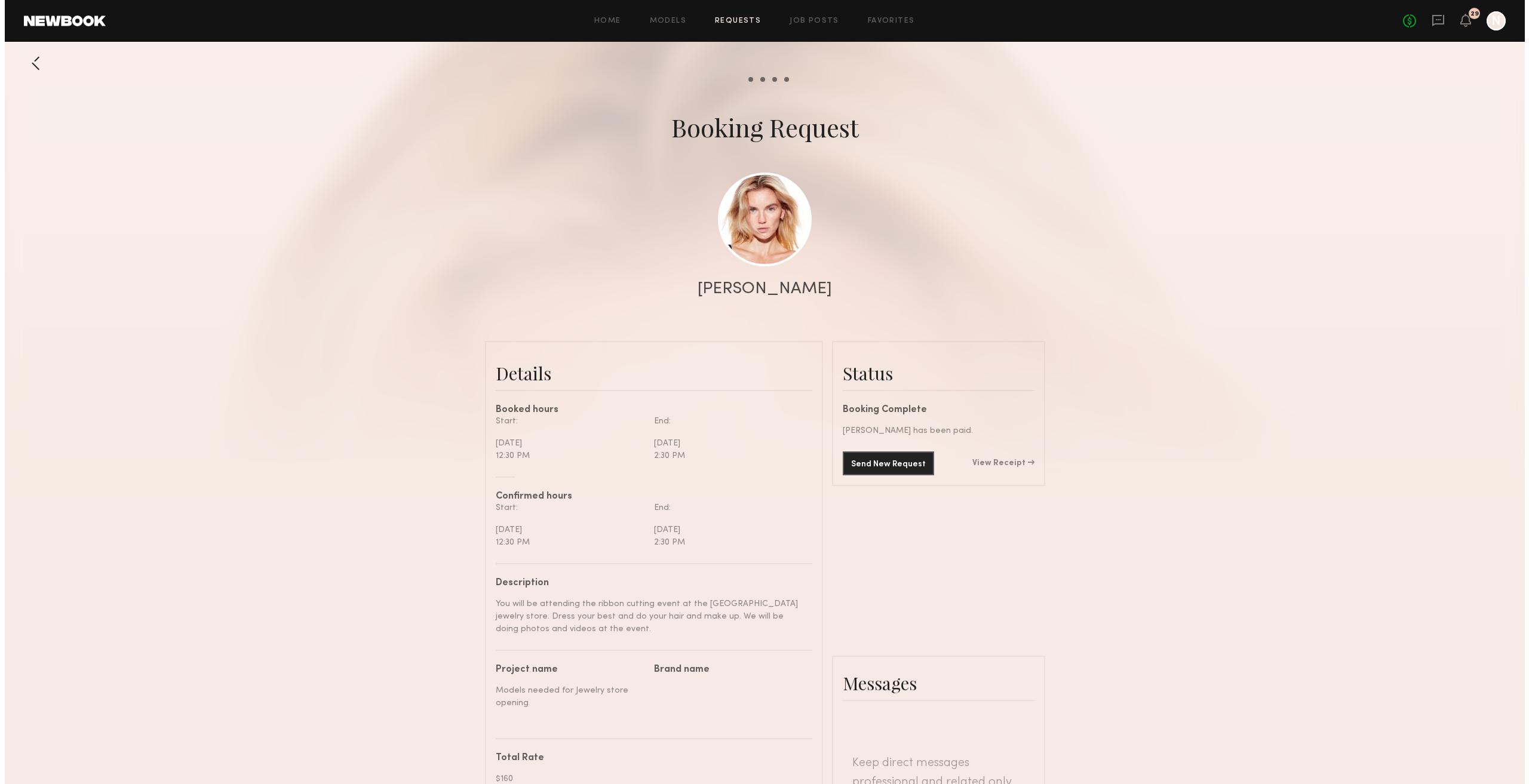
scroll to position [622, 0]
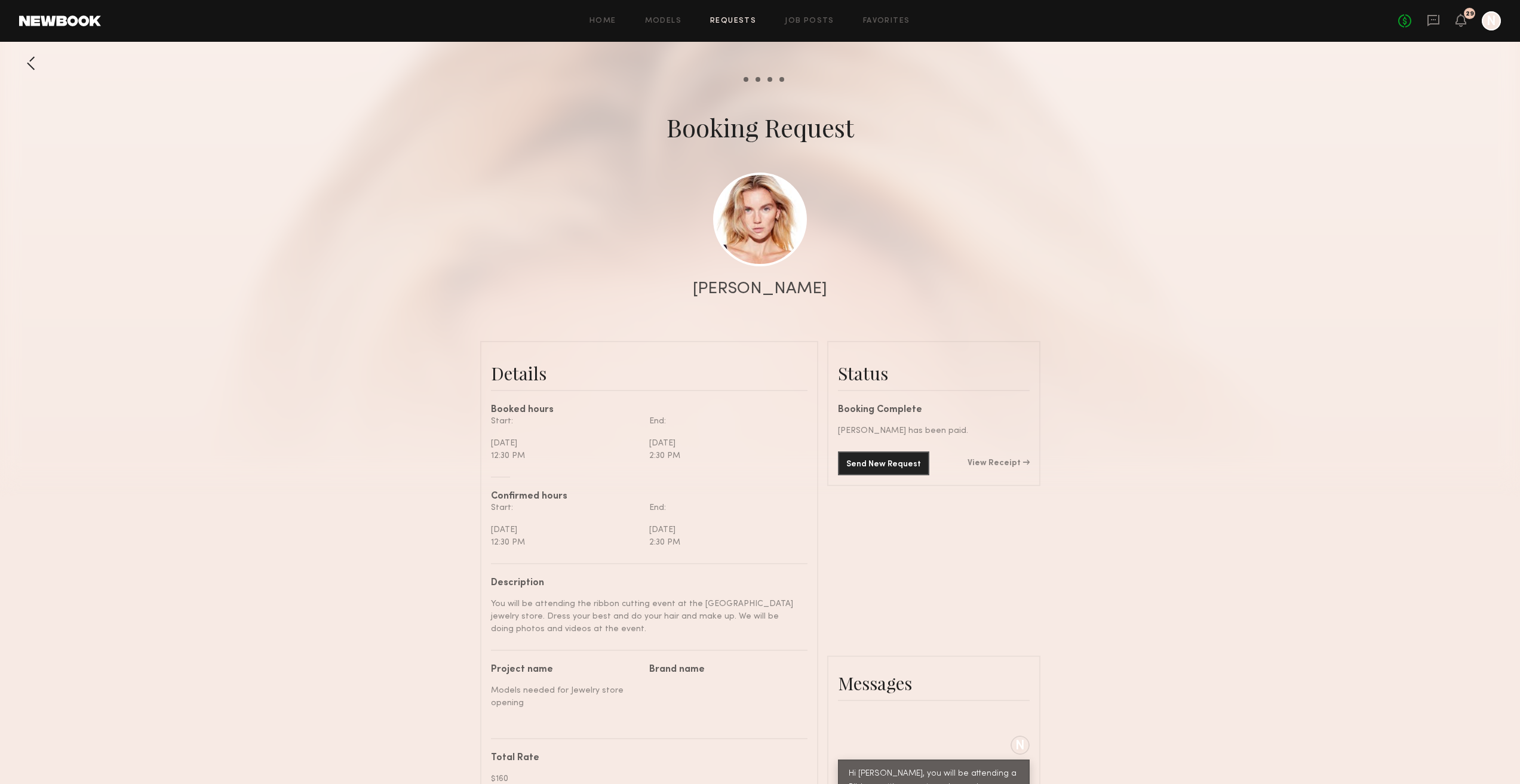
click at [736, 22] on link "Requests" at bounding box center [733, 21] width 46 height 7
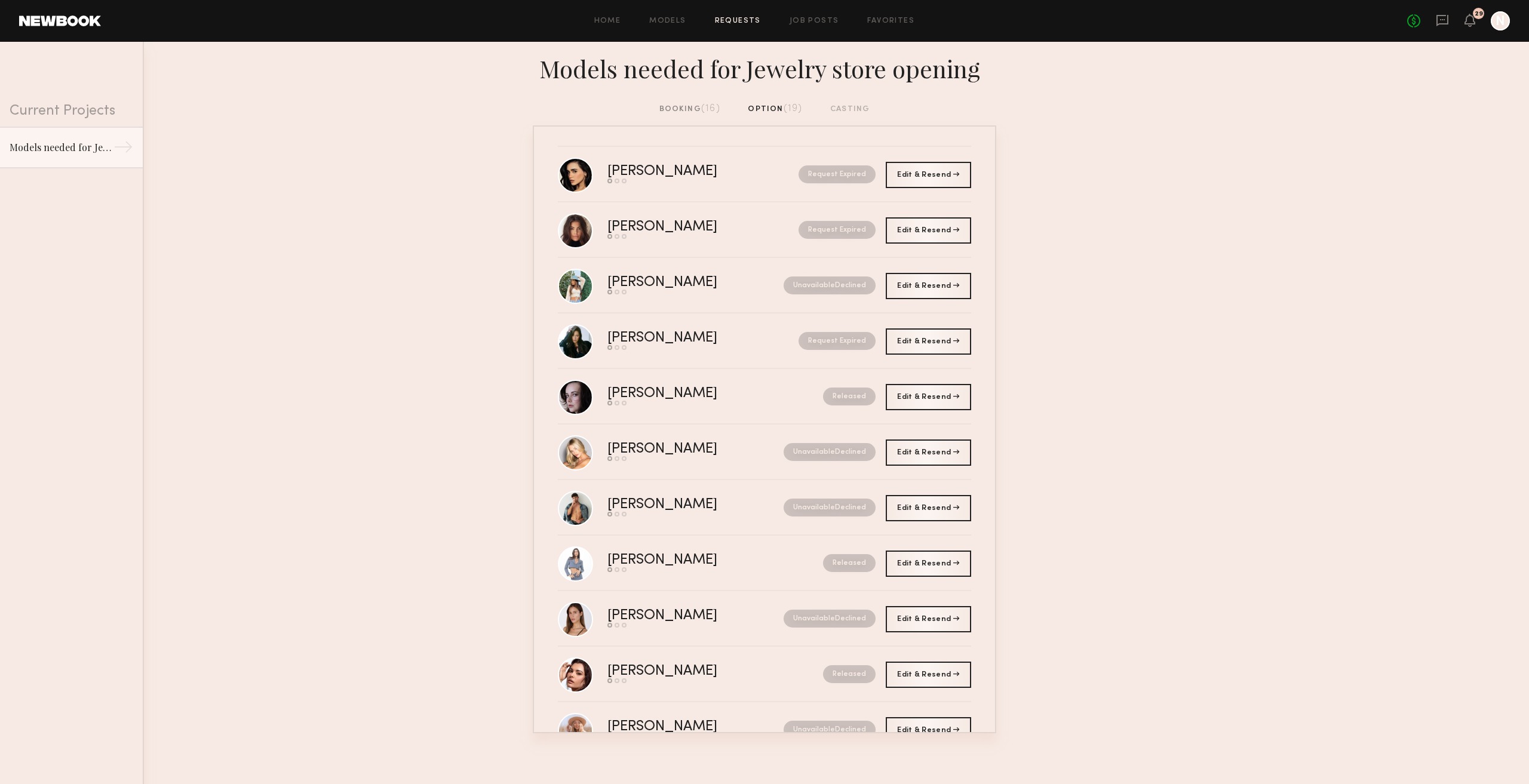
click at [691, 107] on div "booking (16)" at bounding box center [690, 109] width 61 height 13
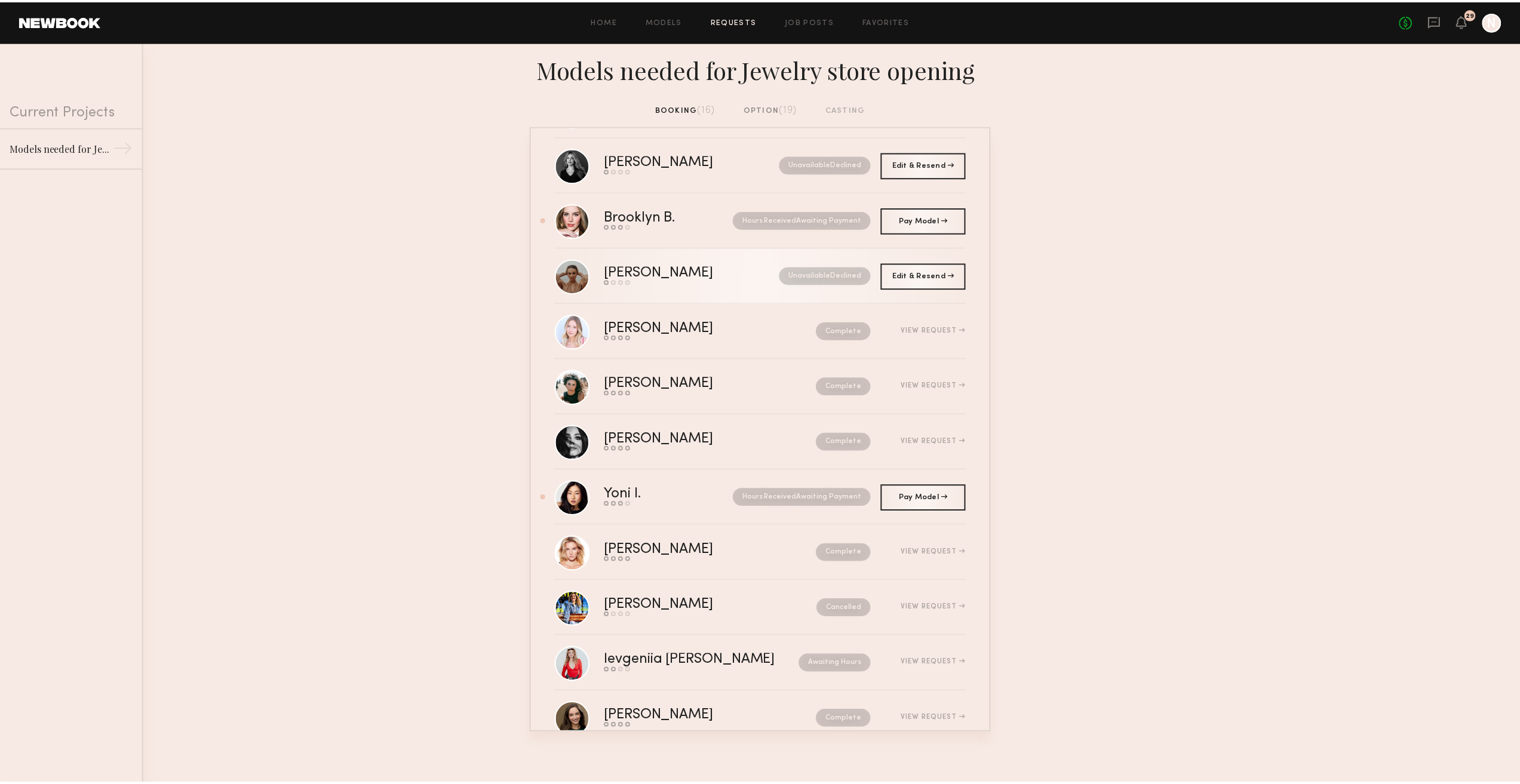
scroll to position [322, 0]
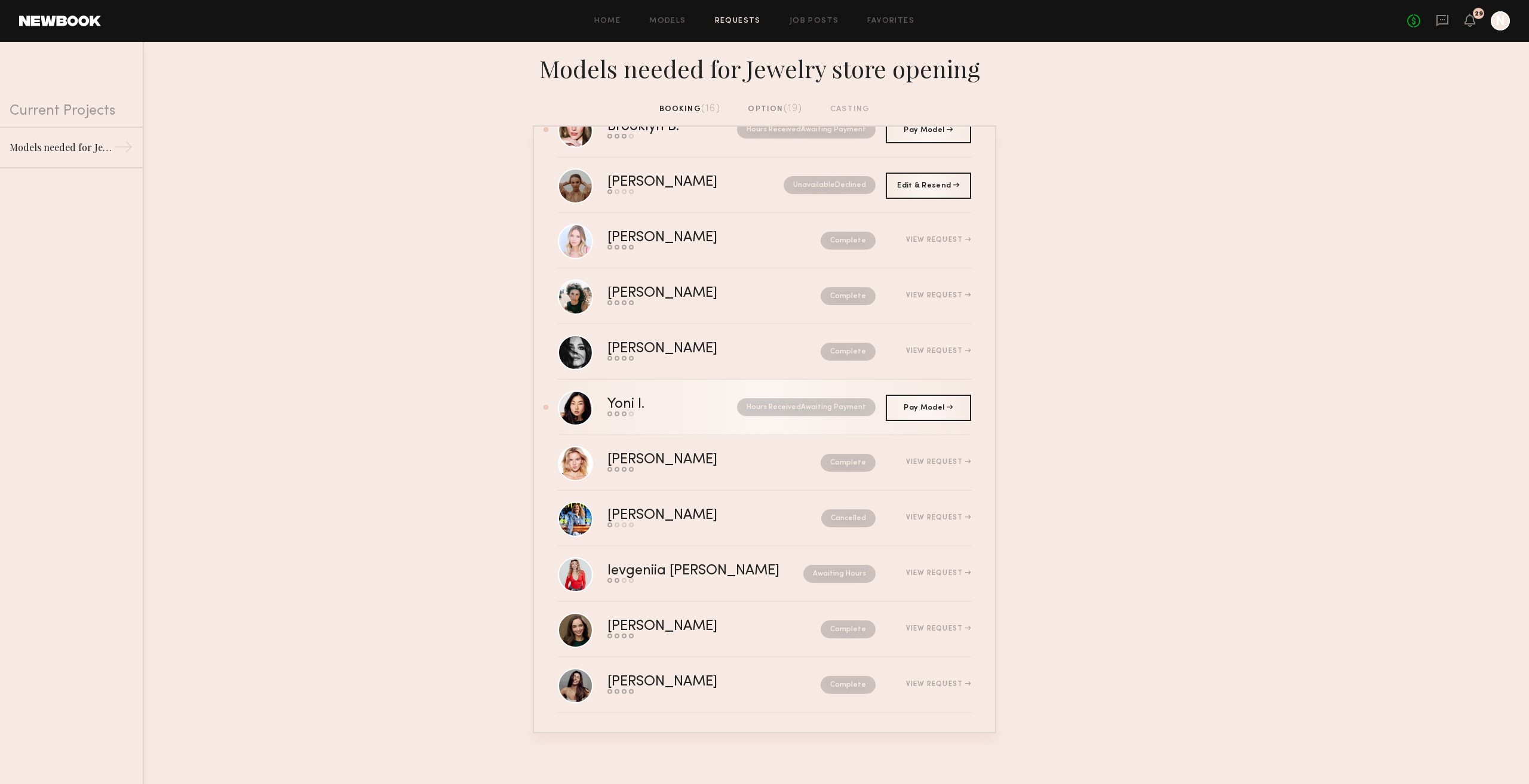
click at [685, 415] on div "Send request Model response Review hours worked Pay model" at bounding box center [649, 414] width 83 height 5
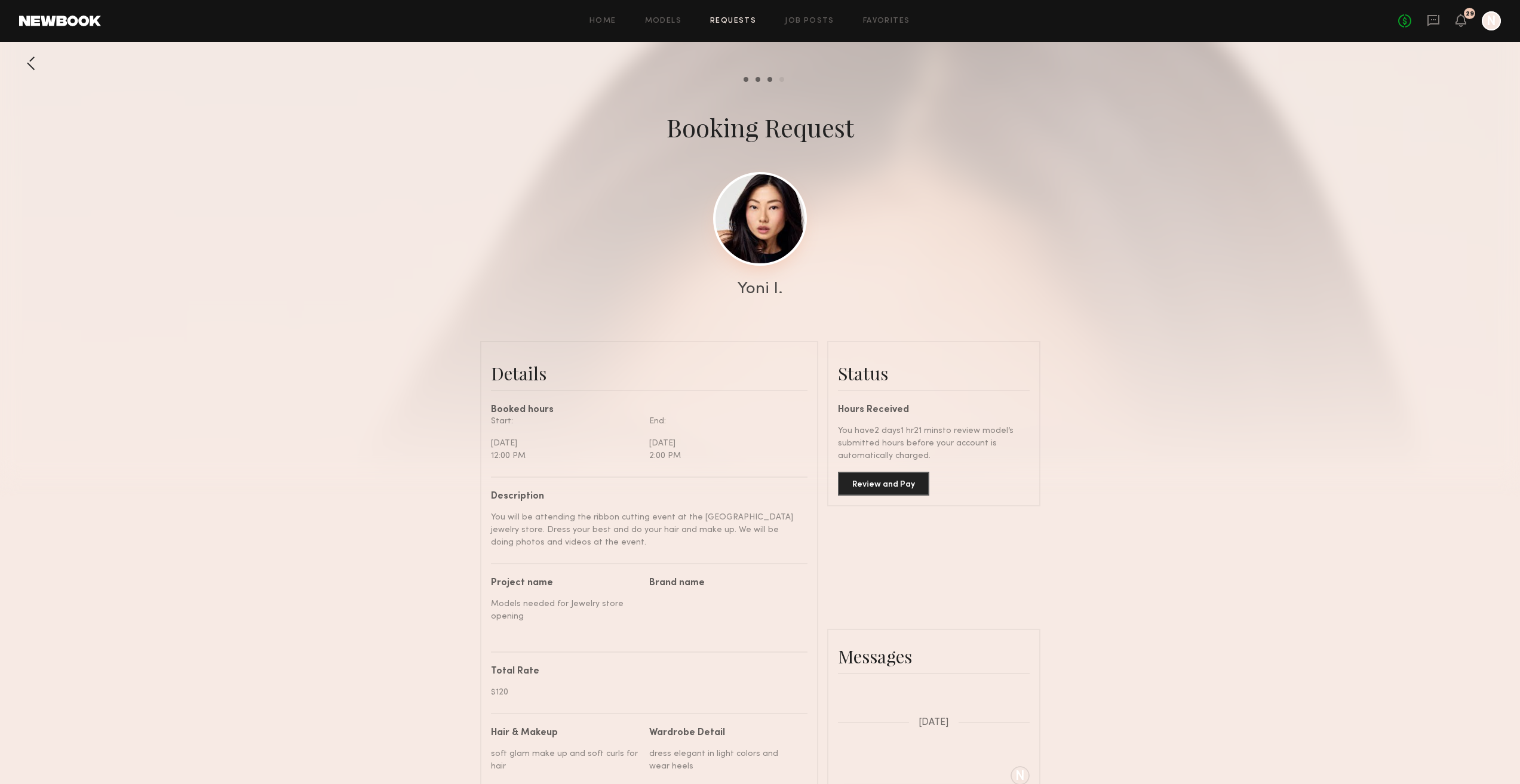
click at [773, 212] on link at bounding box center [760, 219] width 93 height 93
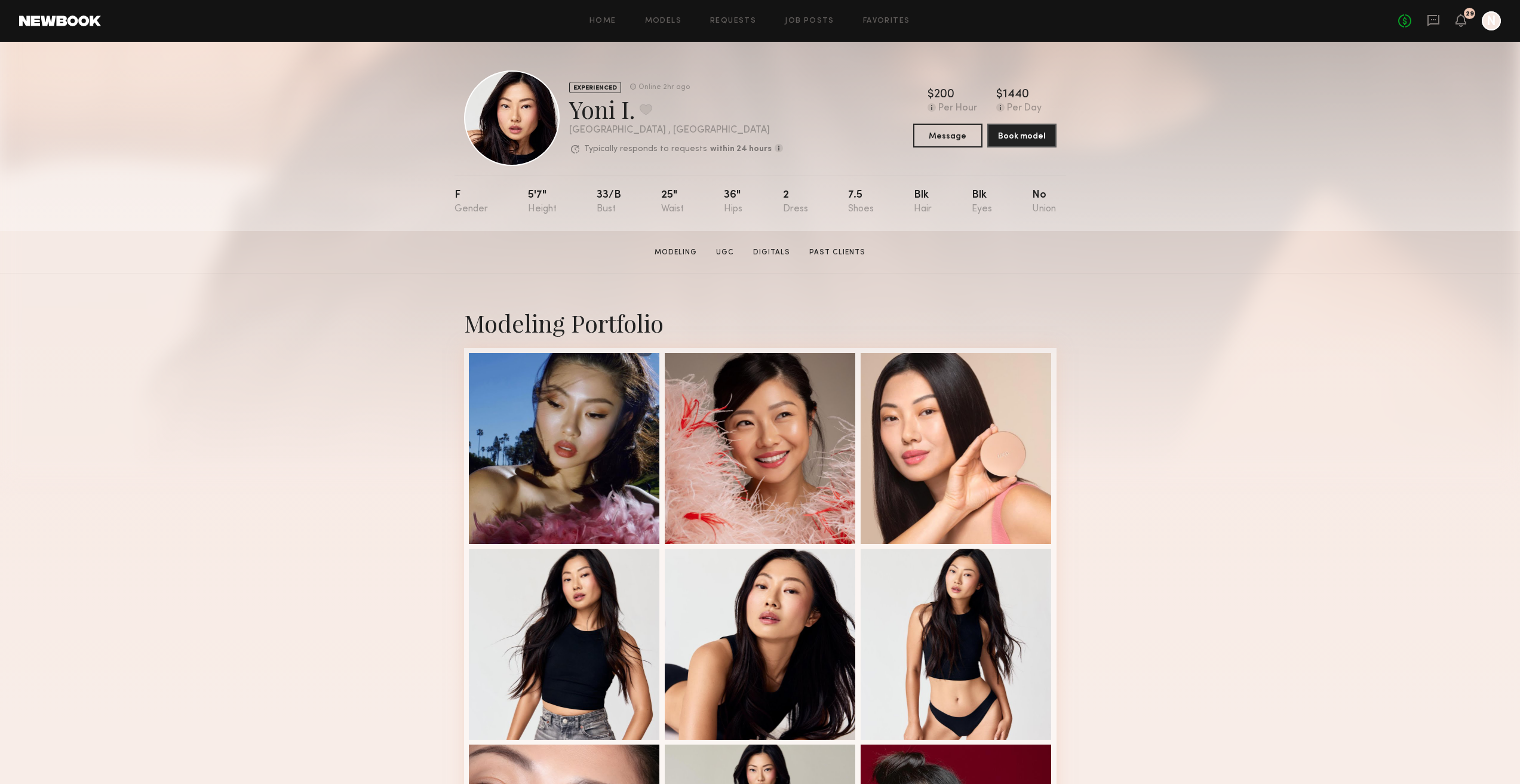
click at [741, 26] on div "Home Models Requests Job Posts Favorites Sign Out No fees up to $5,000 29 N" at bounding box center [800, 21] width 1399 height 19
click at [741, 23] on link "Requests" at bounding box center [733, 21] width 46 height 7
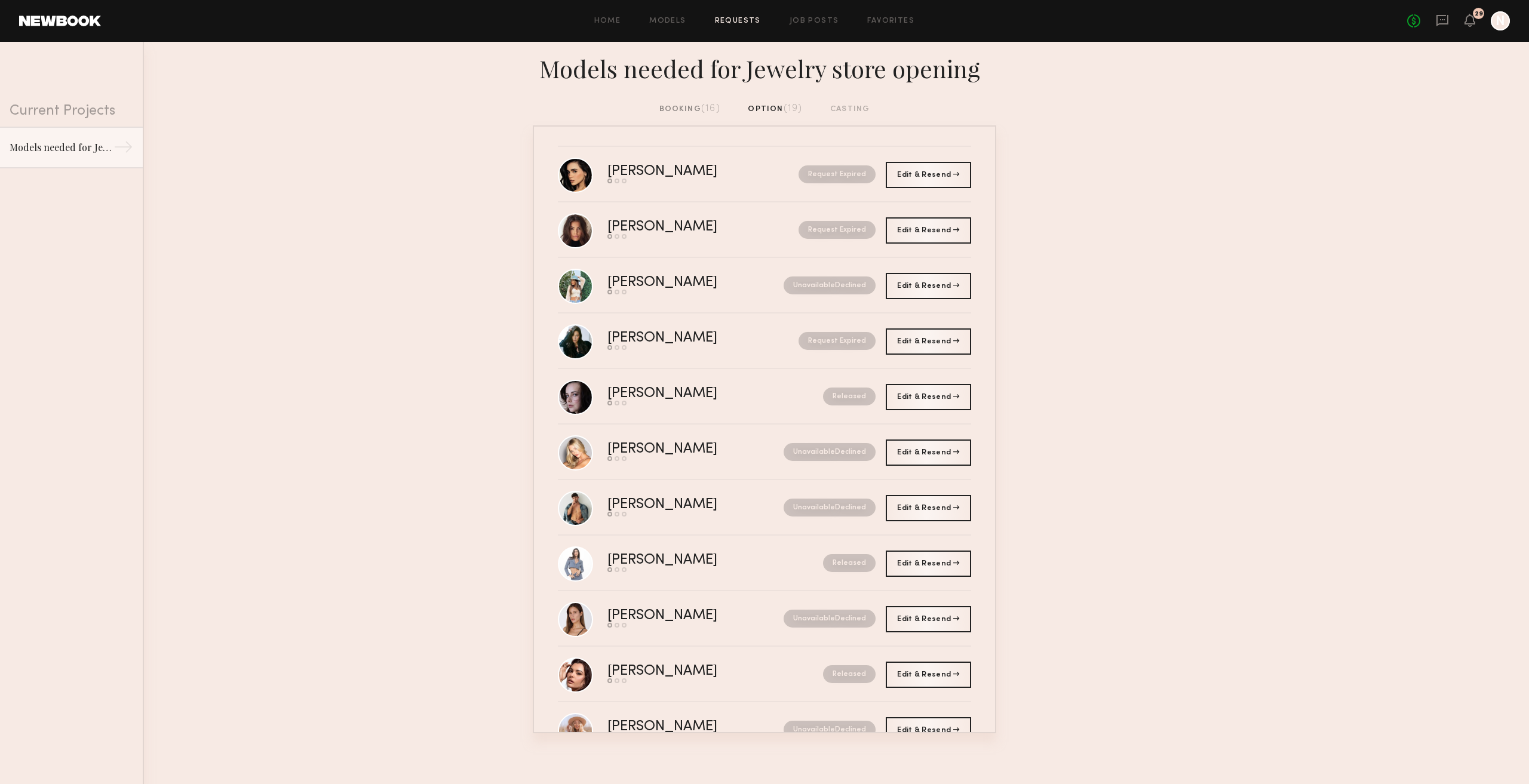
click at [708, 112] on span "(16)" at bounding box center [710, 108] width 19 height 9
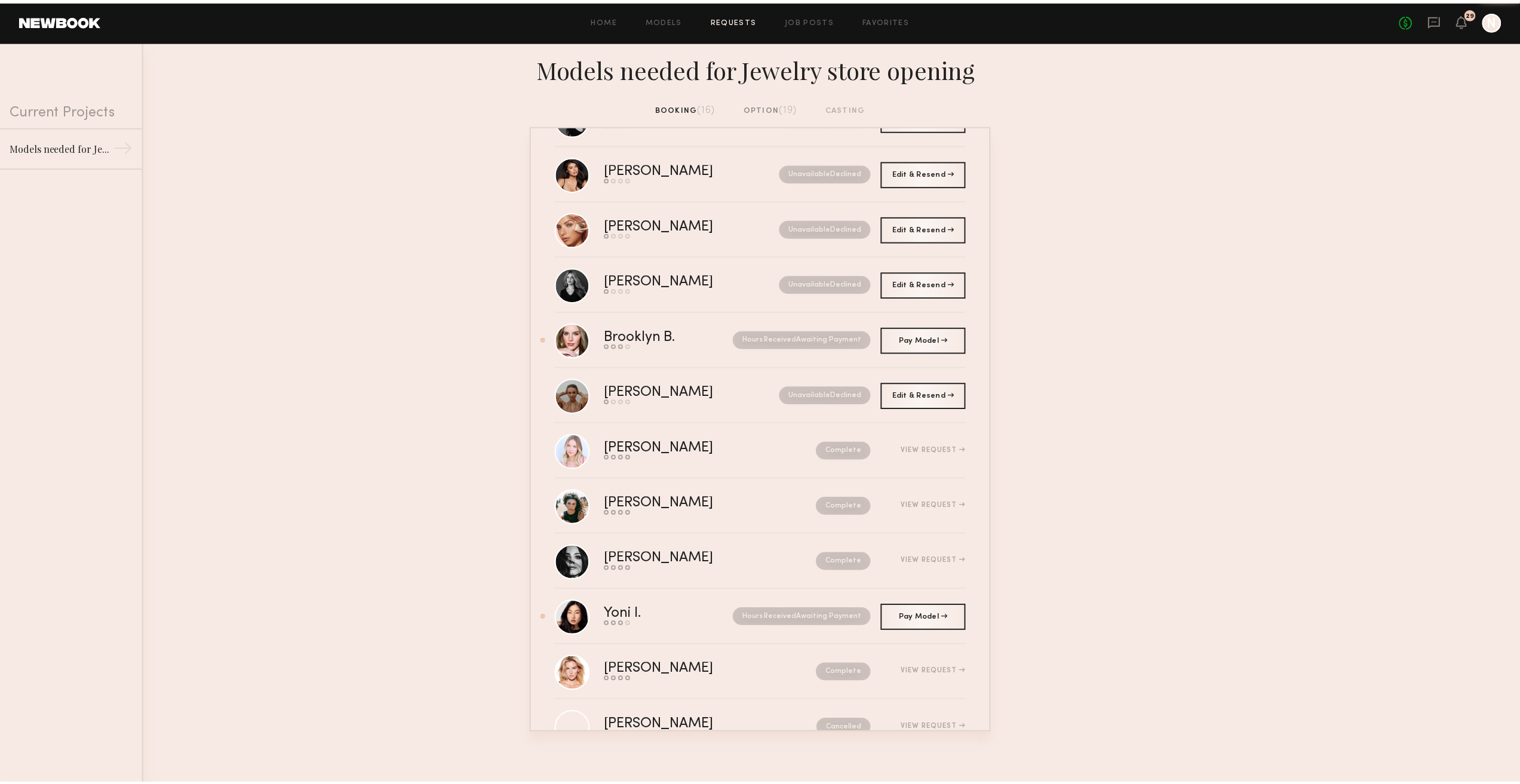
scroll to position [322, 0]
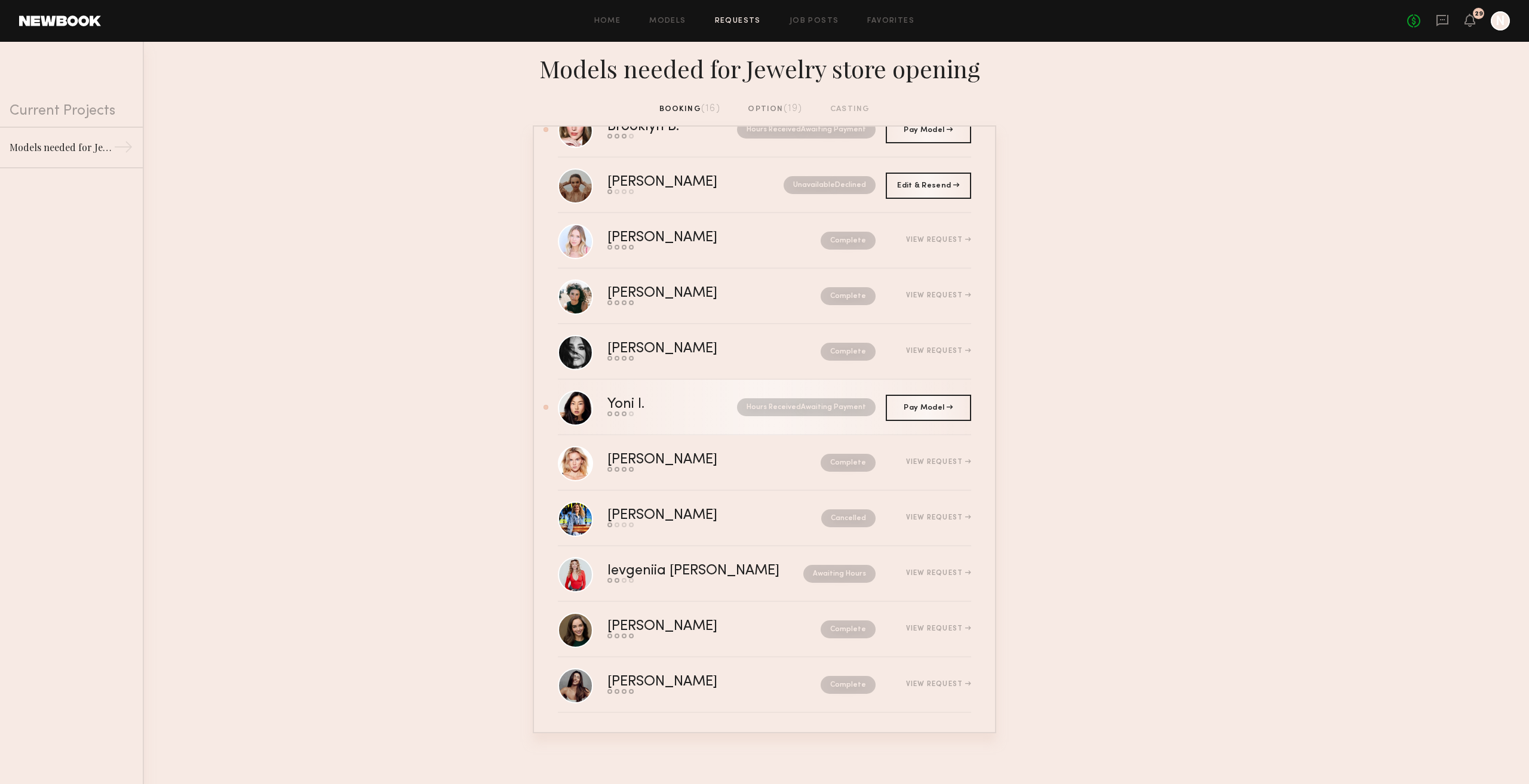
click at [727, 416] on div "Yoni I. Send request Model response Review hours worked Pay model Hours Receive…" at bounding box center [789, 406] width 364 height 18
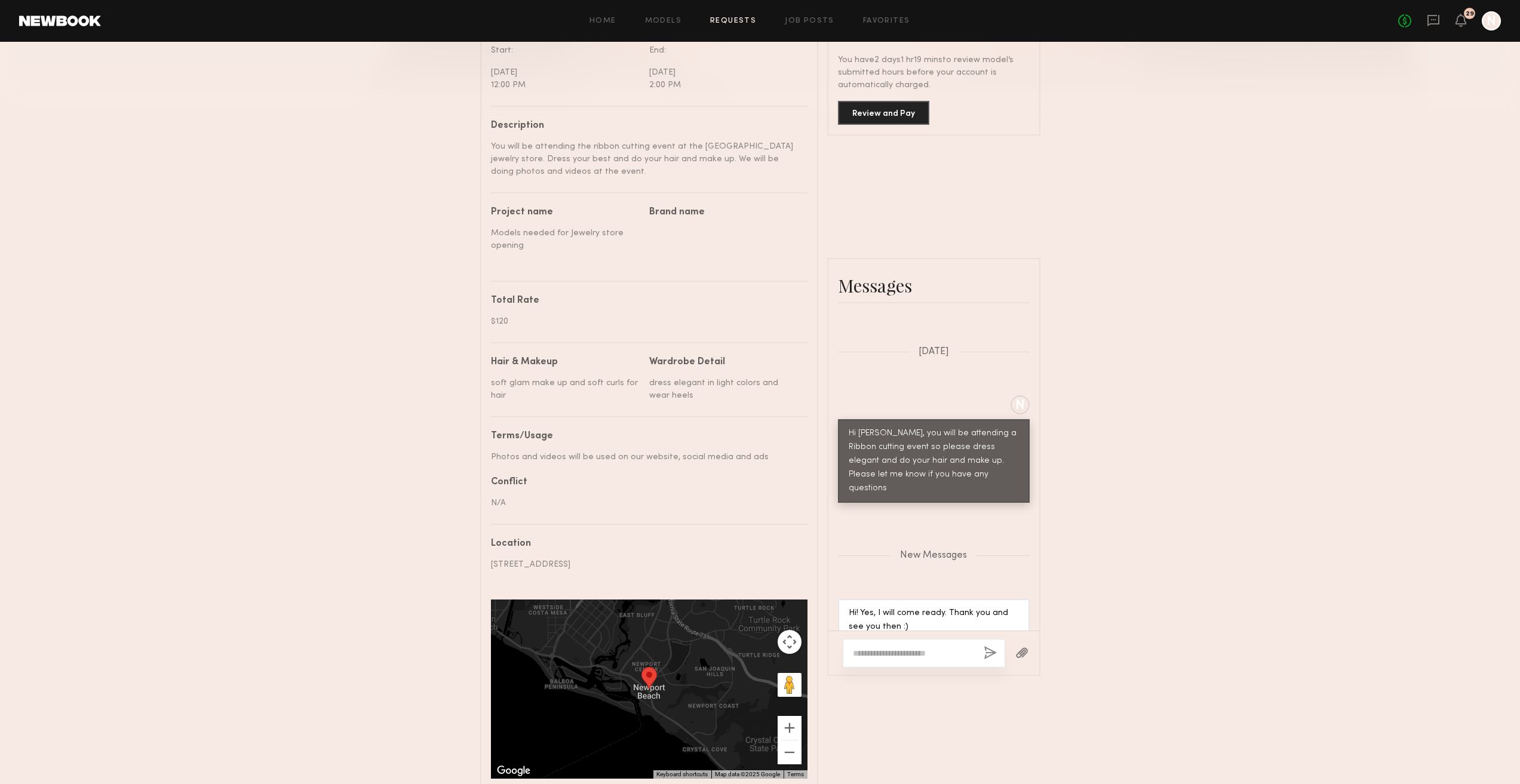
scroll to position [456, 0]
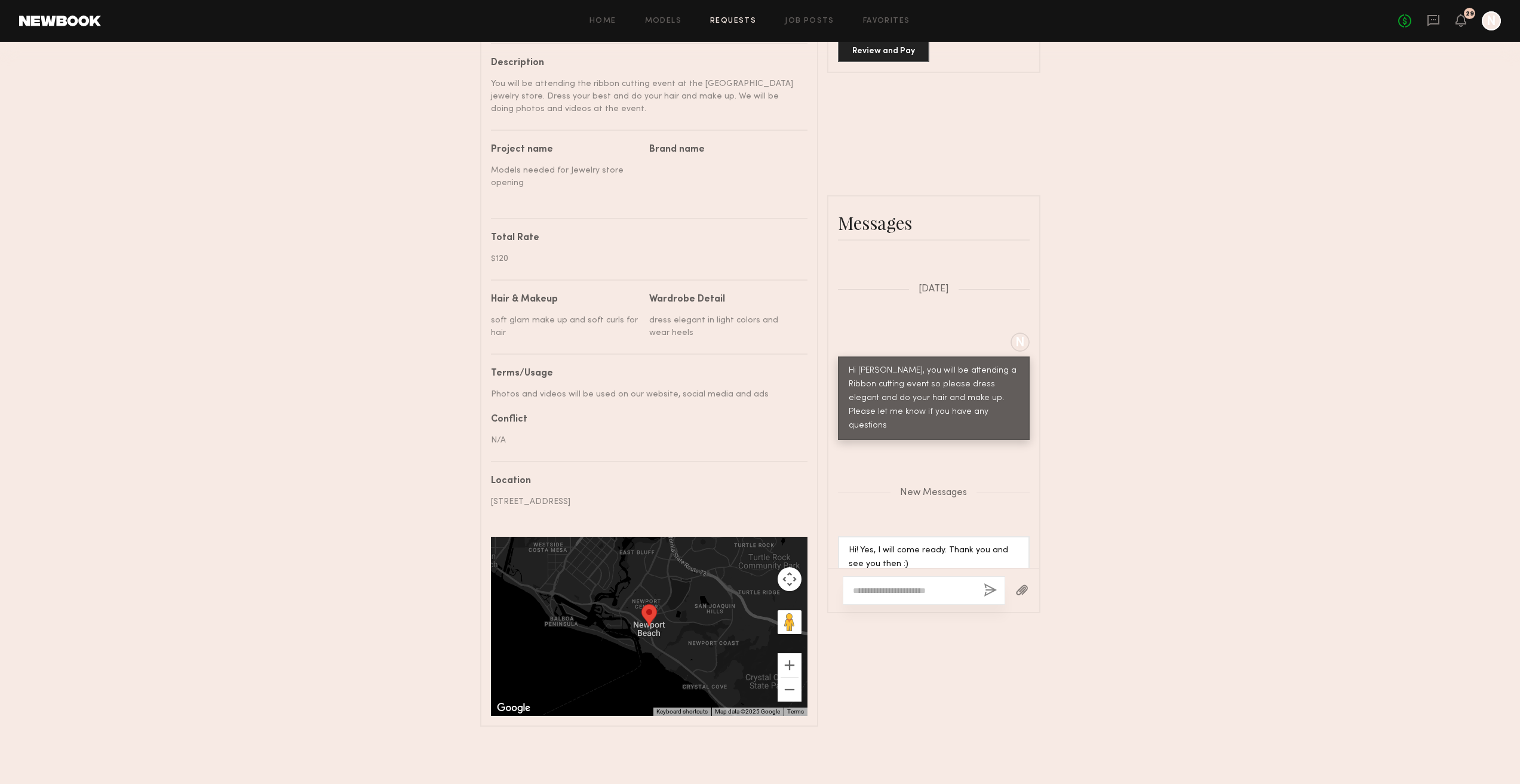
click at [918, 576] on div at bounding box center [924, 590] width 162 height 28
click at [915, 584] on textarea at bounding box center [913, 590] width 121 height 12
type textarea "**********"
click at [987, 585] on button "button" at bounding box center [990, 591] width 13 height 15
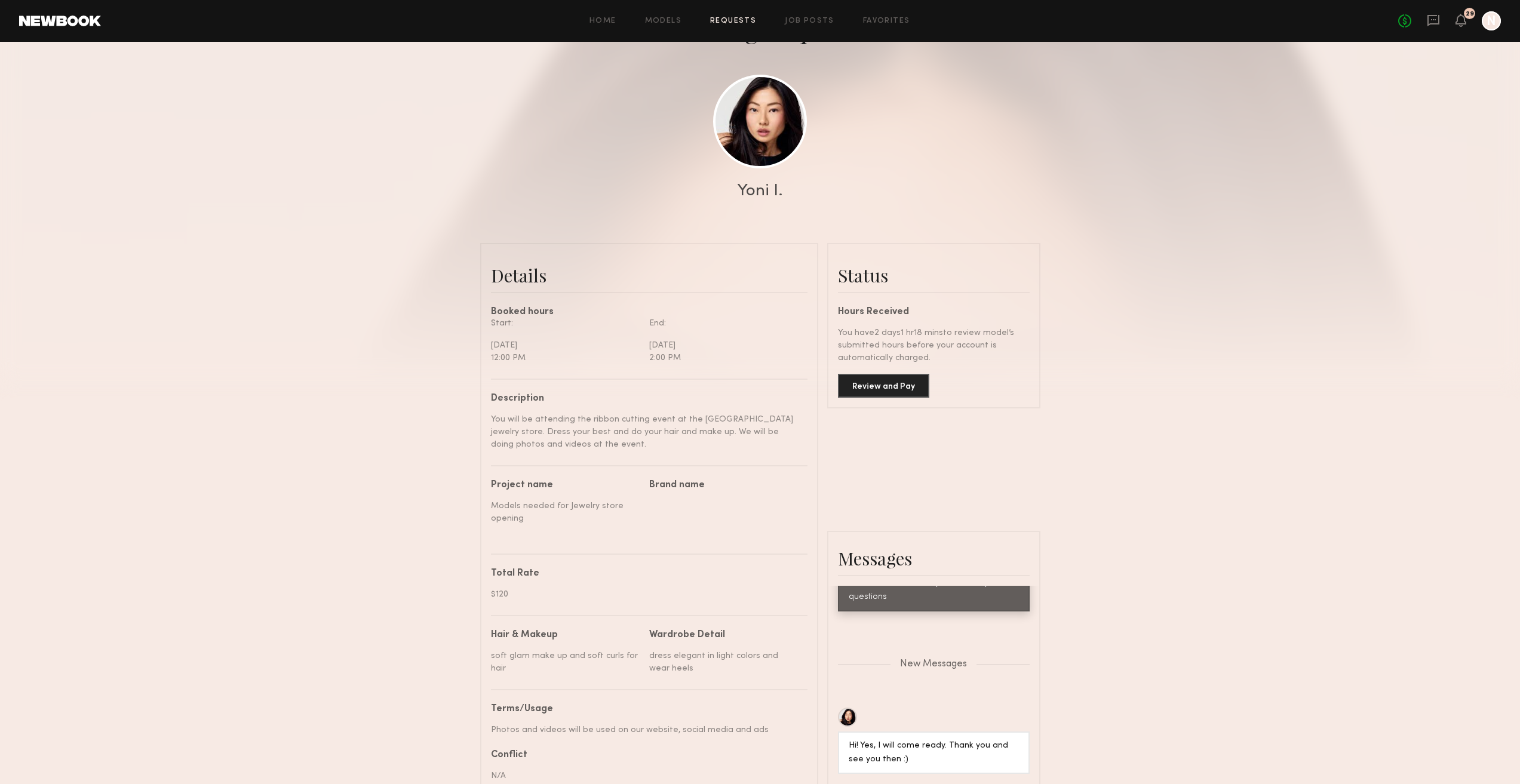
scroll to position [0, 0]
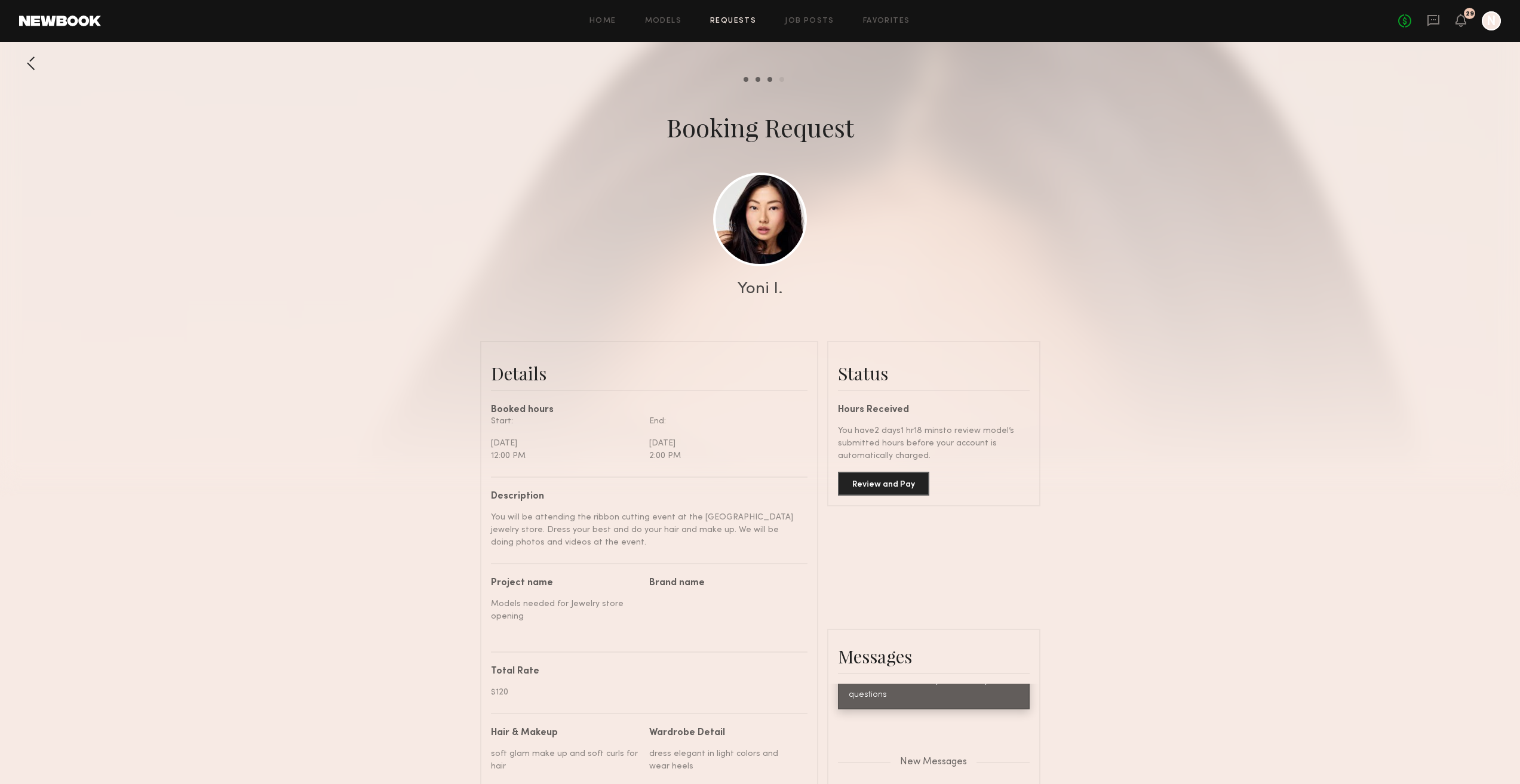
click at [737, 33] on header "Home Models Requests Job Posts Favorites Sign Out No fees up to $5,000 29 N" at bounding box center [760, 21] width 1520 height 42
click at [754, 22] on link "Requests" at bounding box center [733, 21] width 46 height 7
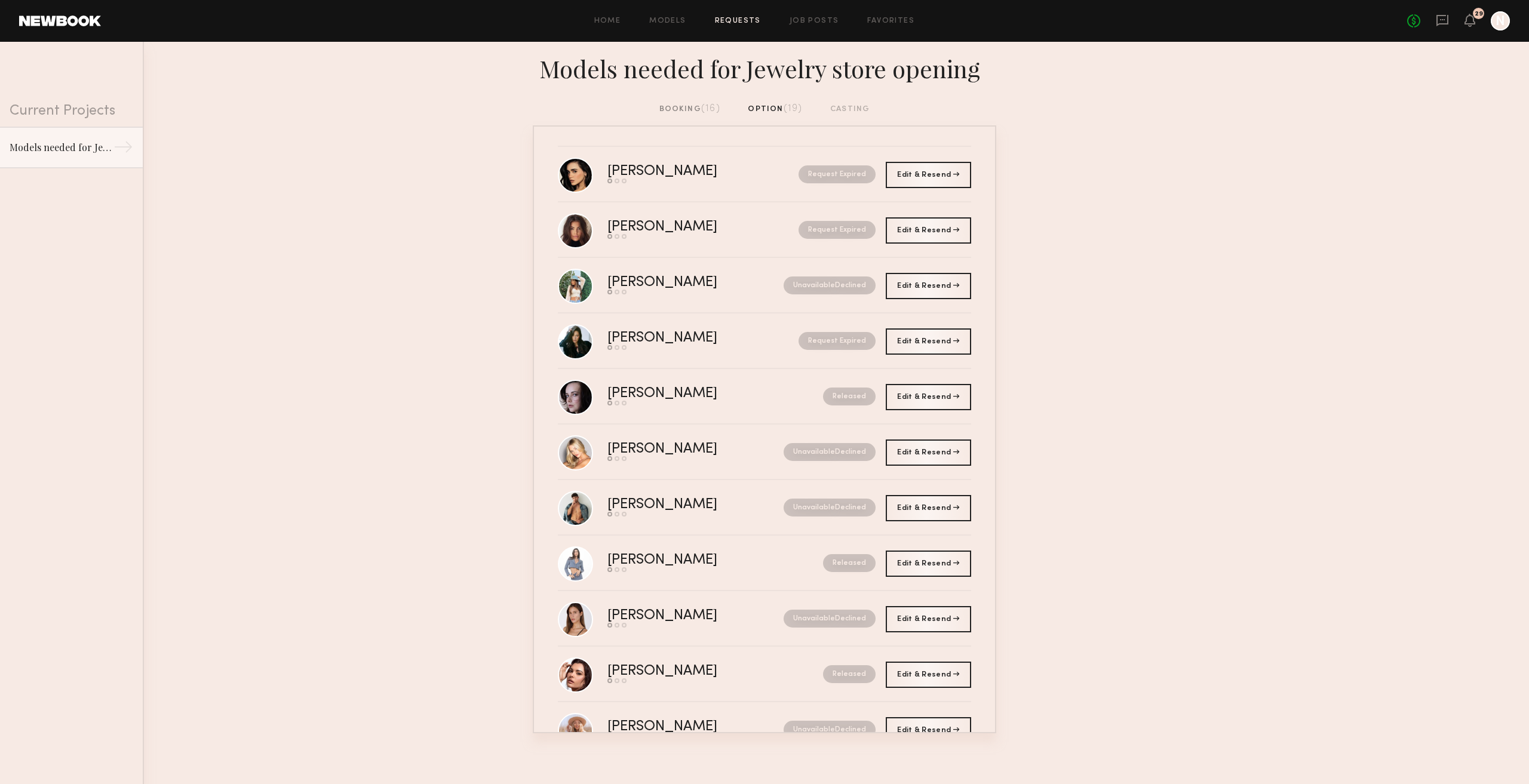
click at [712, 116] on div "booking (16) option (19) casting" at bounding box center [764, 114] width 1529 height 23
click at [711, 109] on span "(16)" at bounding box center [710, 108] width 19 height 9
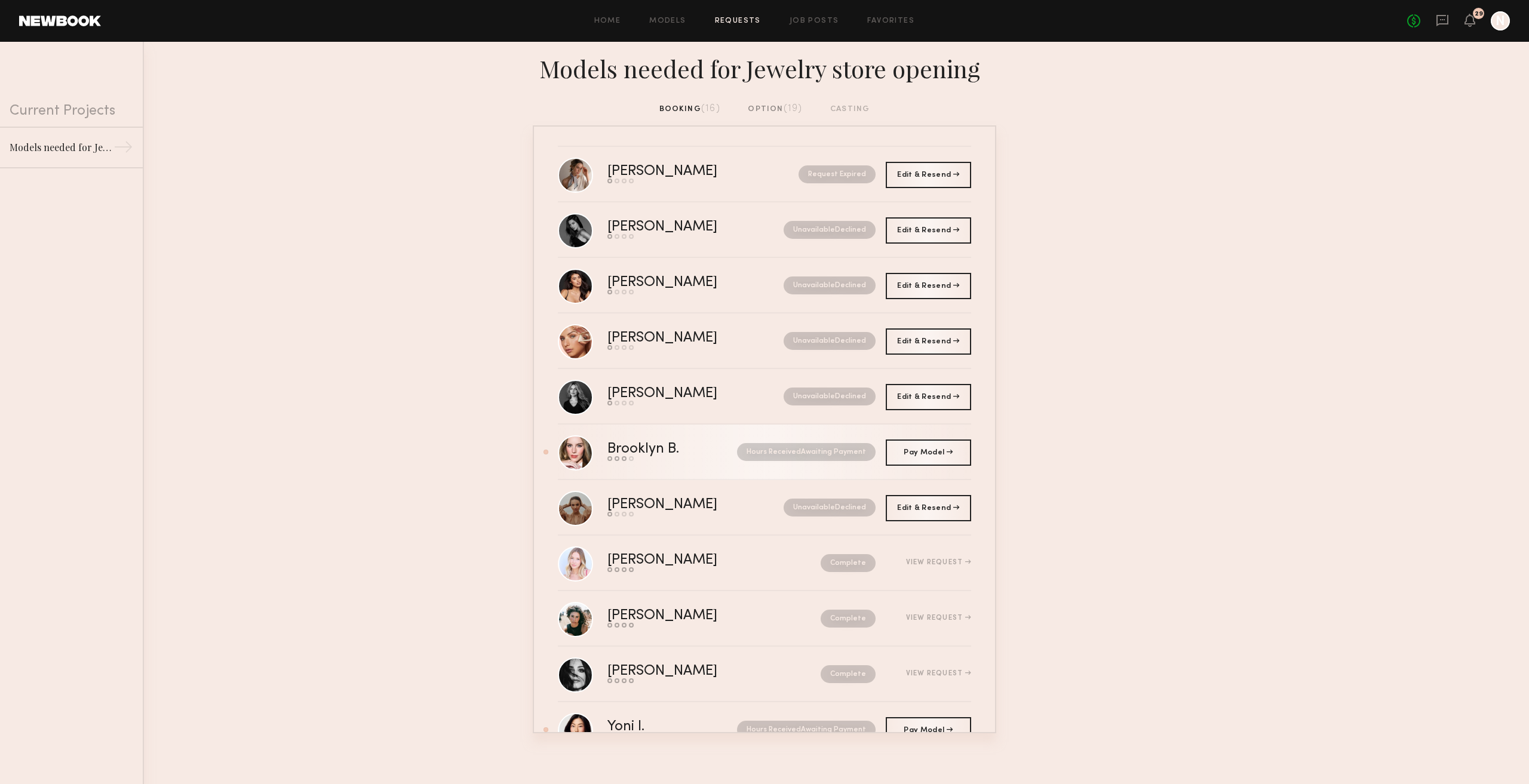
click at [687, 443] on div "Brooklyn B." at bounding box center [658, 450] width 101 height 14
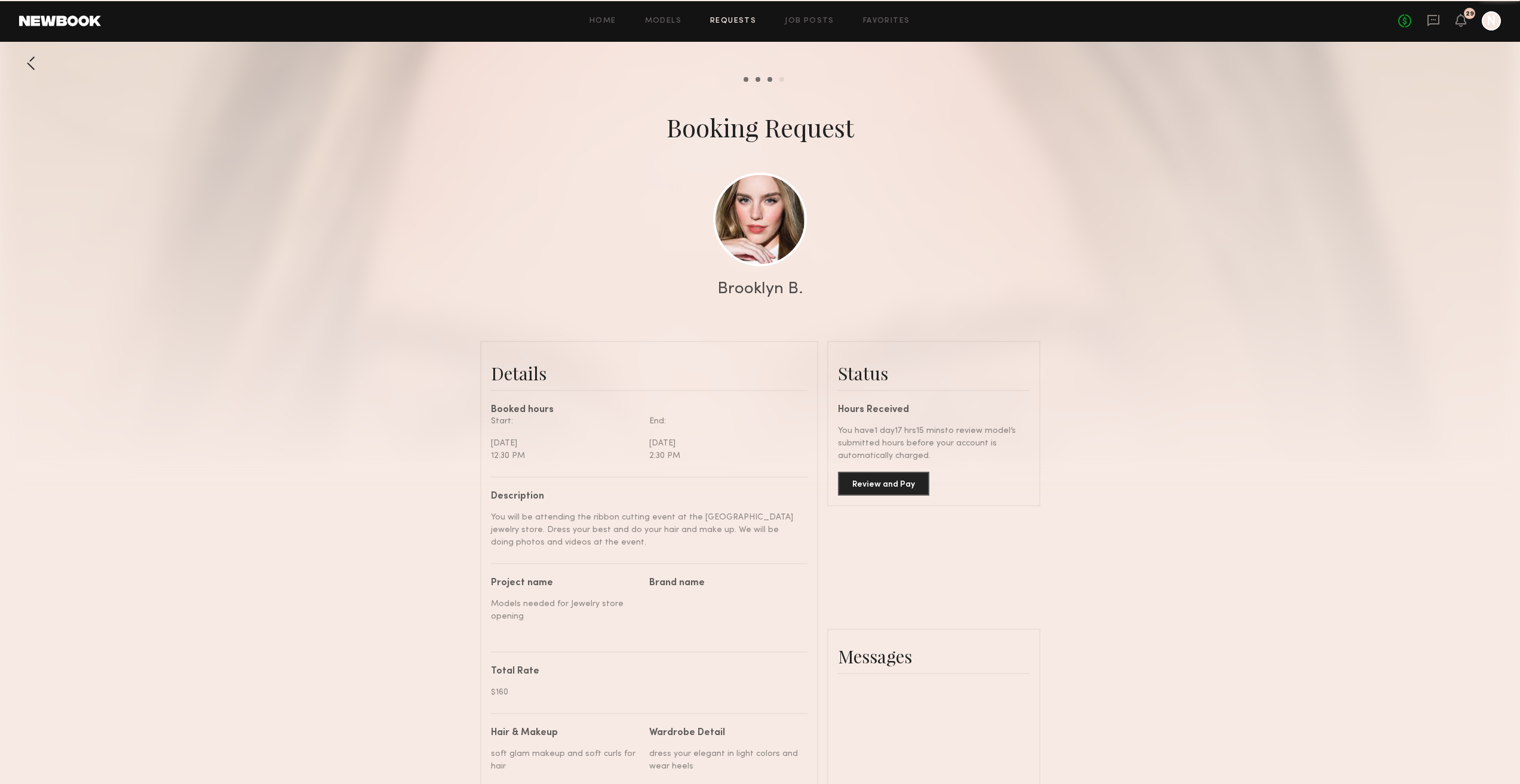
scroll to position [599, 0]
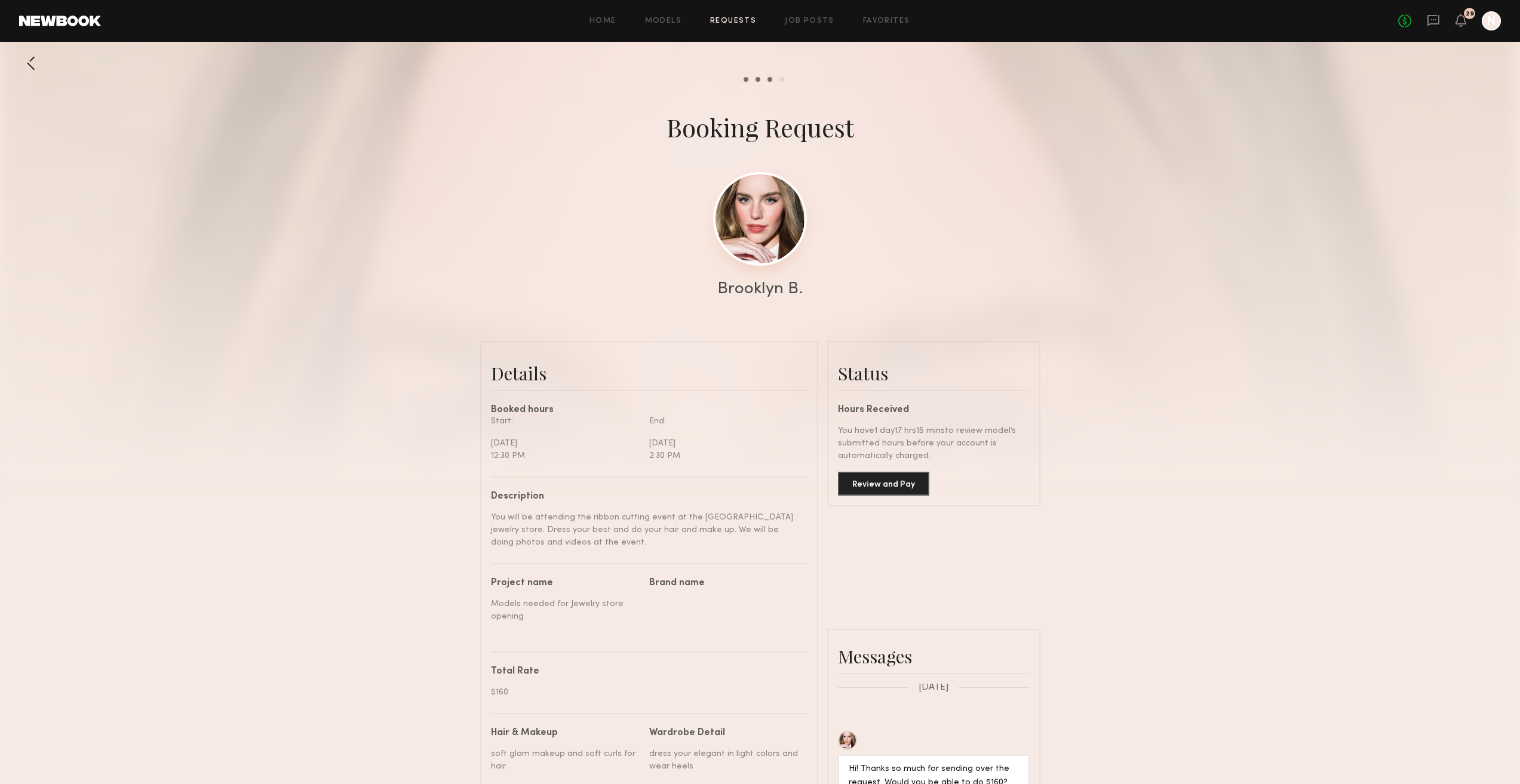
click at [762, 251] on link at bounding box center [760, 219] width 93 height 93
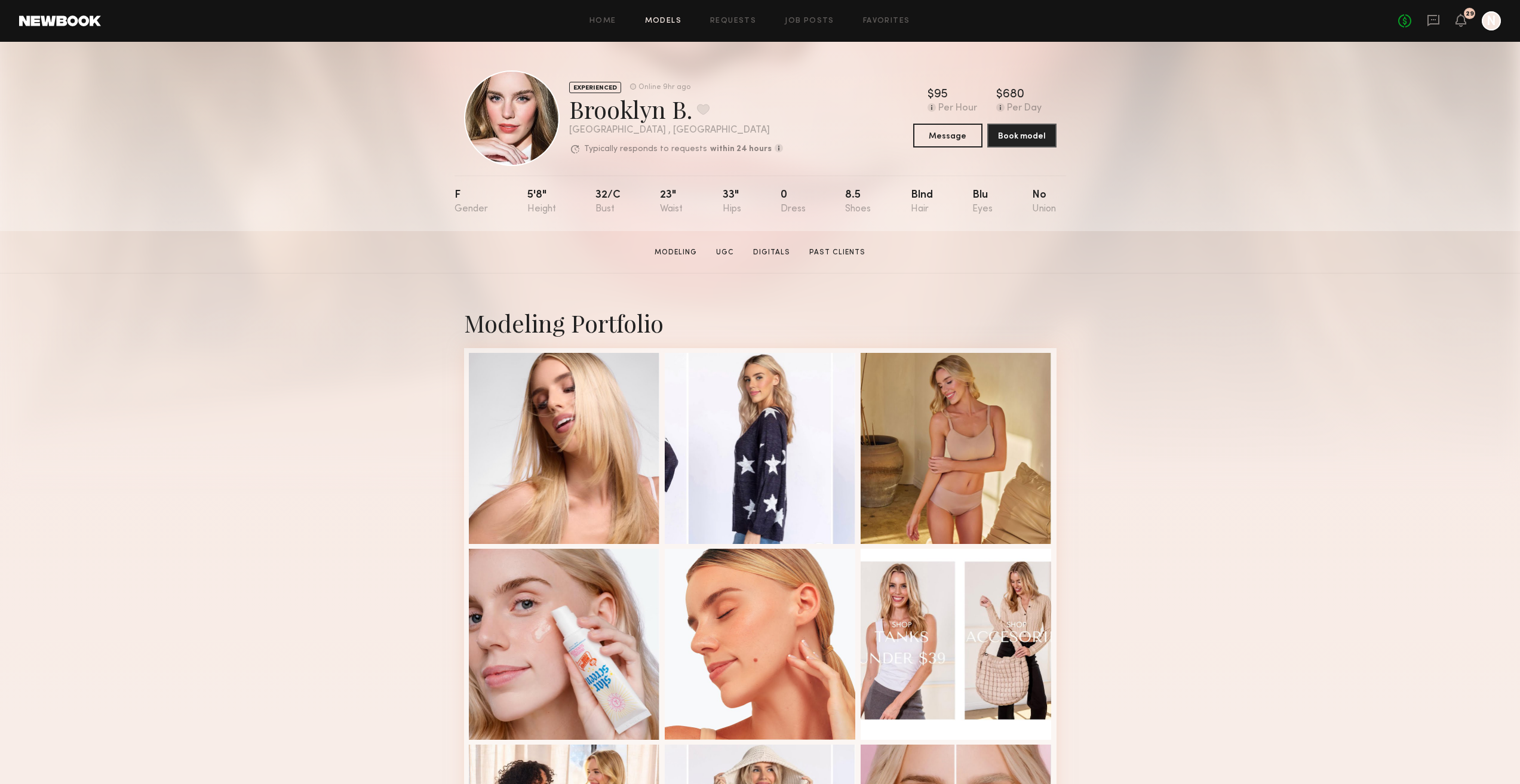
click at [681, 20] on link "Models" at bounding box center [664, 21] width 37 height 7
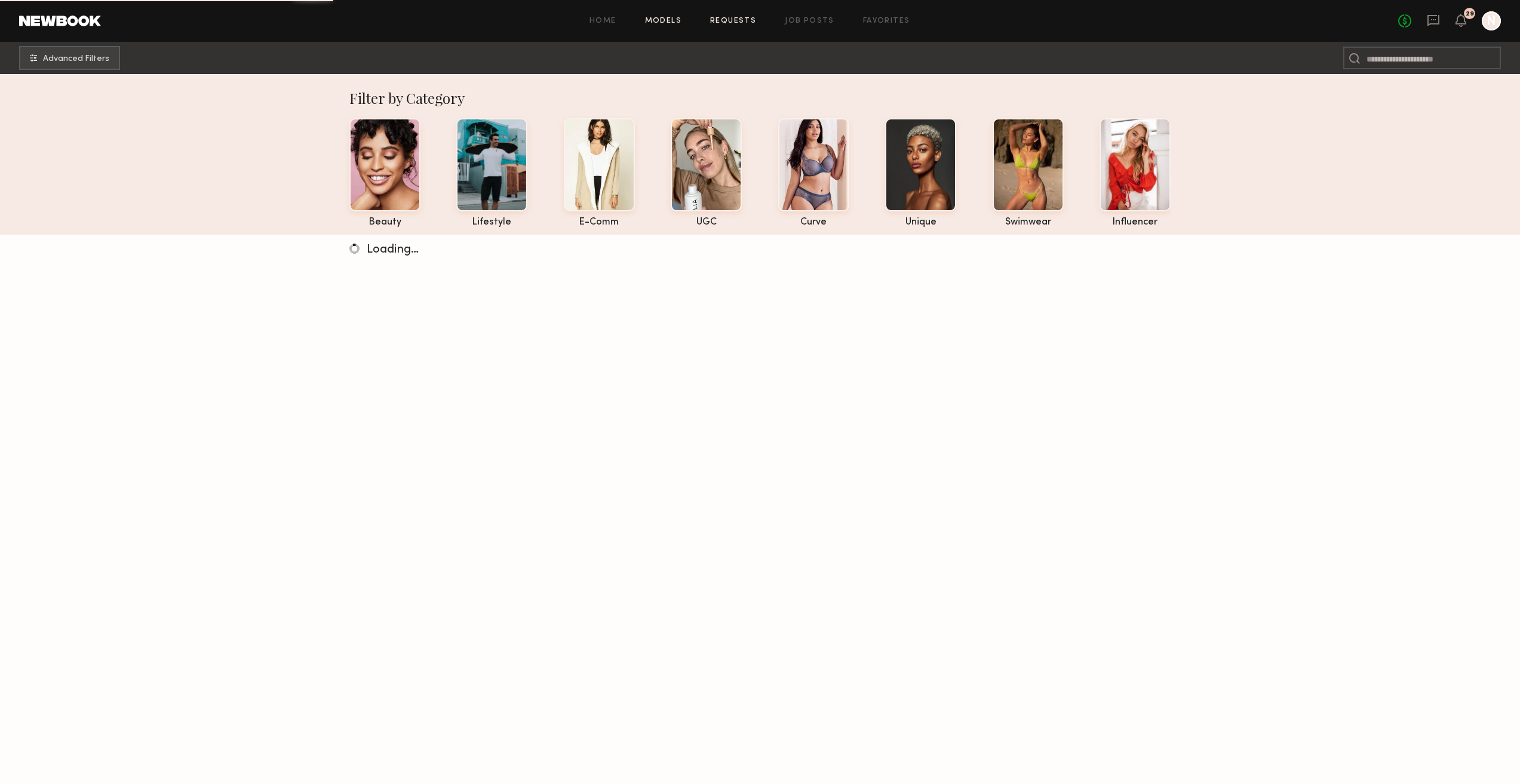
click at [716, 20] on link "Requests" at bounding box center [733, 21] width 46 height 7
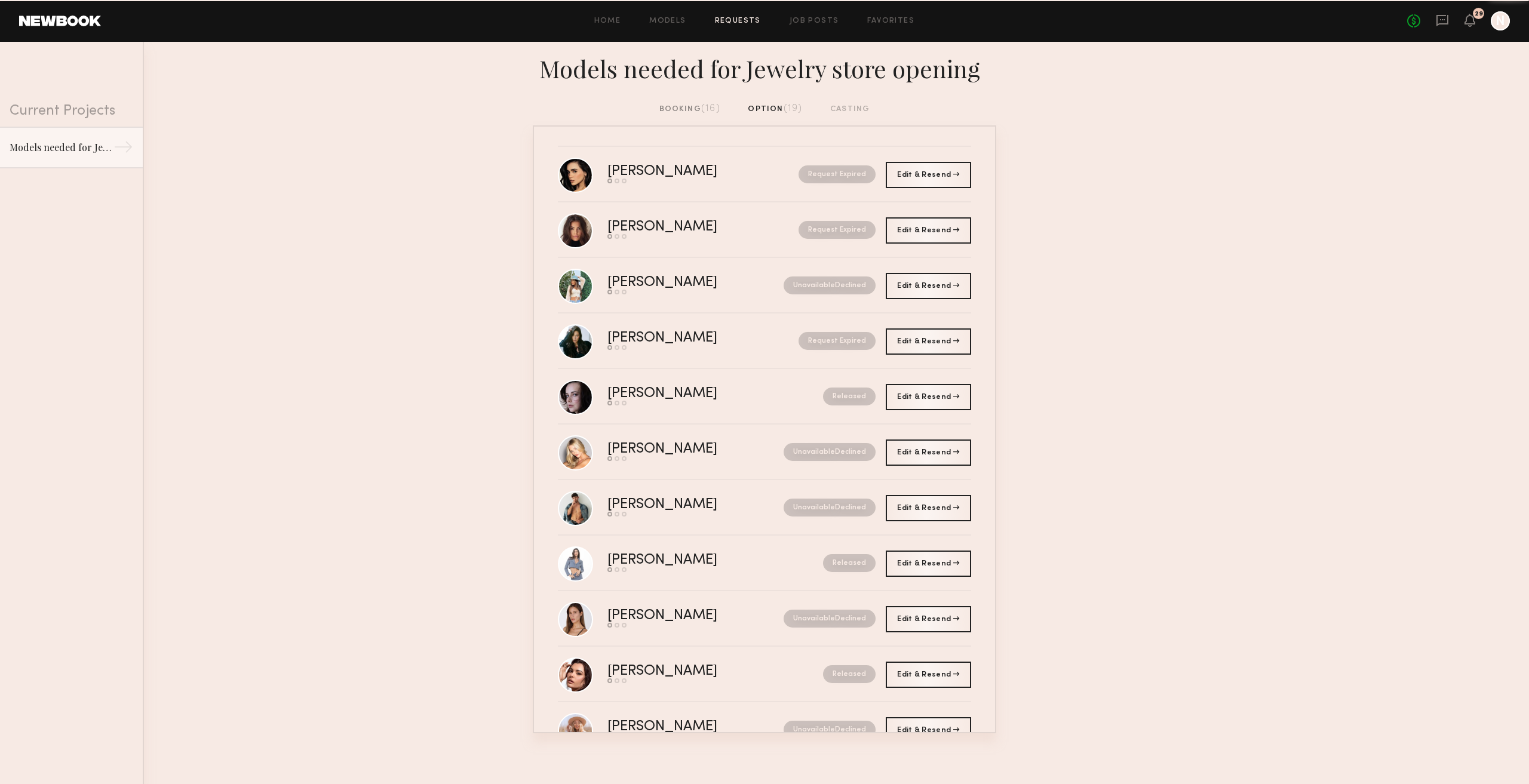
click at [661, 114] on div "booking (16)" at bounding box center [690, 109] width 61 height 13
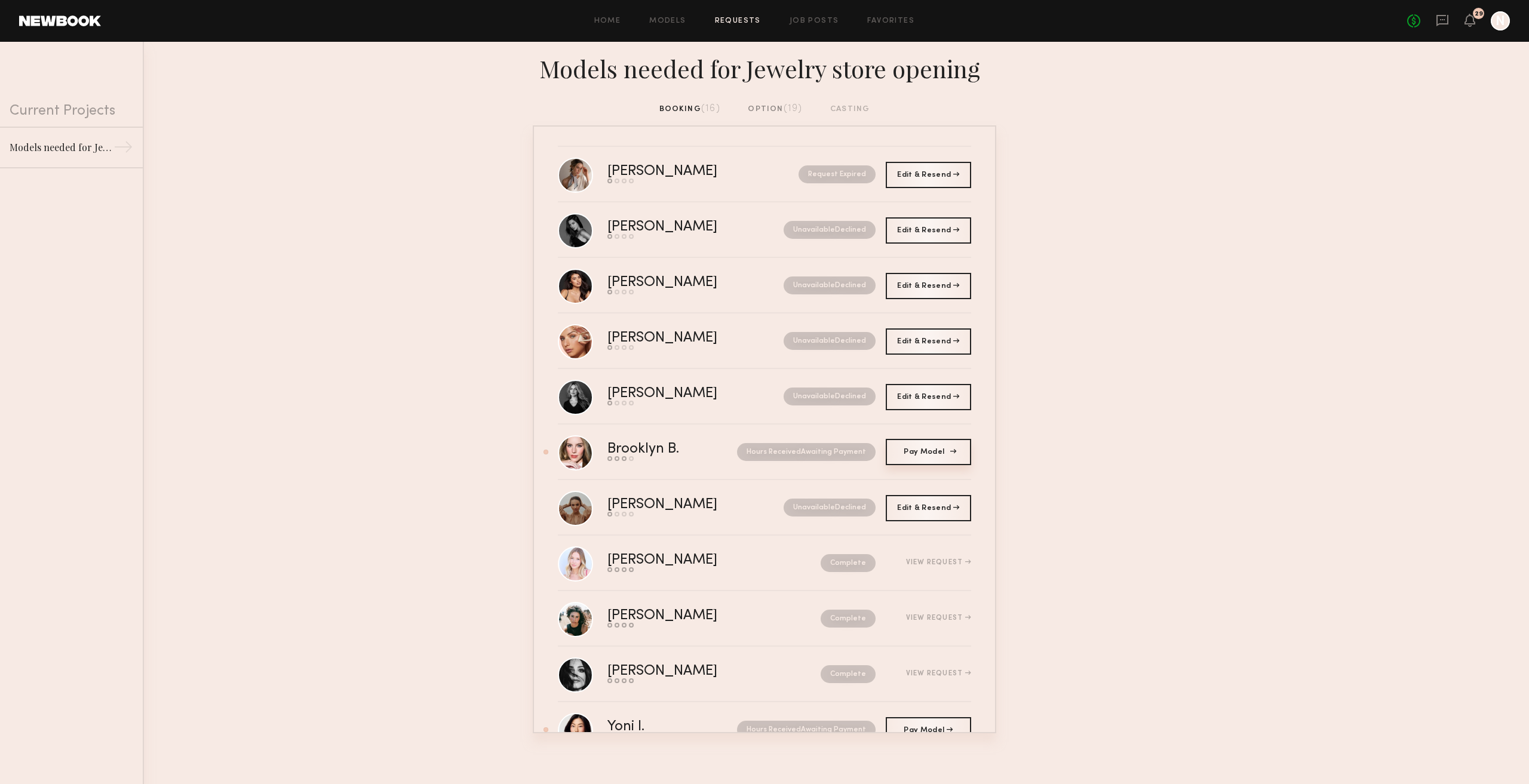
click at [892, 448] on link "Pay Model Pay" at bounding box center [928, 452] width 85 height 26
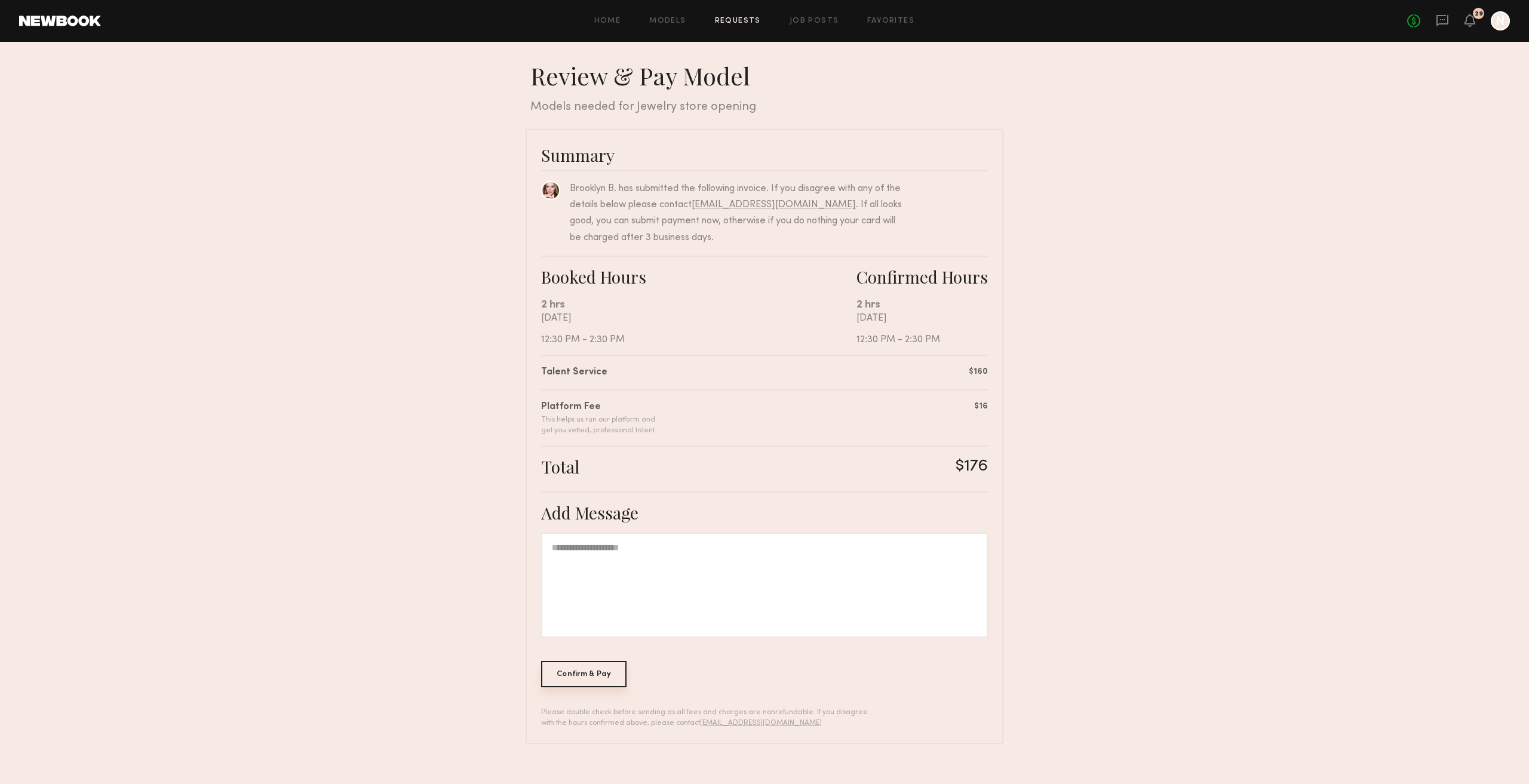
click at [615, 667] on div "Confirm & Pay" at bounding box center [584, 674] width 85 height 26
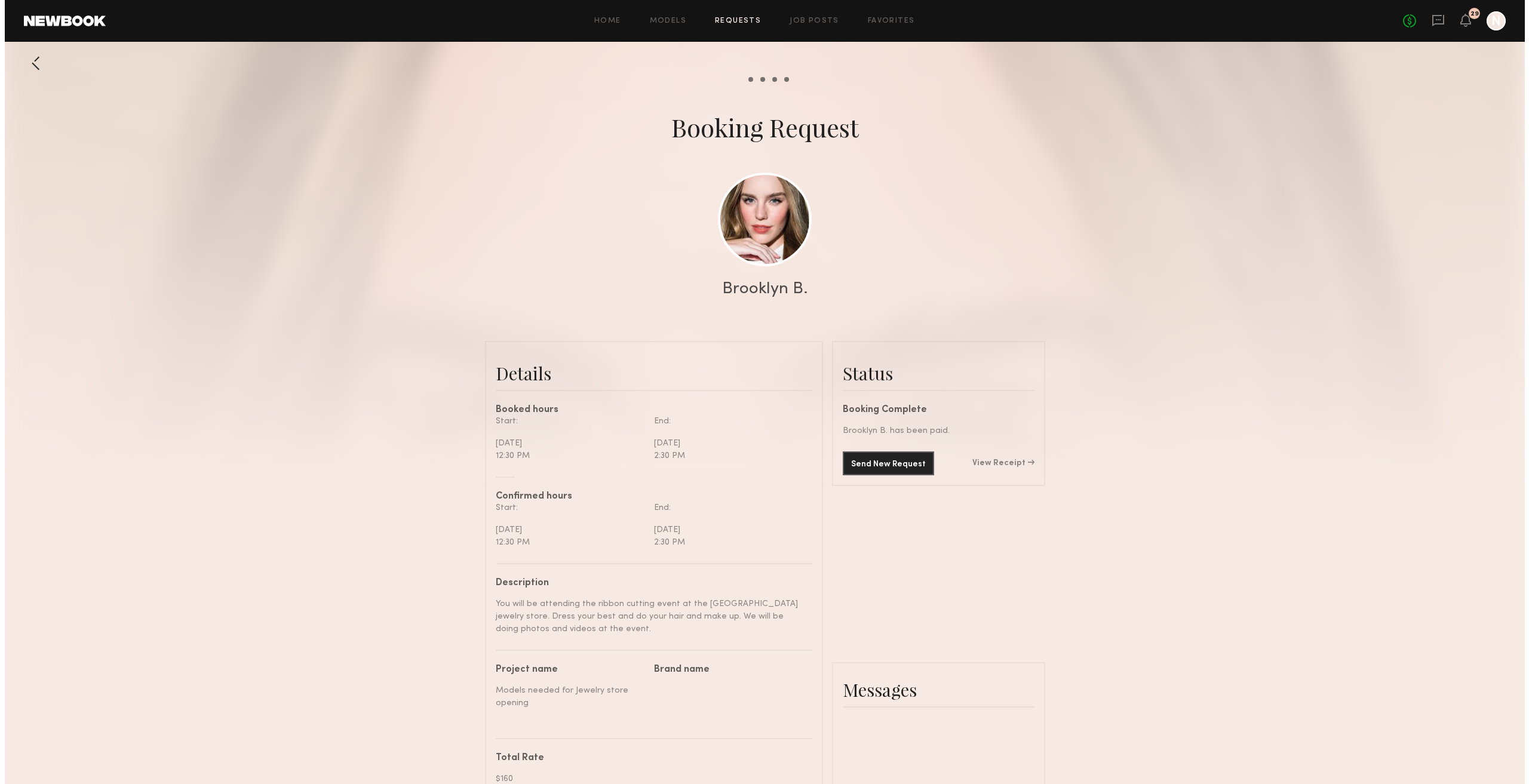
scroll to position [599, 0]
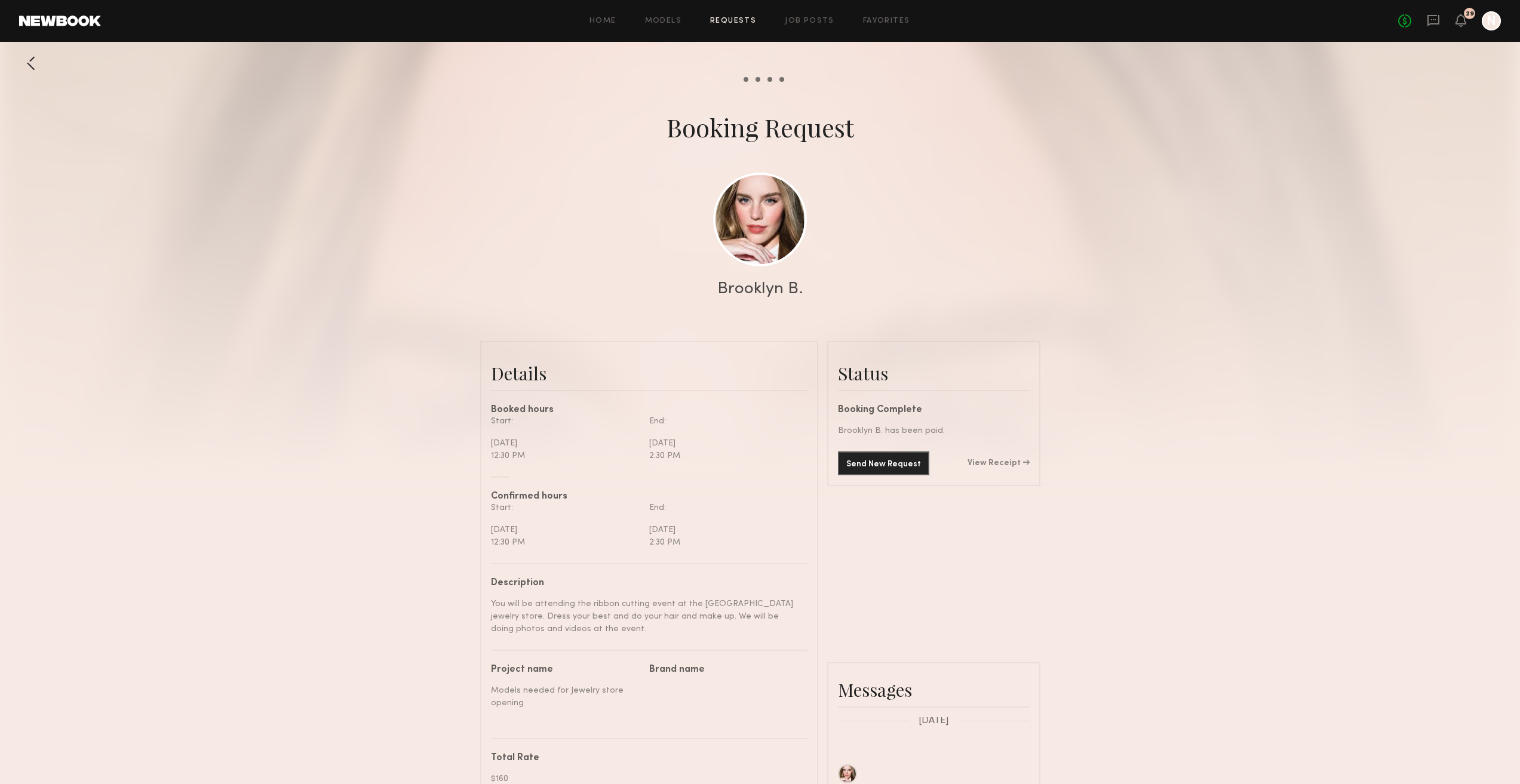
click at [733, 20] on link "Requests" at bounding box center [733, 21] width 46 height 7
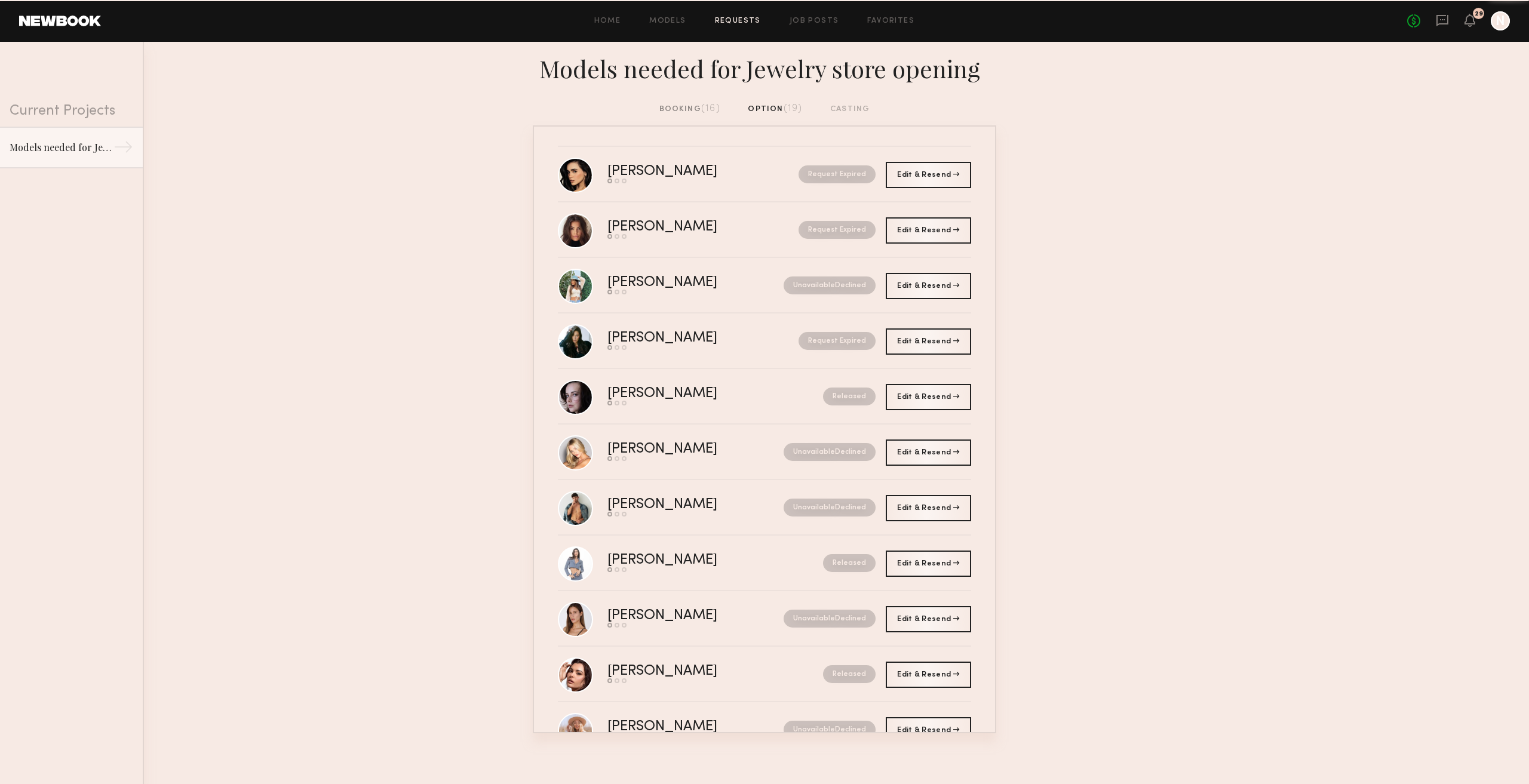
click at [681, 112] on div "booking (16)" at bounding box center [690, 109] width 61 height 13
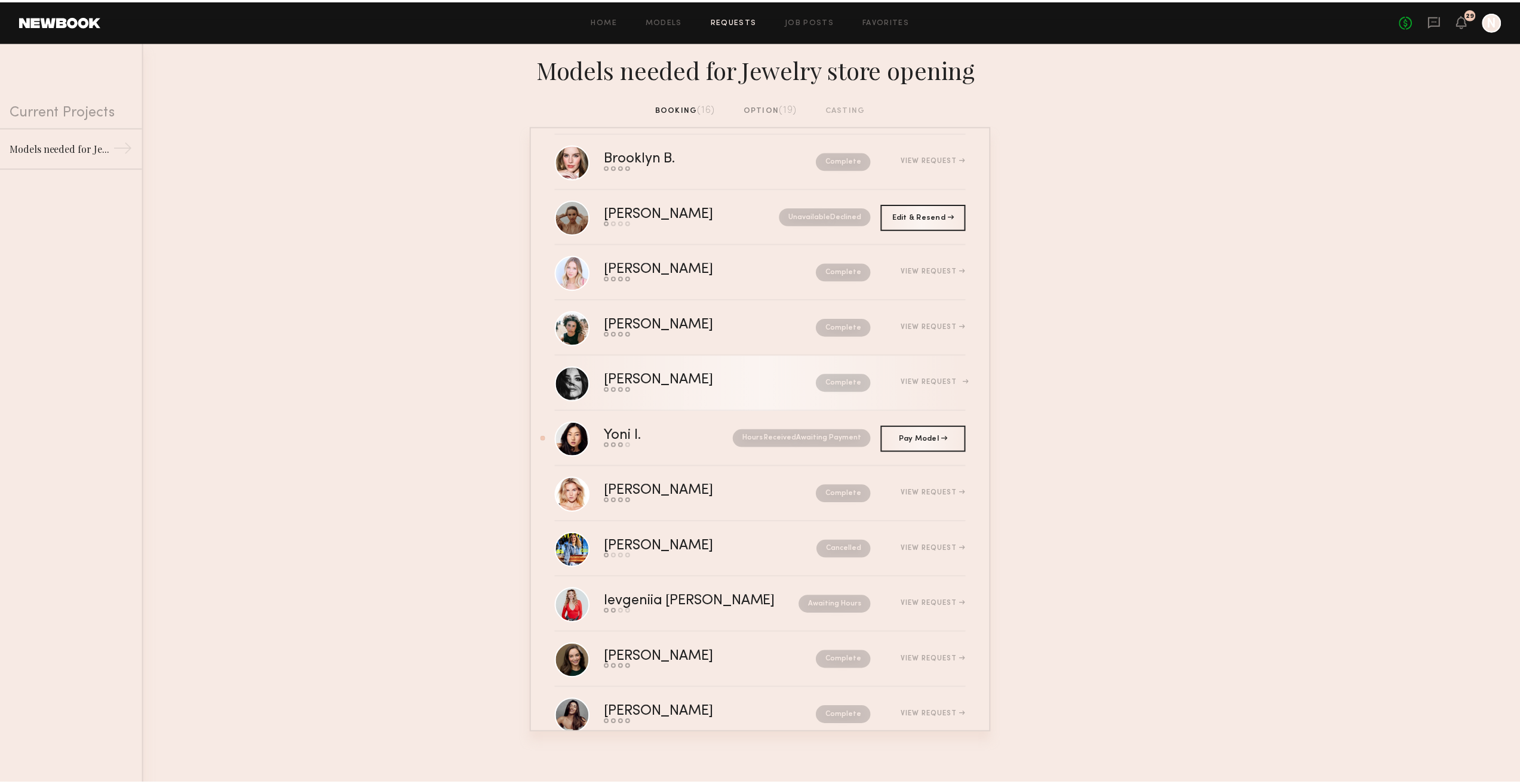
scroll to position [322, 0]
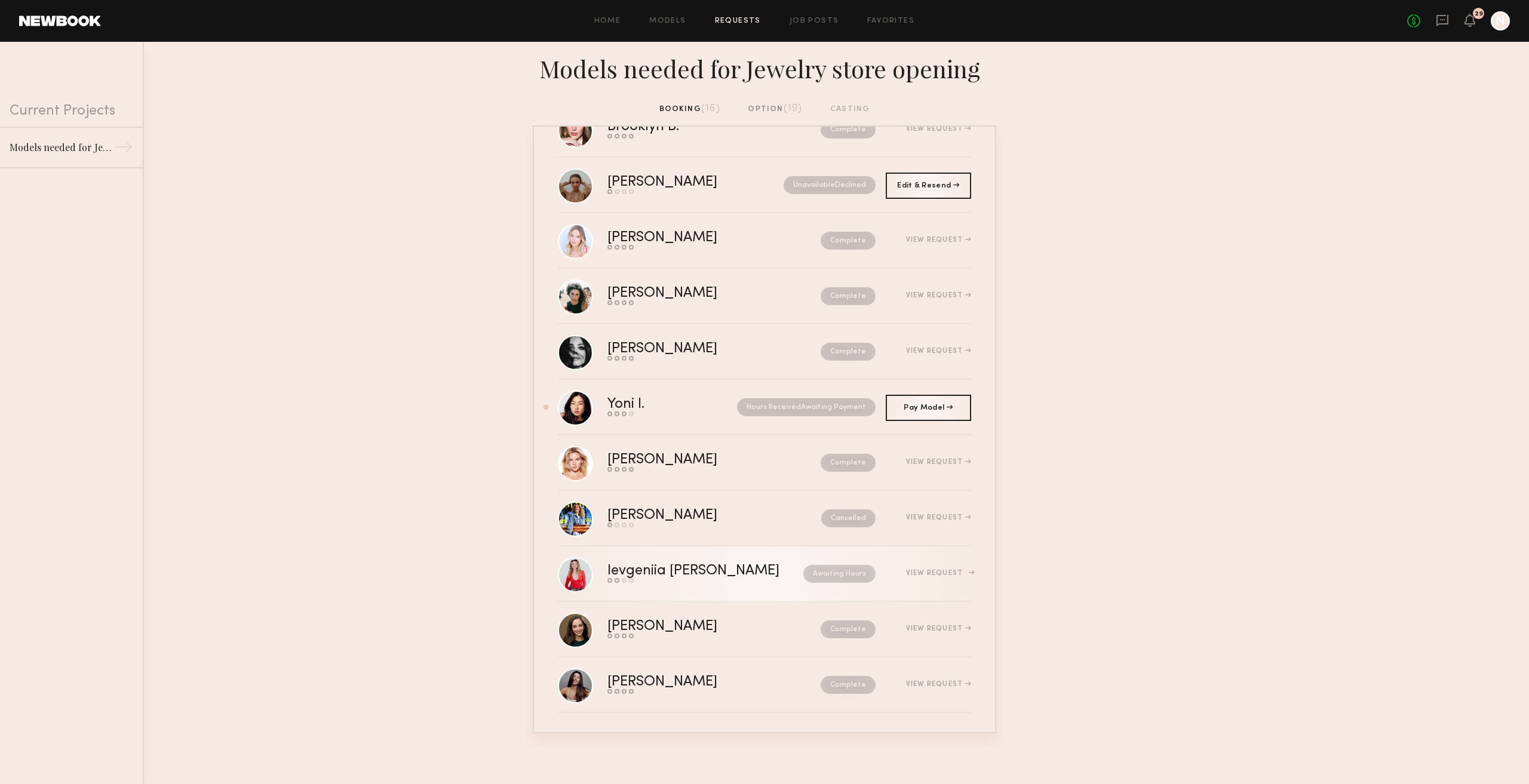
click at [797, 583] on div "Ievgeniia G. Send request Model response Review hours worked Pay model Awaiting…" at bounding box center [789, 573] width 364 height 18
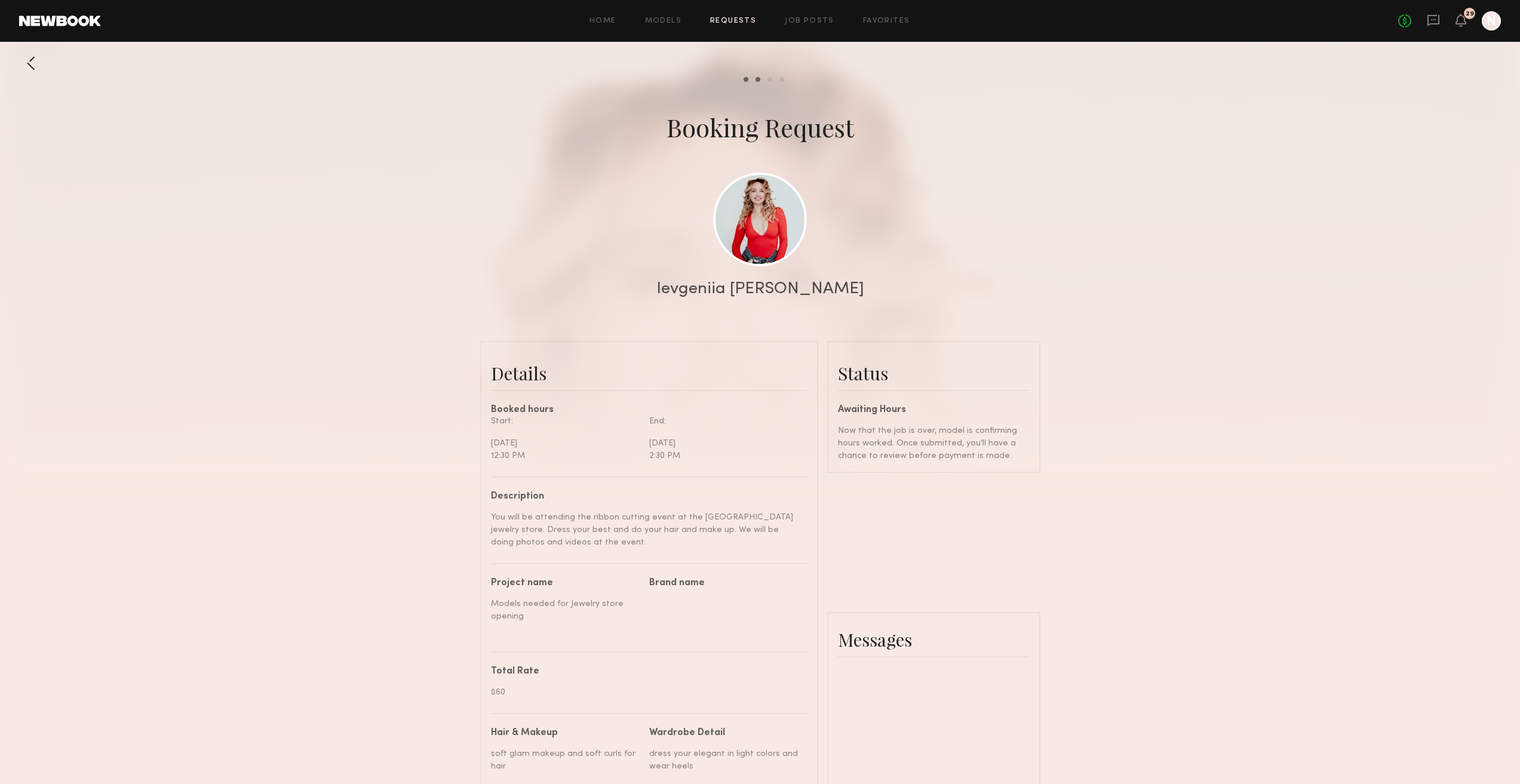
scroll to position [812, 0]
click at [767, 210] on link at bounding box center [760, 219] width 93 height 93
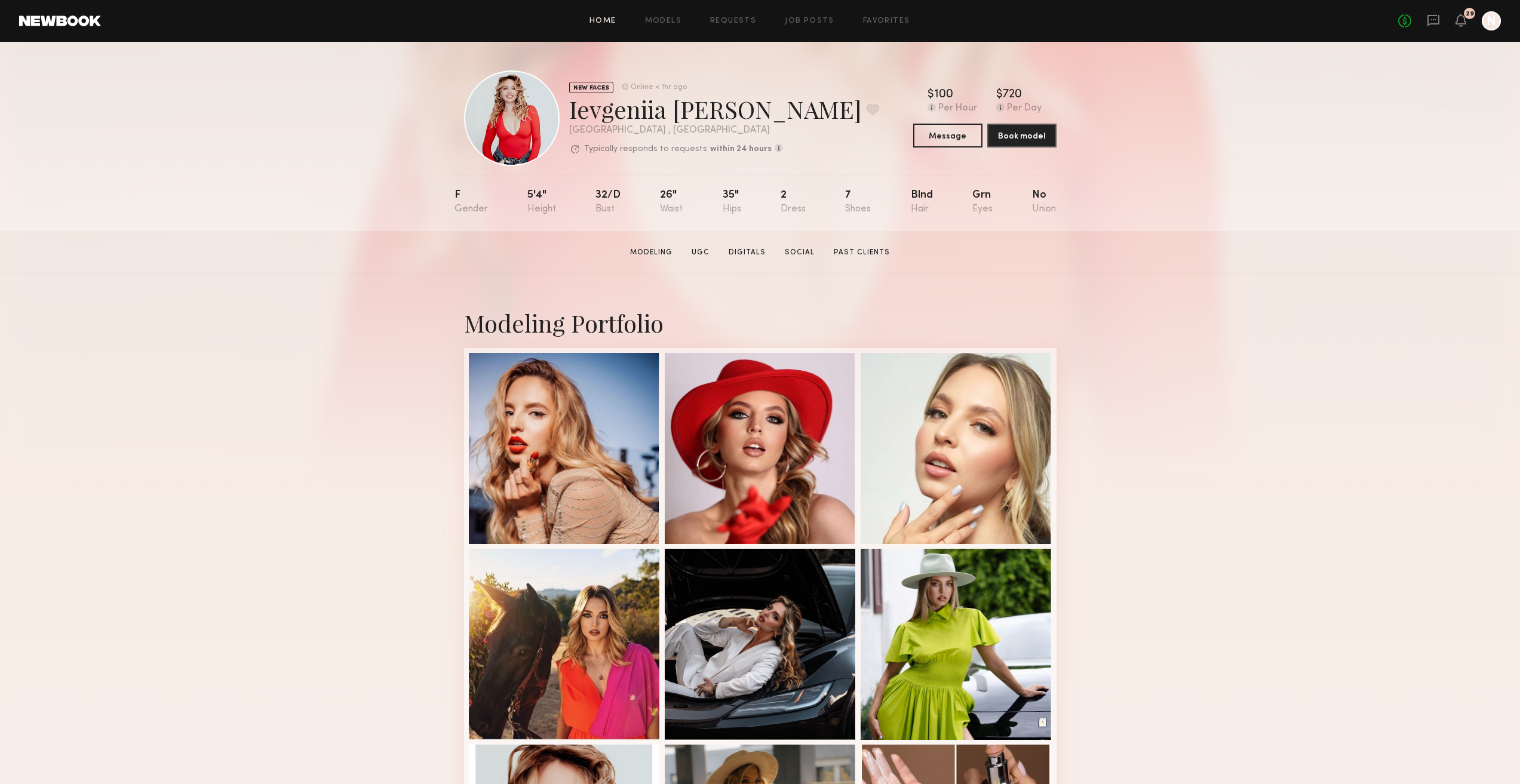
click at [611, 20] on link "Home" at bounding box center [603, 21] width 27 height 7
